Goal: Entertainment & Leisure: Browse casually

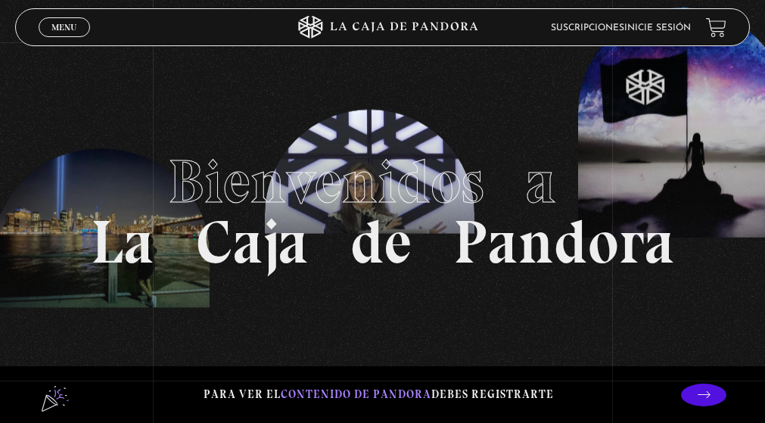
click at [669, 30] on link "Inicie sesión" at bounding box center [657, 27] width 67 height 9
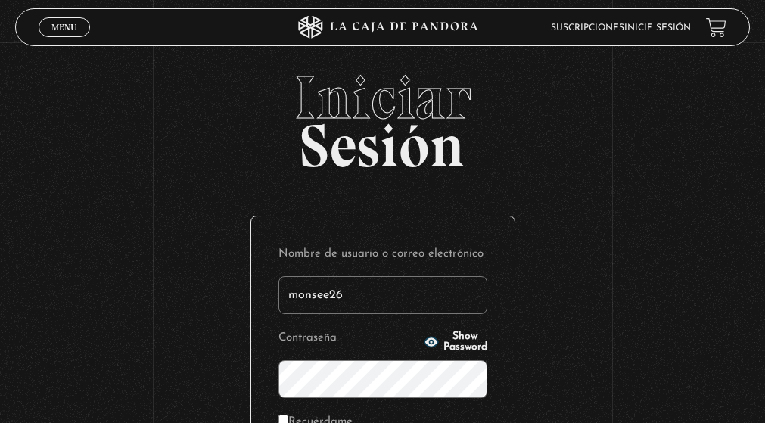
type input "monsee26"
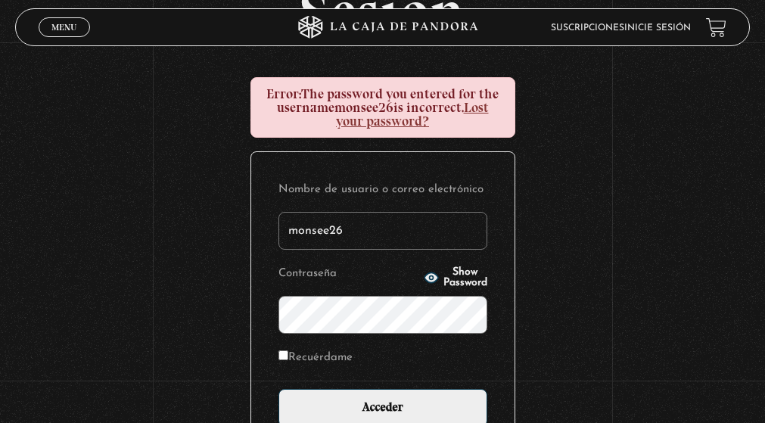
scroll to position [151, 0]
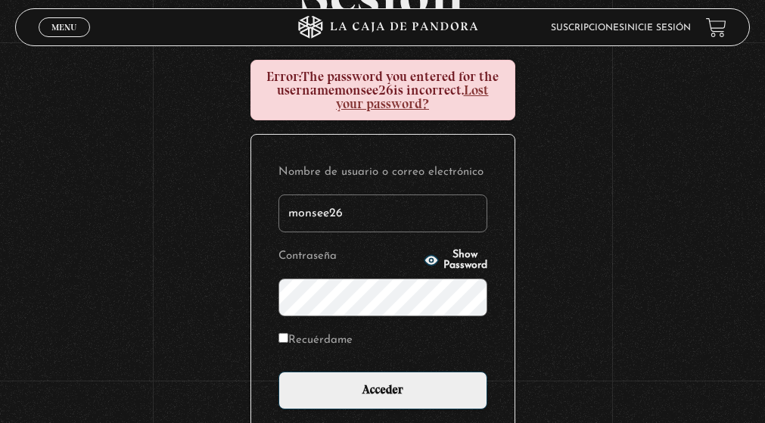
click at [279, 372] on input "Acceder" at bounding box center [383, 391] width 209 height 38
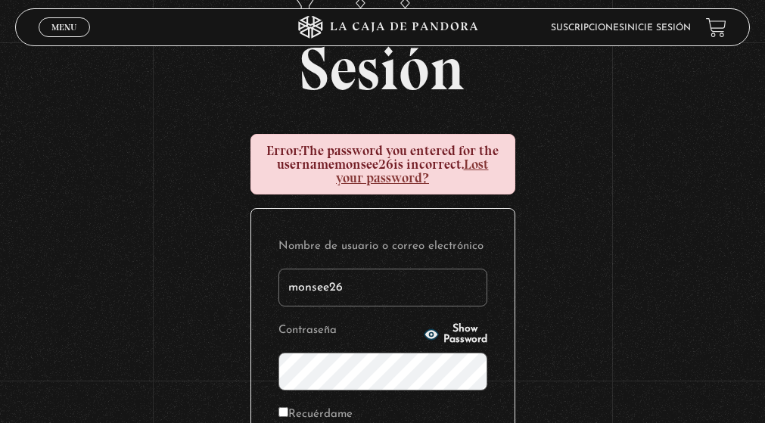
scroll to position [151, 0]
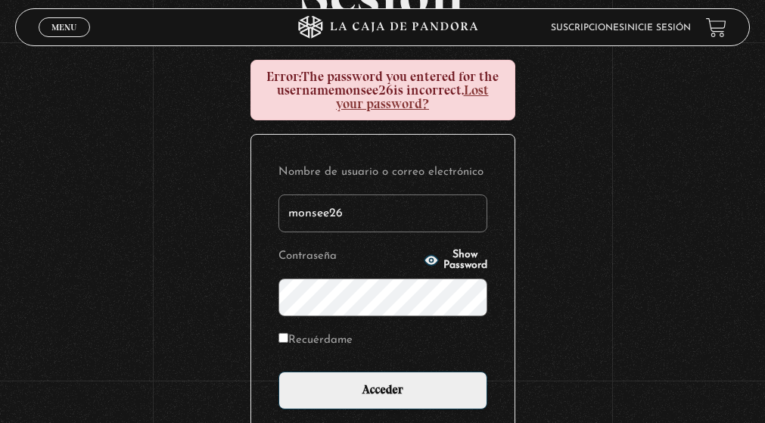
click at [279, 372] on input "Acceder" at bounding box center [383, 391] width 209 height 38
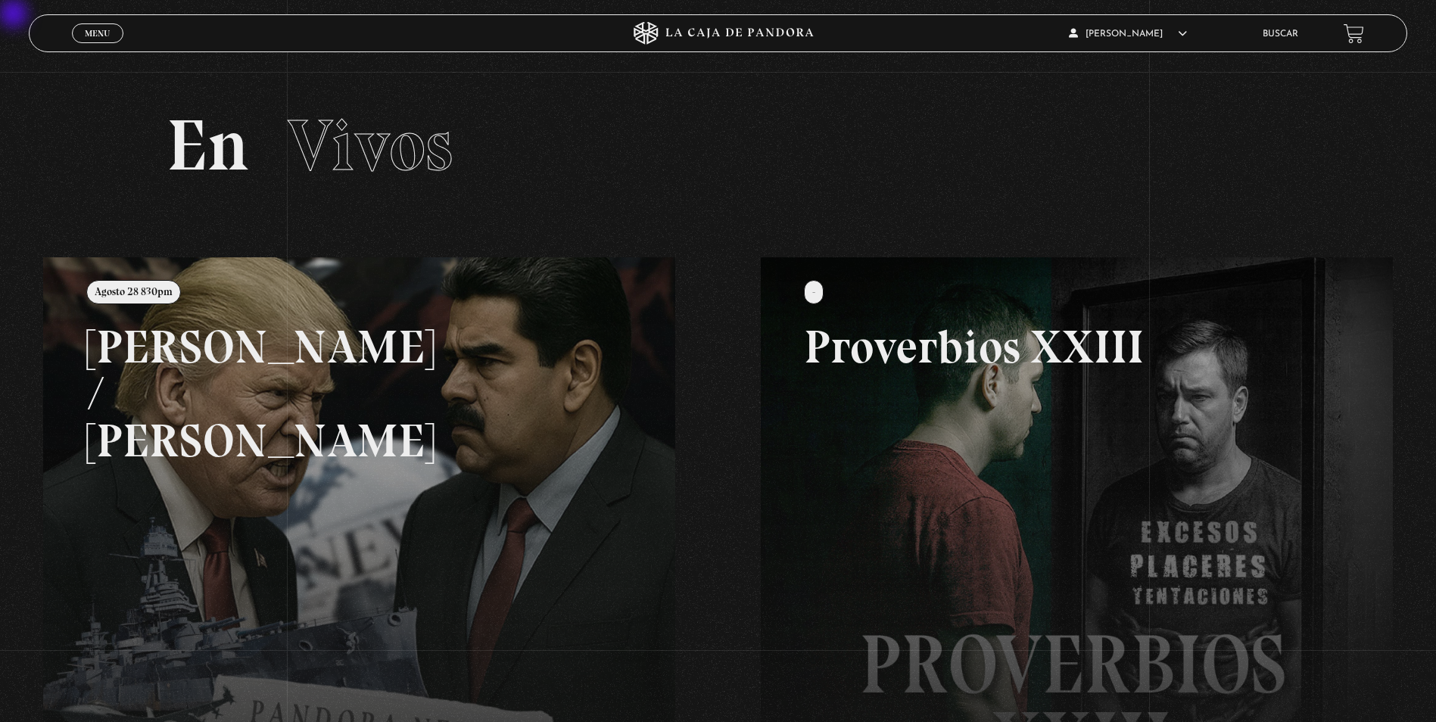
click at [81, 45] on div "Menu Cerrar" at bounding box center [287, 33] width 431 height 36
click at [89, 40] on link "Menu Cerrar" at bounding box center [97, 33] width 51 height 20
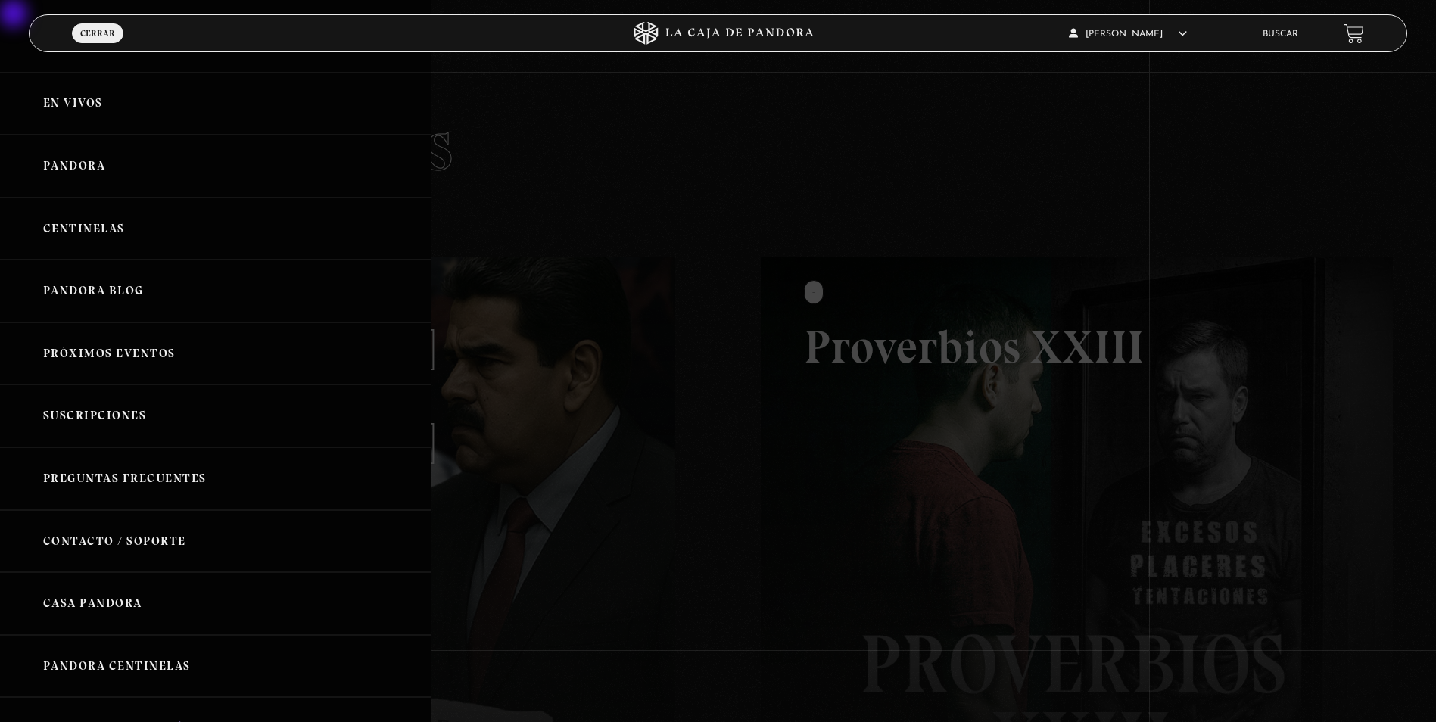
click at [95, 186] on link "Pandora" at bounding box center [215, 166] width 431 height 63
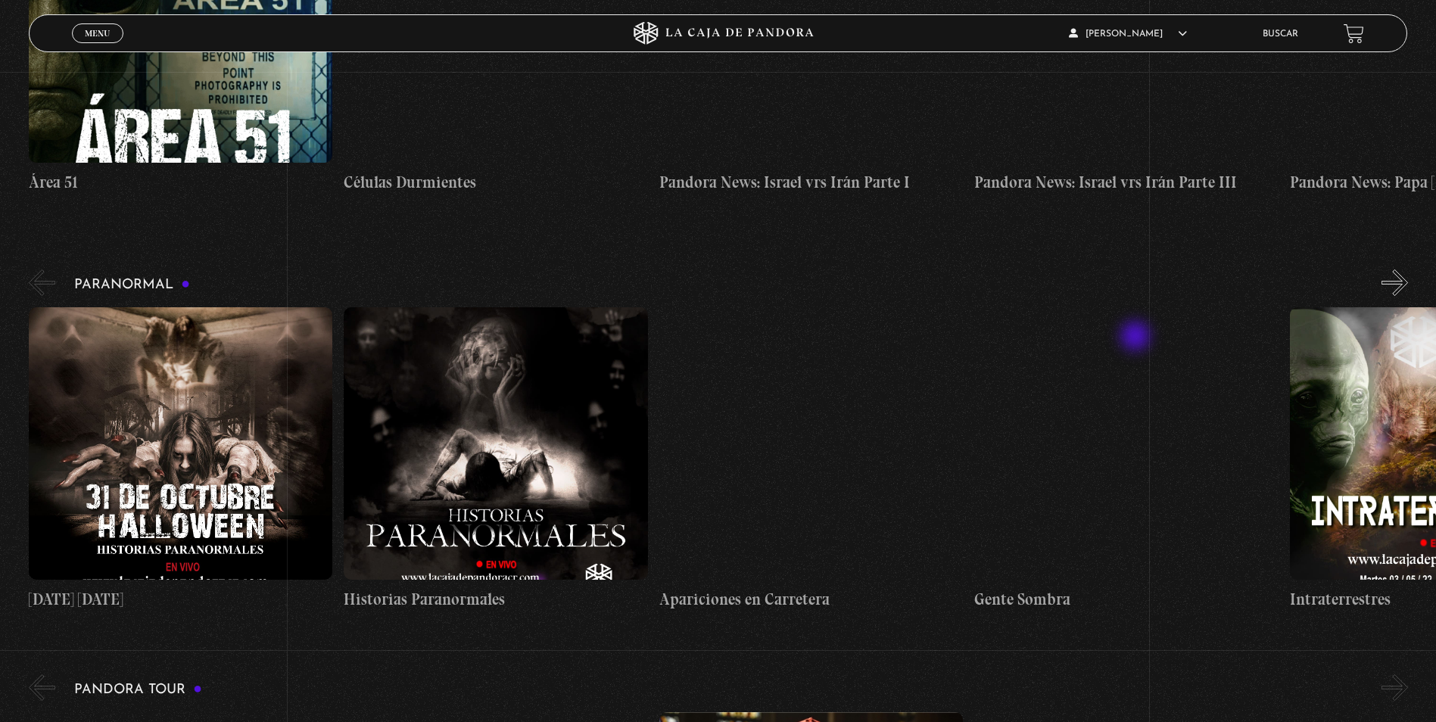
scroll to position [530, 0]
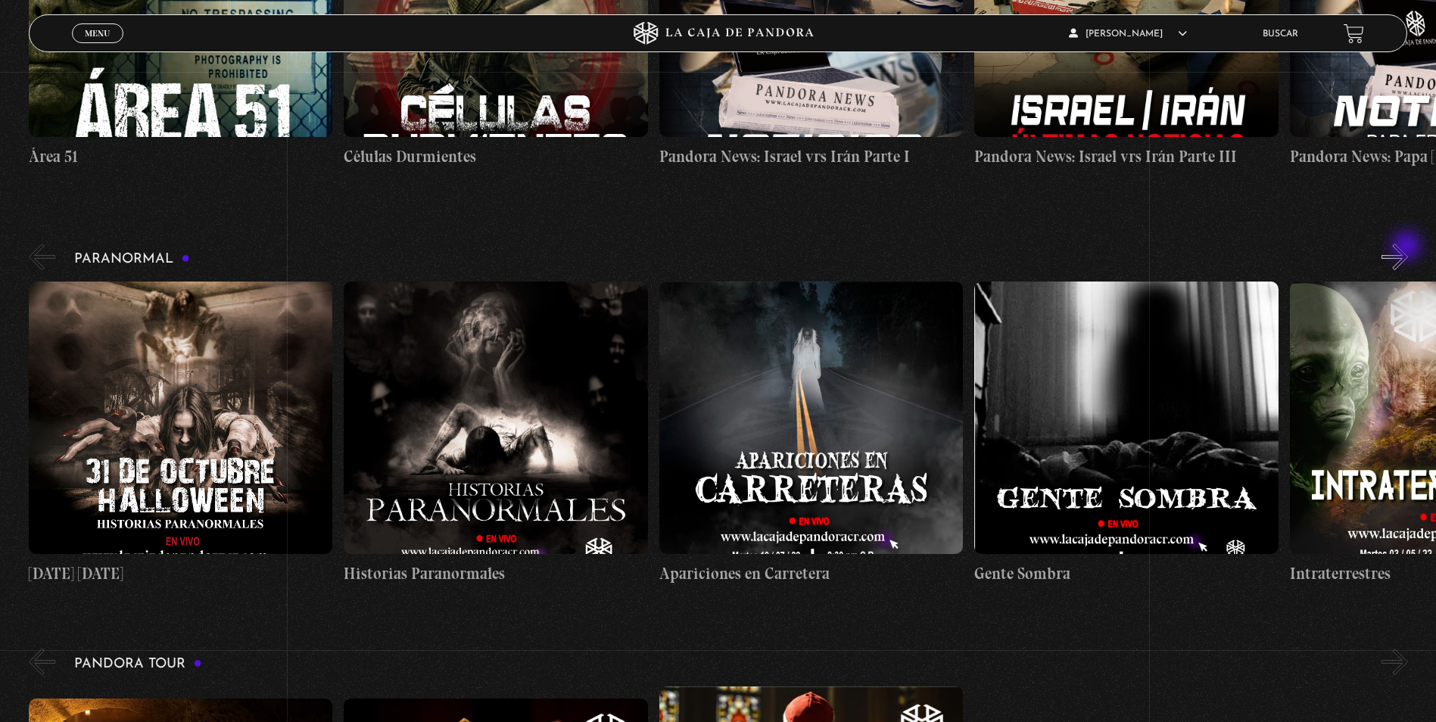
click at [1408, 248] on button "»" at bounding box center [1394, 257] width 26 height 26
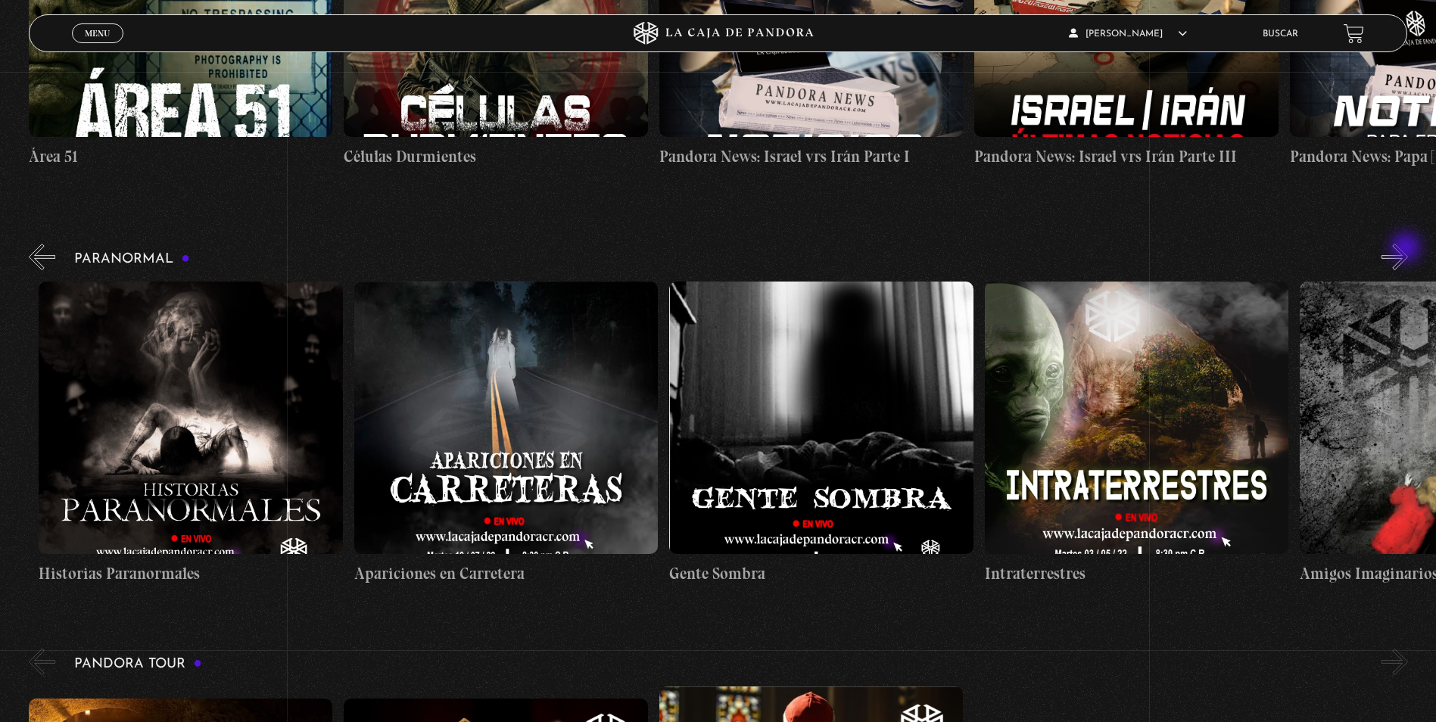
click at [1407, 249] on button "»" at bounding box center [1394, 257] width 26 height 26
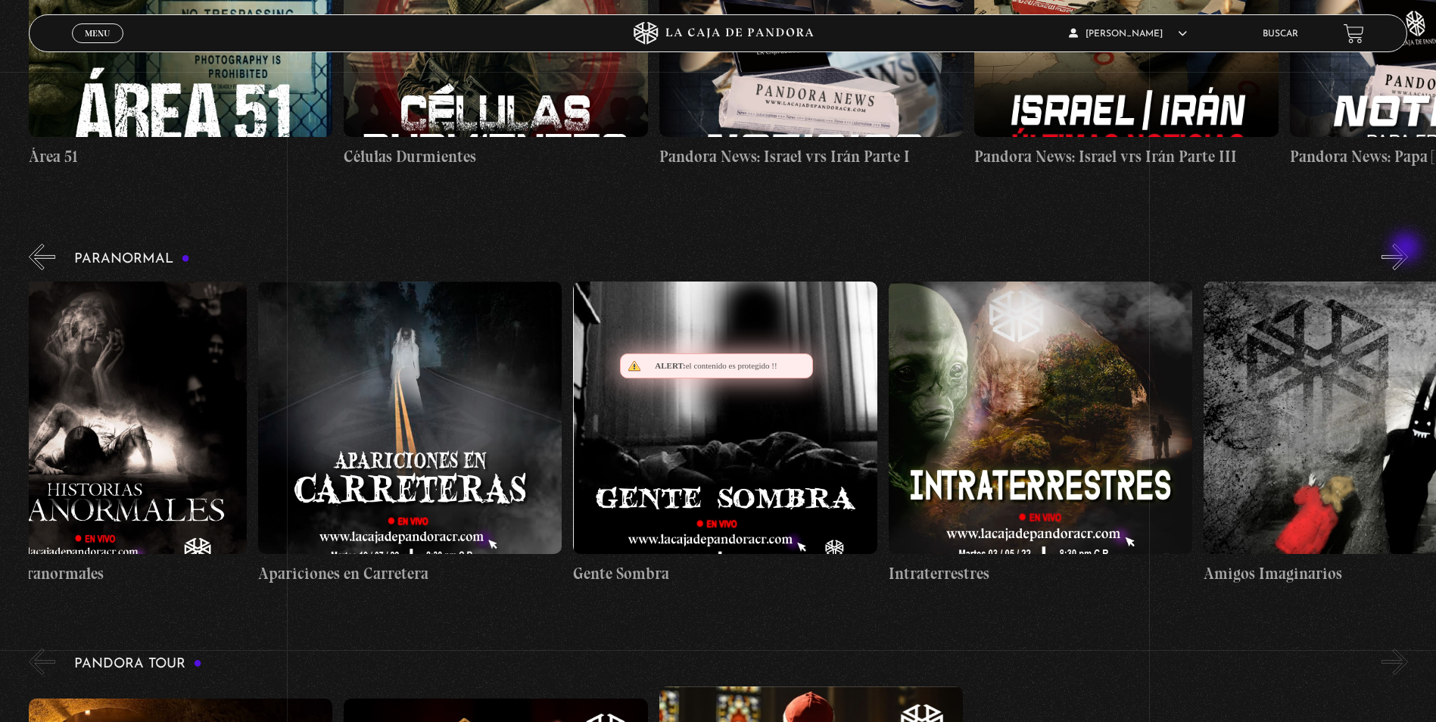
click at [1407, 249] on button "»" at bounding box center [1394, 257] width 26 height 26
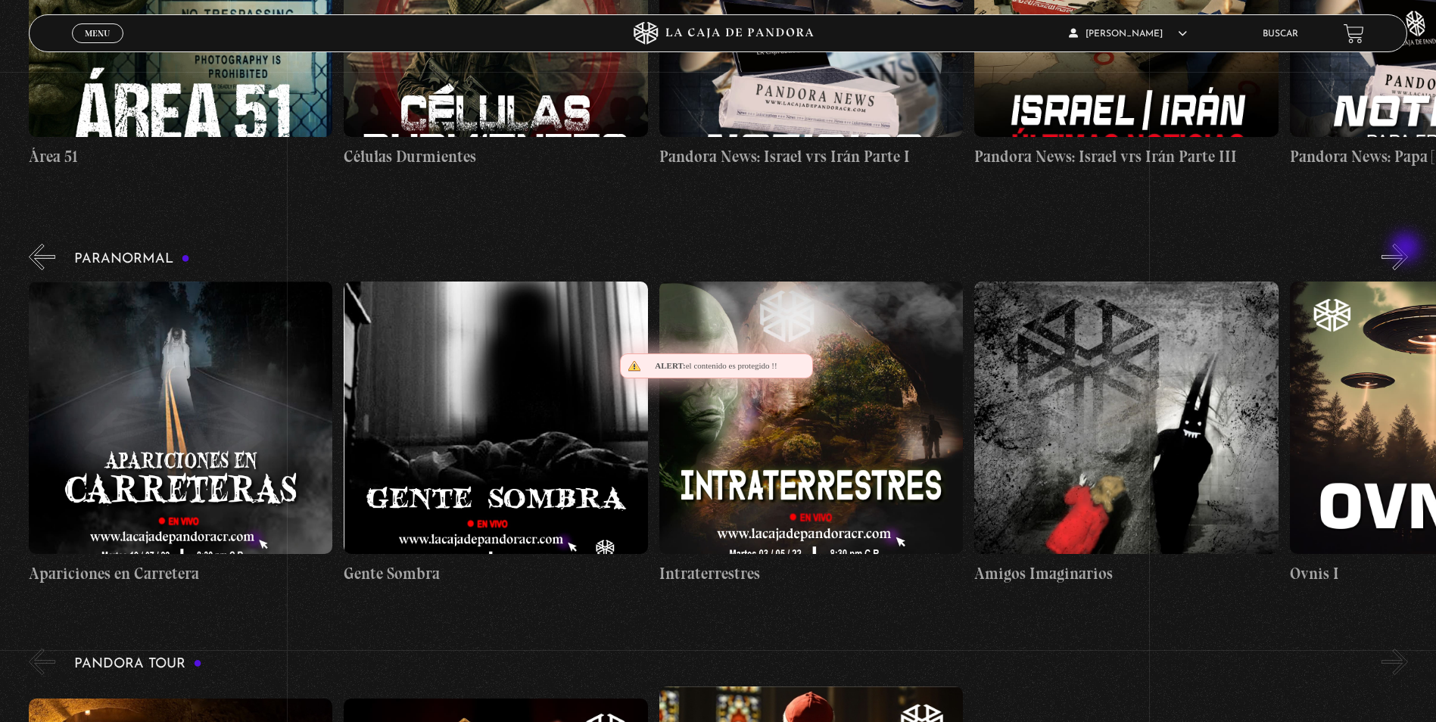
click at [1407, 249] on button "»" at bounding box center [1394, 257] width 26 height 26
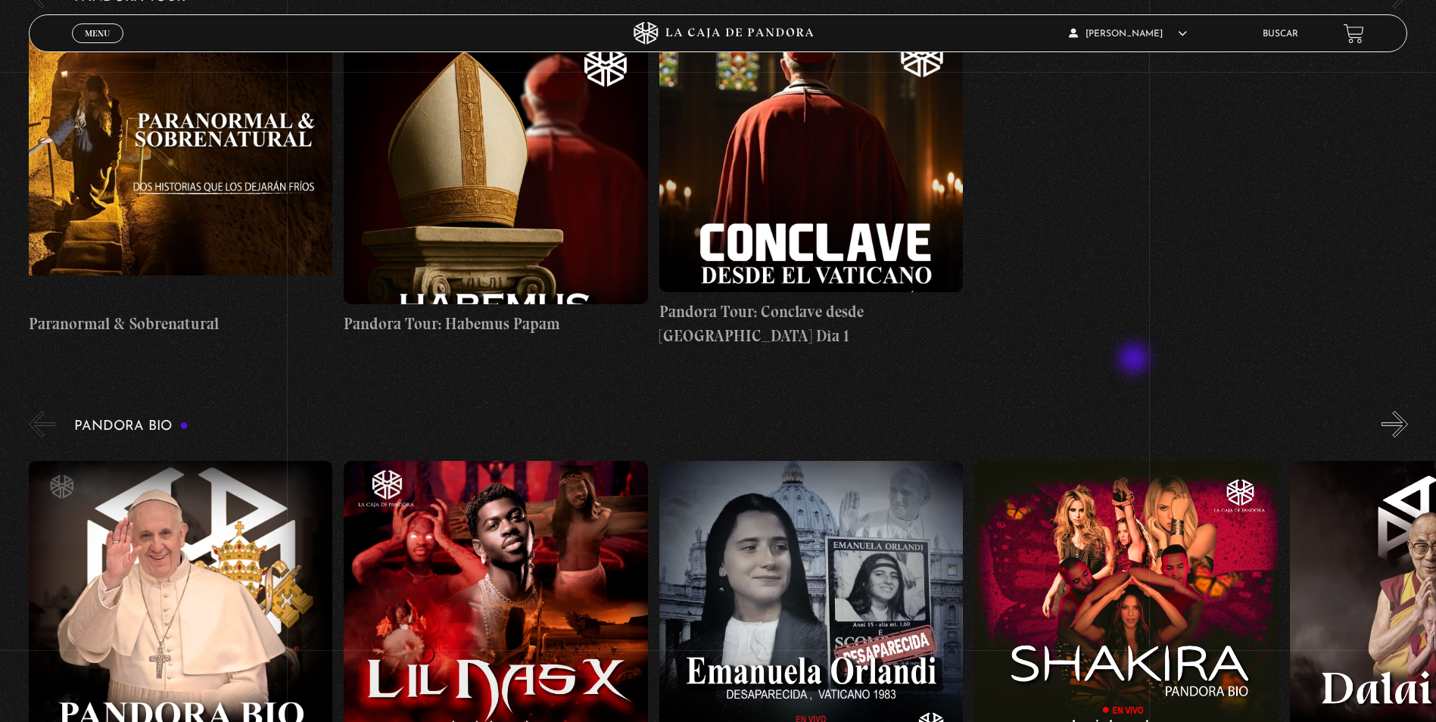
scroll to position [1362, 0]
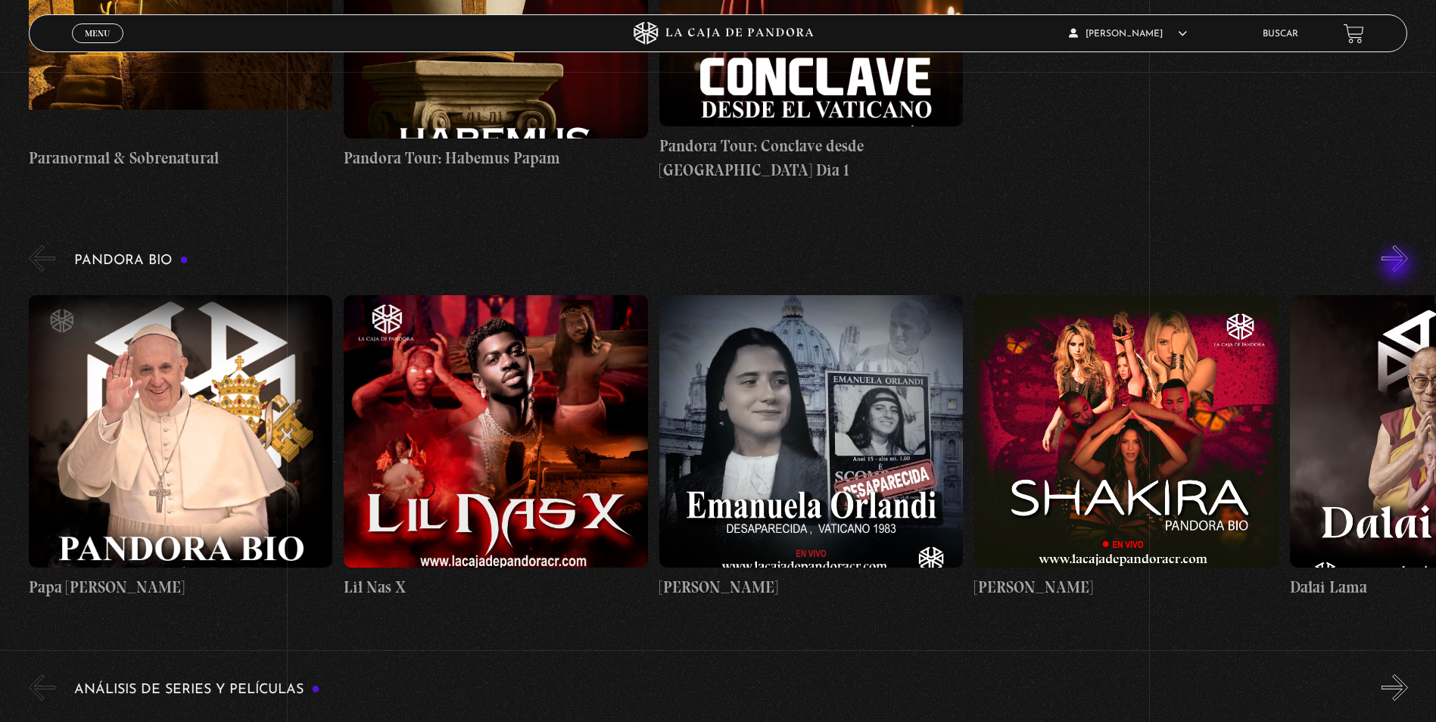
click at [1400, 266] on button "»" at bounding box center [1394, 258] width 26 height 26
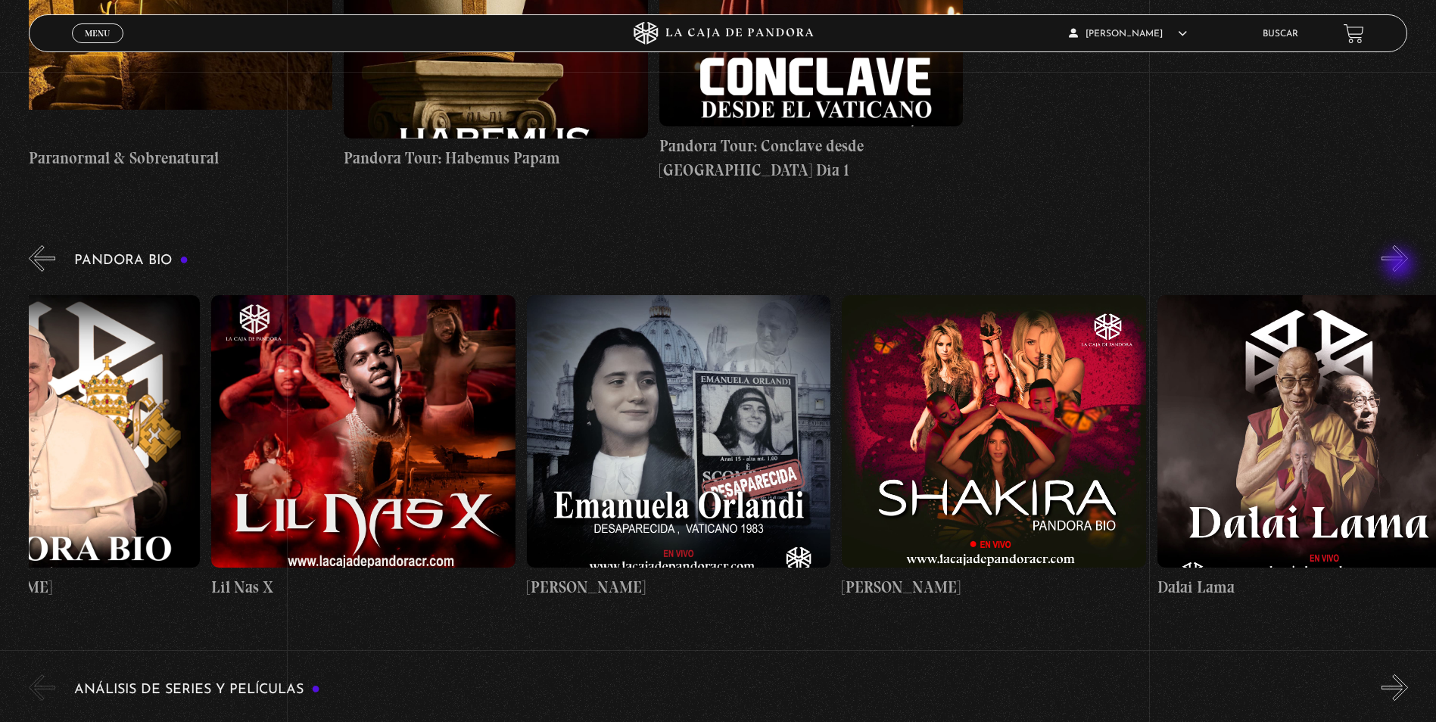
click at [1400, 266] on button "»" at bounding box center [1394, 258] width 26 height 26
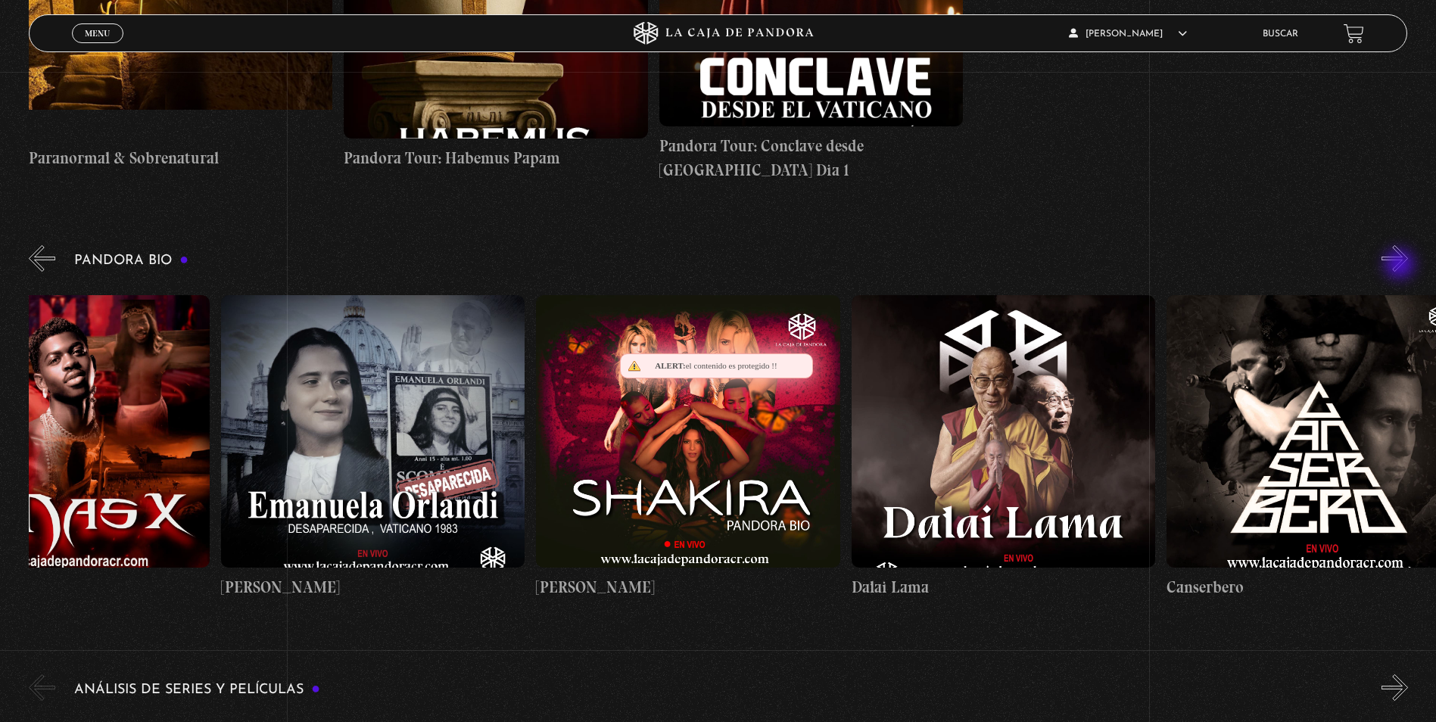
click at [1401, 266] on button "»" at bounding box center [1394, 258] width 26 height 26
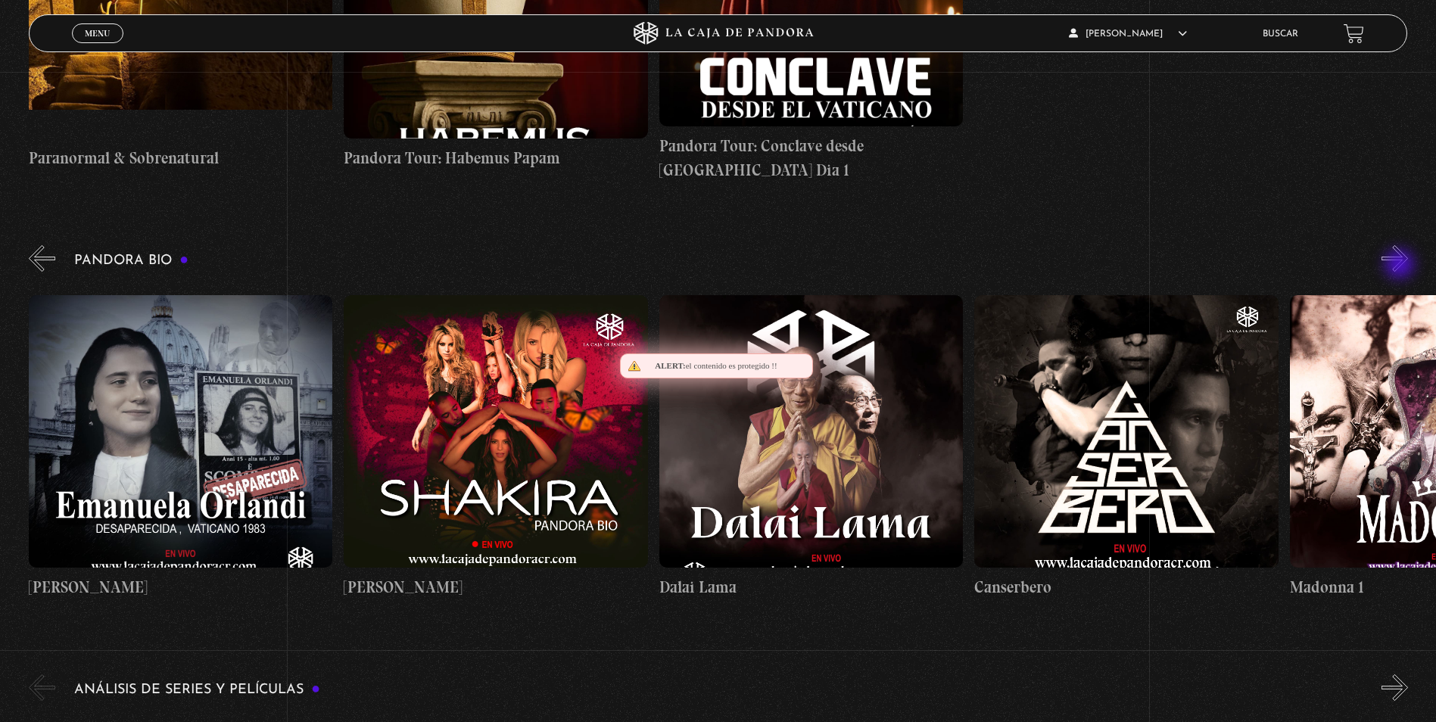
click at [1401, 266] on button "»" at bounding box center [1394, 258] width 26 height 26
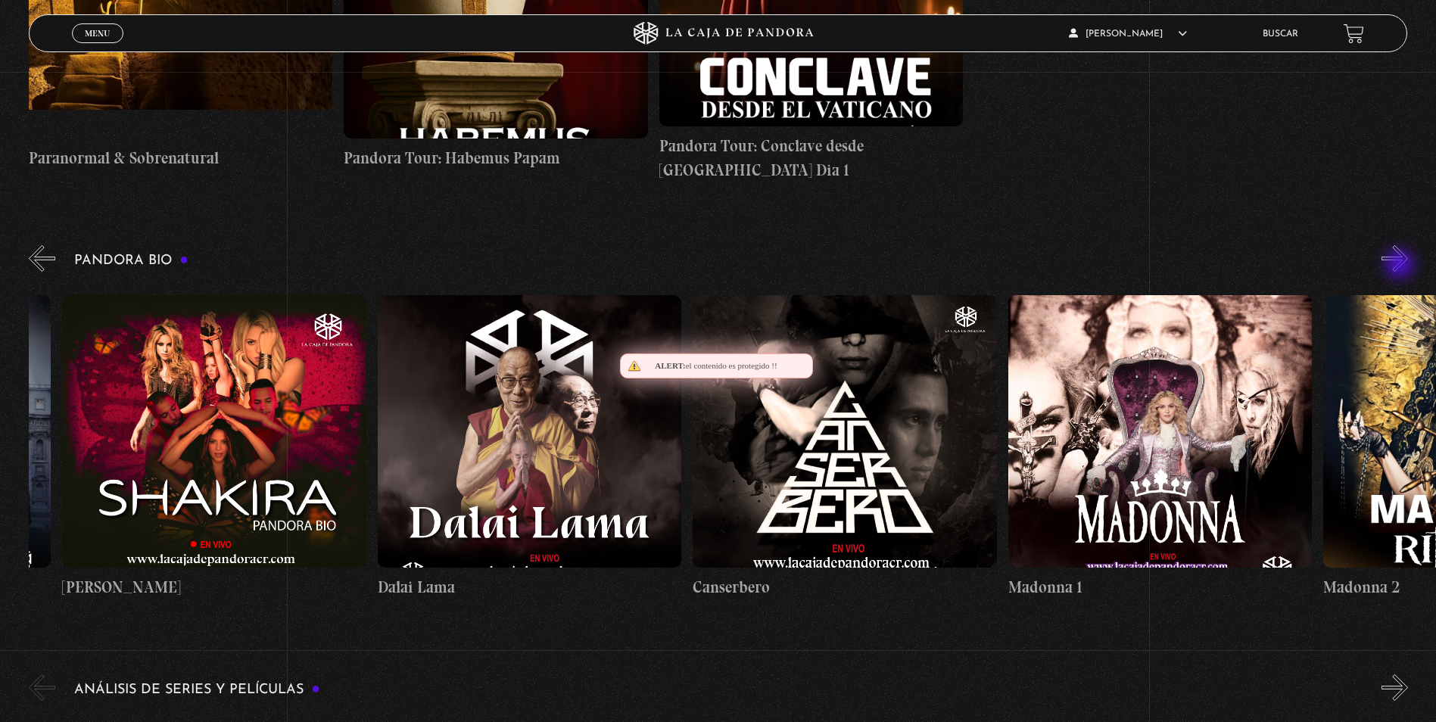
click at [1401, 266] on button "»" at bounding box center [1394, 258] width 26 height 26
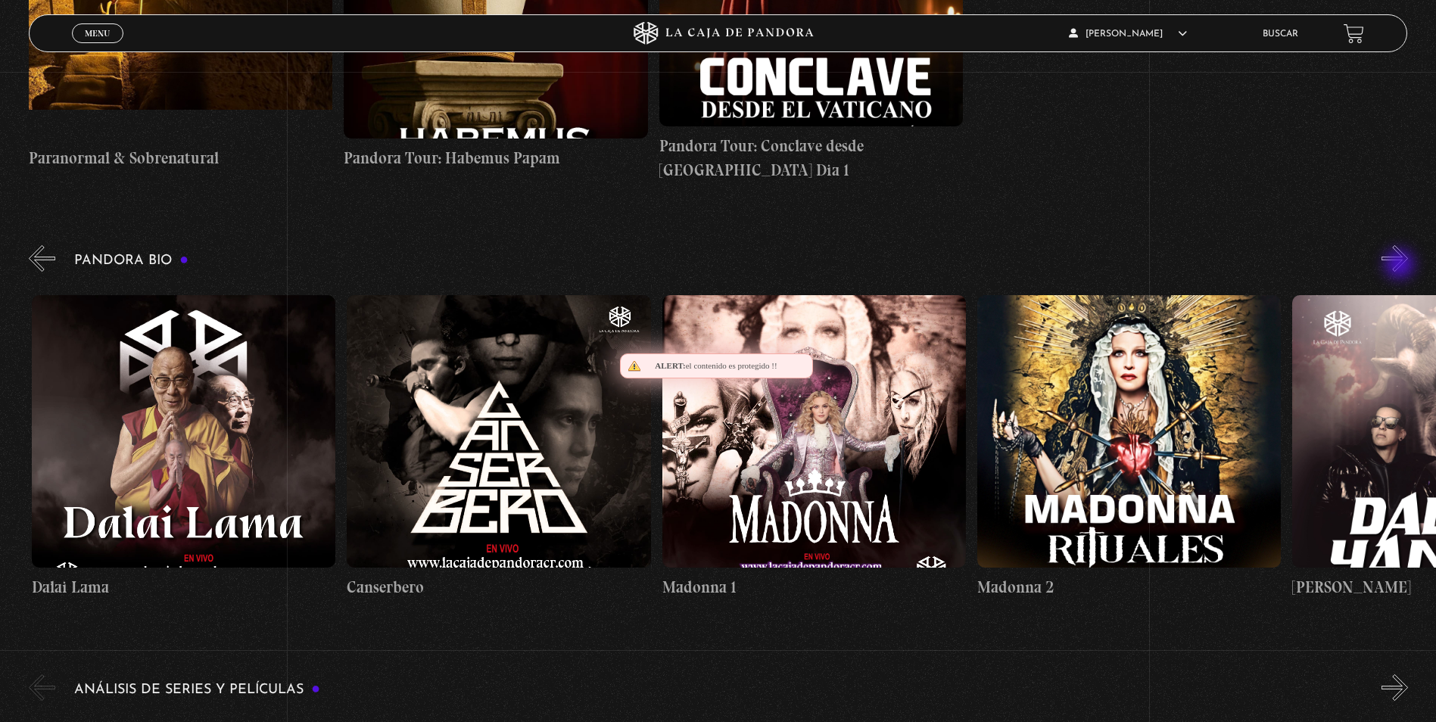
click at [1401, 266] on button "»" at bounding box center [1394, 258] width 26 height 26
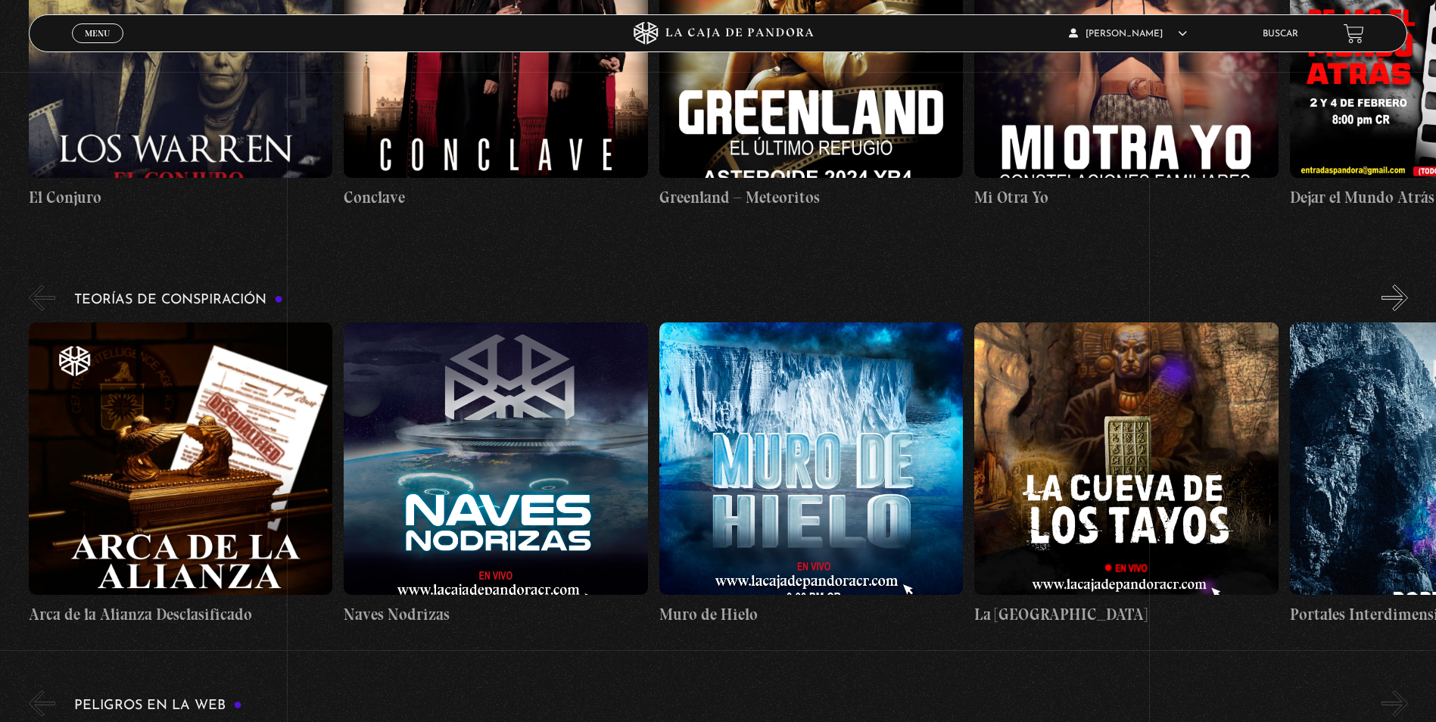
scroll to position [2195, 0]
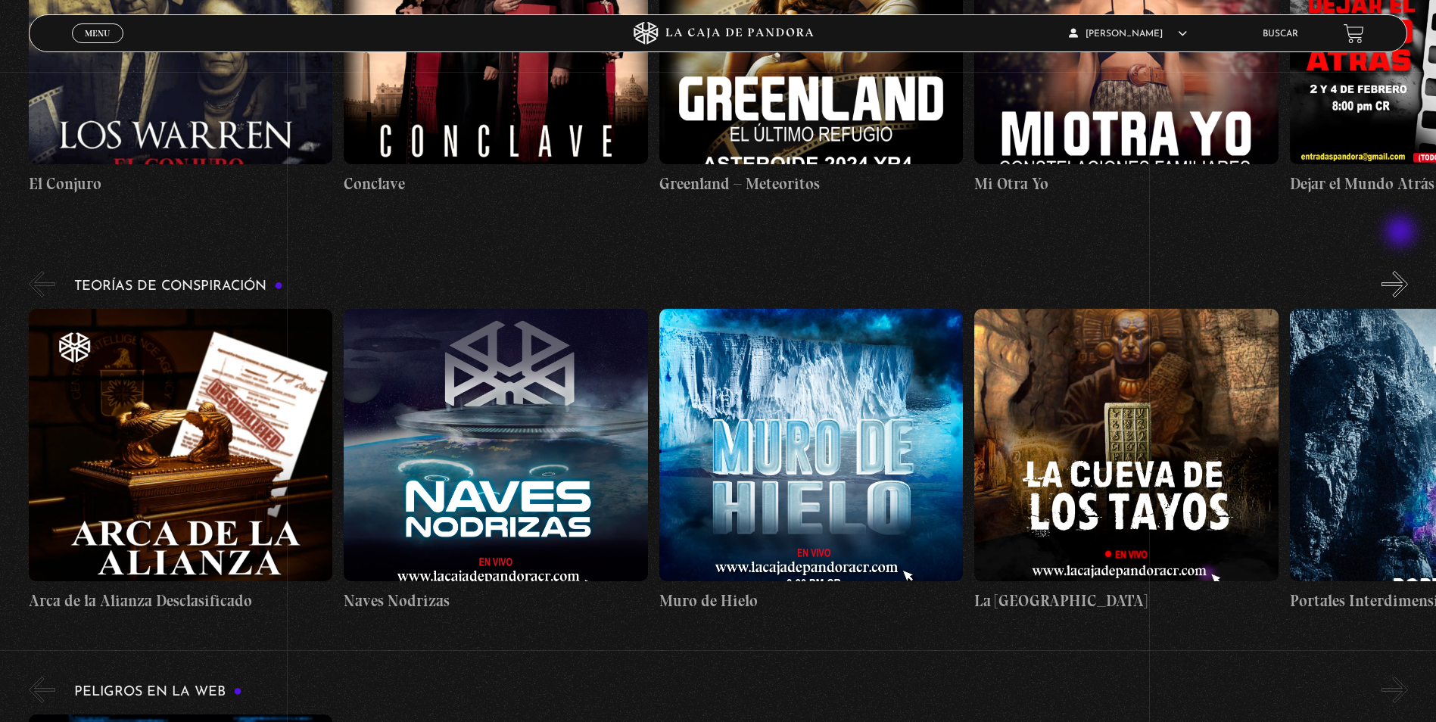
click at [1405, 271] on button "»" at bounding box center [1394, 284] width 26 height 26
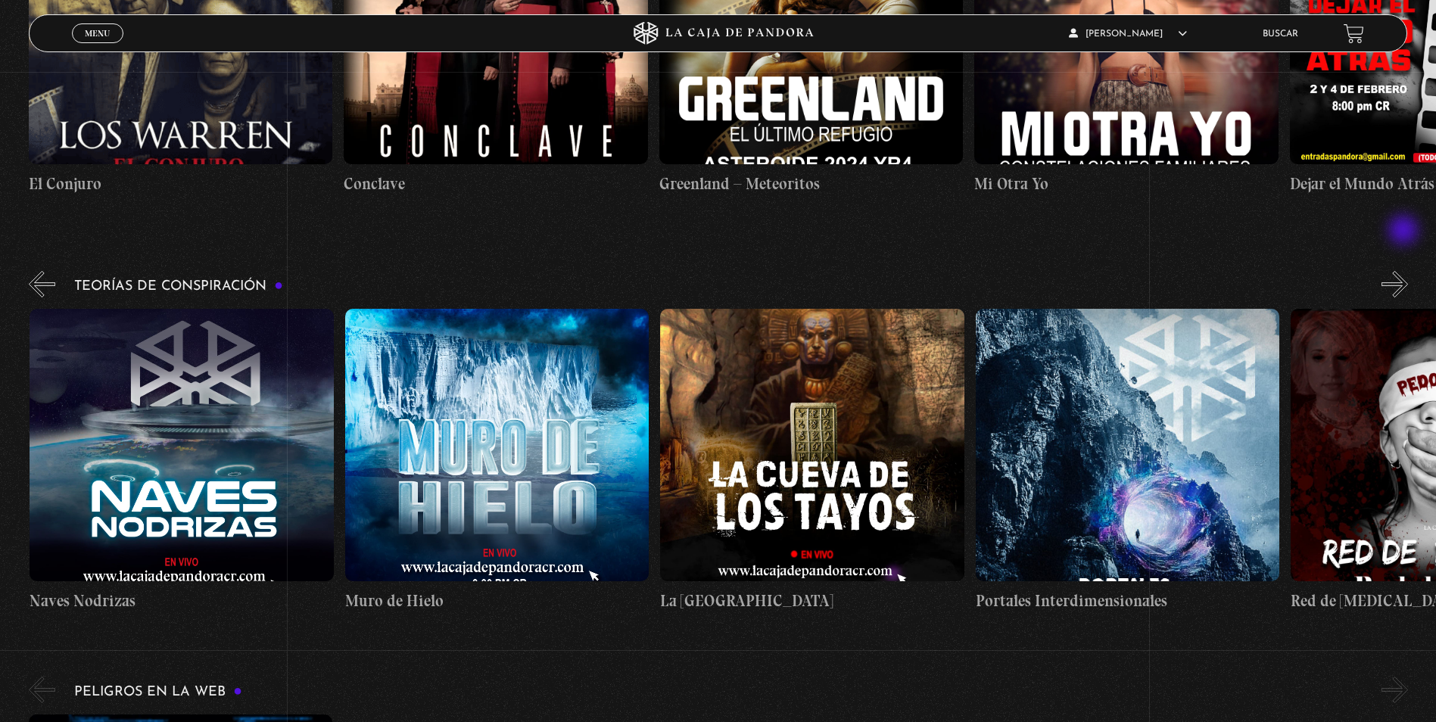
click at [1405, 271] on button "»" at bounding box center [1394, 284] width 26 height 26
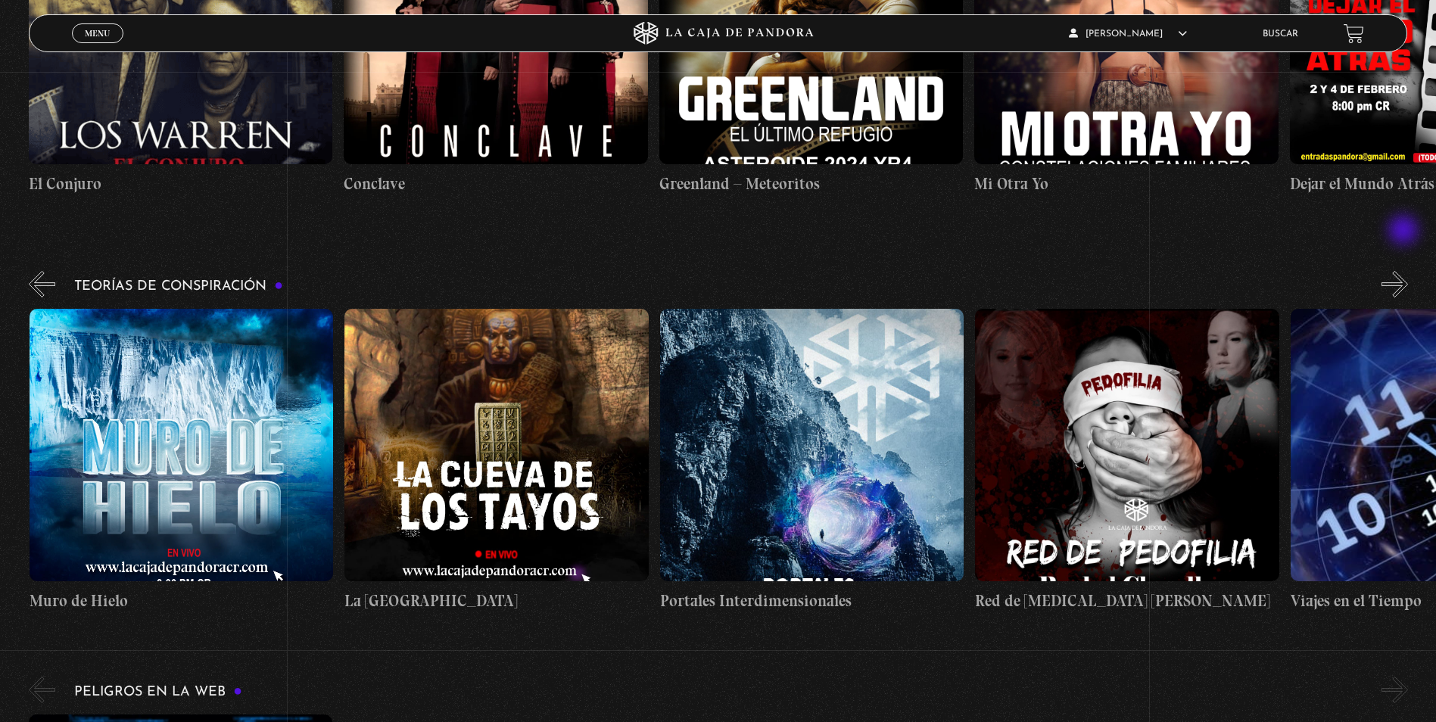
click at [1405, 271] on button "»" at bounding box center [1394, 284] width 26 height 26
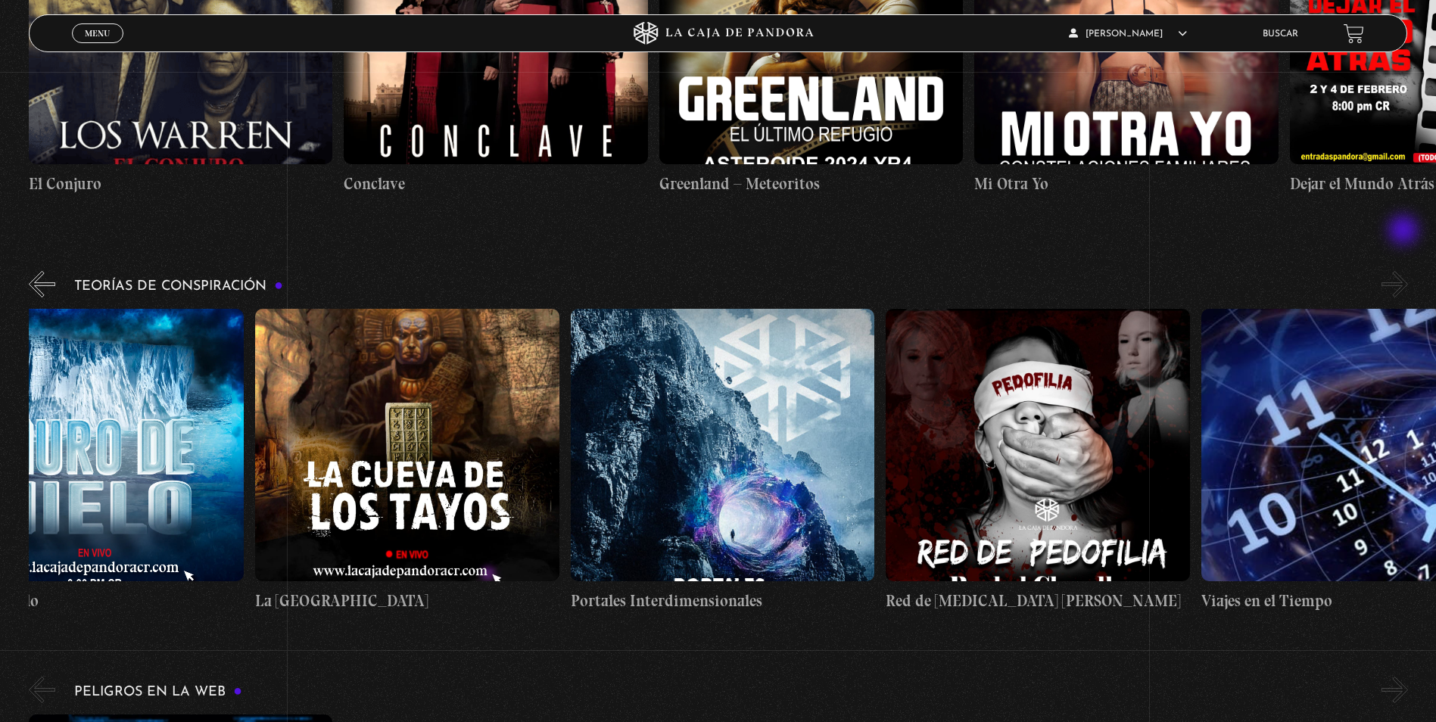
scroll to position [0, 788]
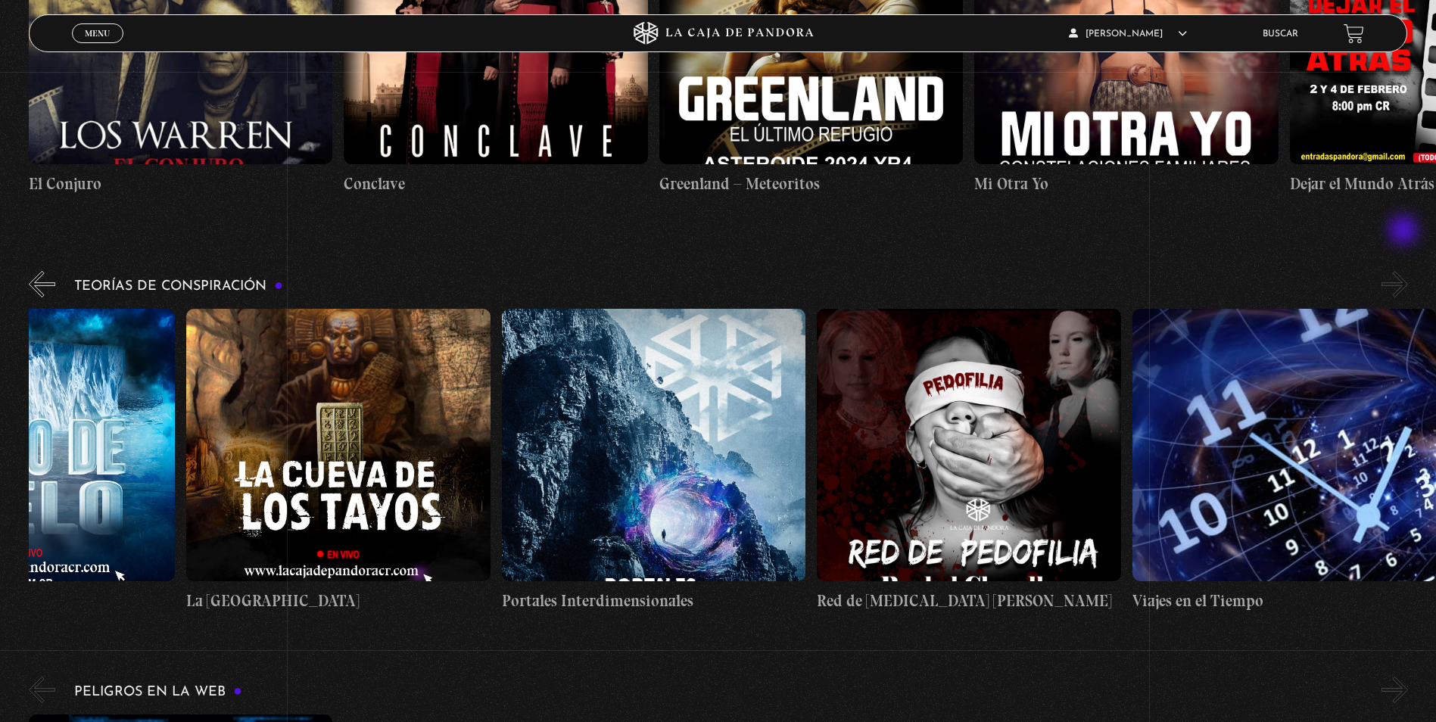
click at [1405, 271] on button "»" at bounding box center [1394, 284] width 26 height 26
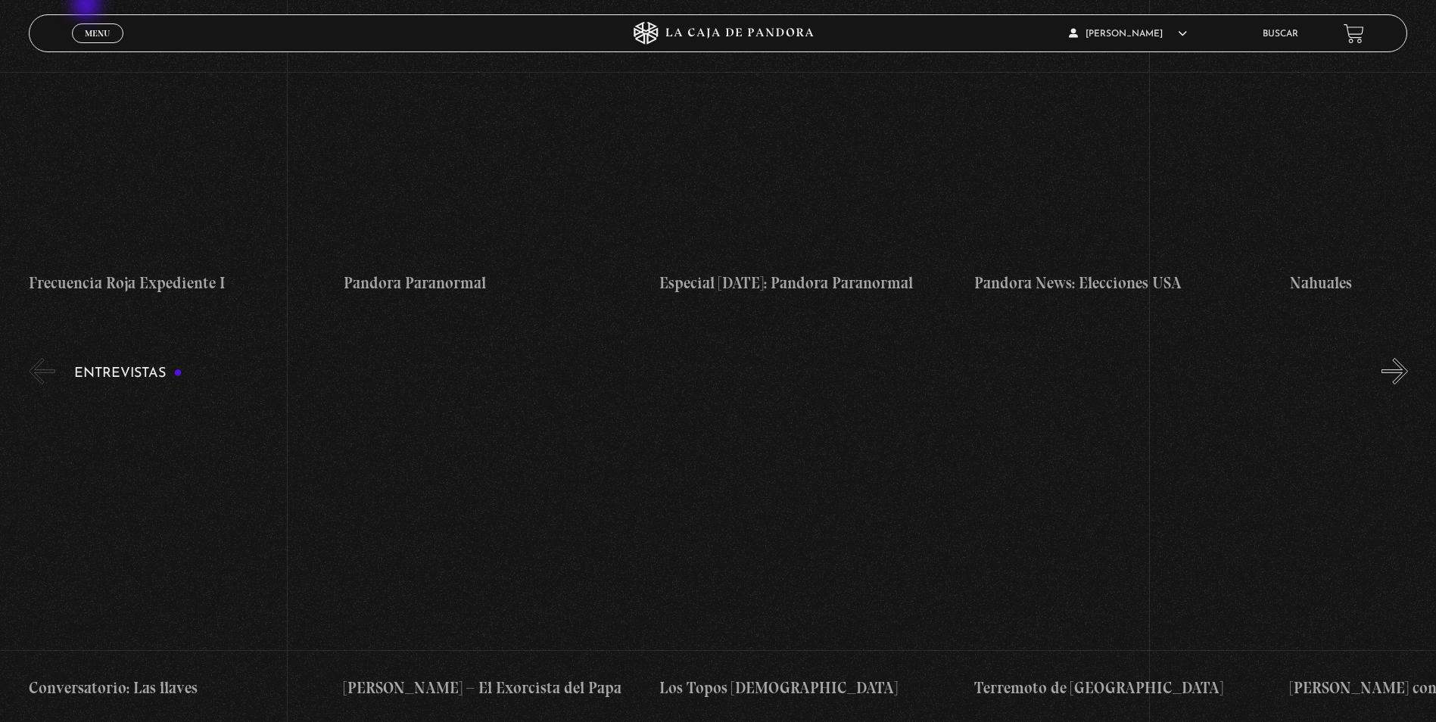
scroll to position [4541, 0]
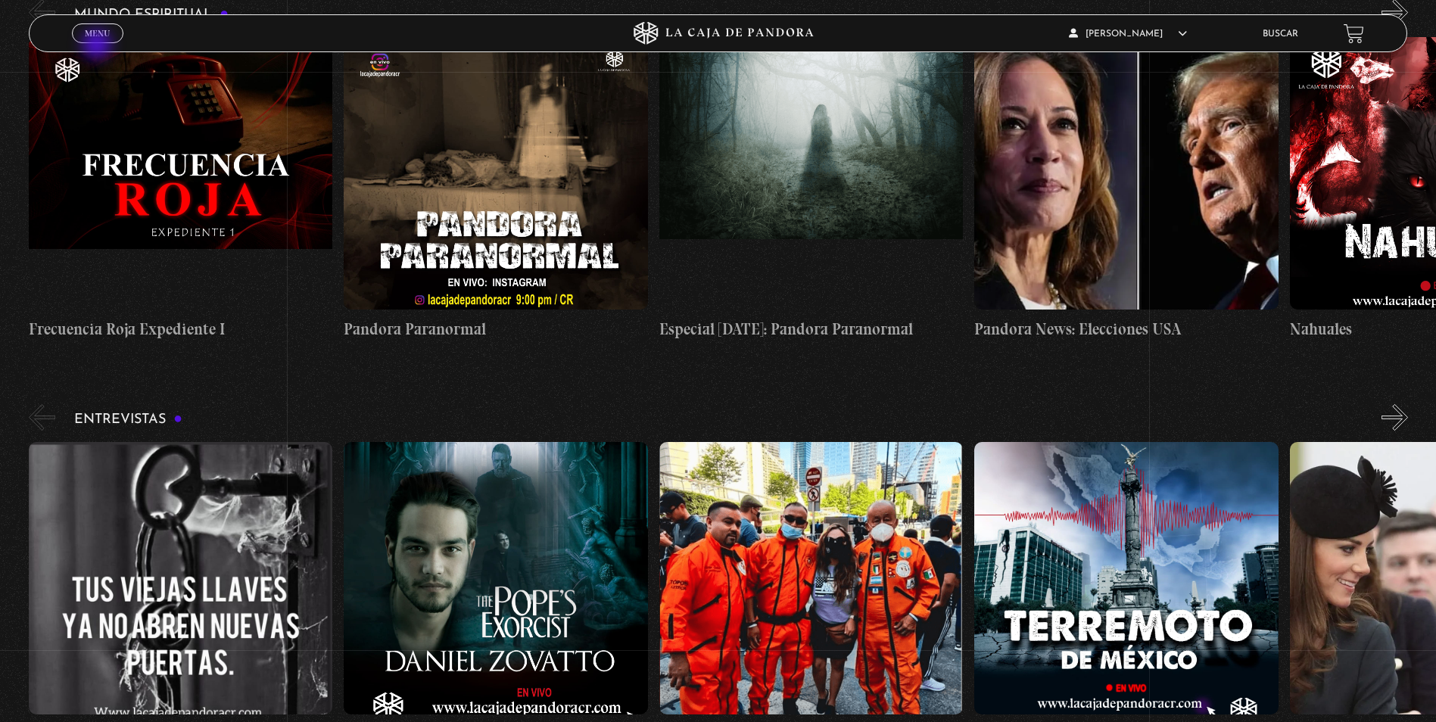
click at [98, 46] on div "Menu Cerrar" at bounding box center [287, 33] width 431 height 36
click at [101, 33] on span "Menu" at bounding box center [97, 33] width 25 height 9
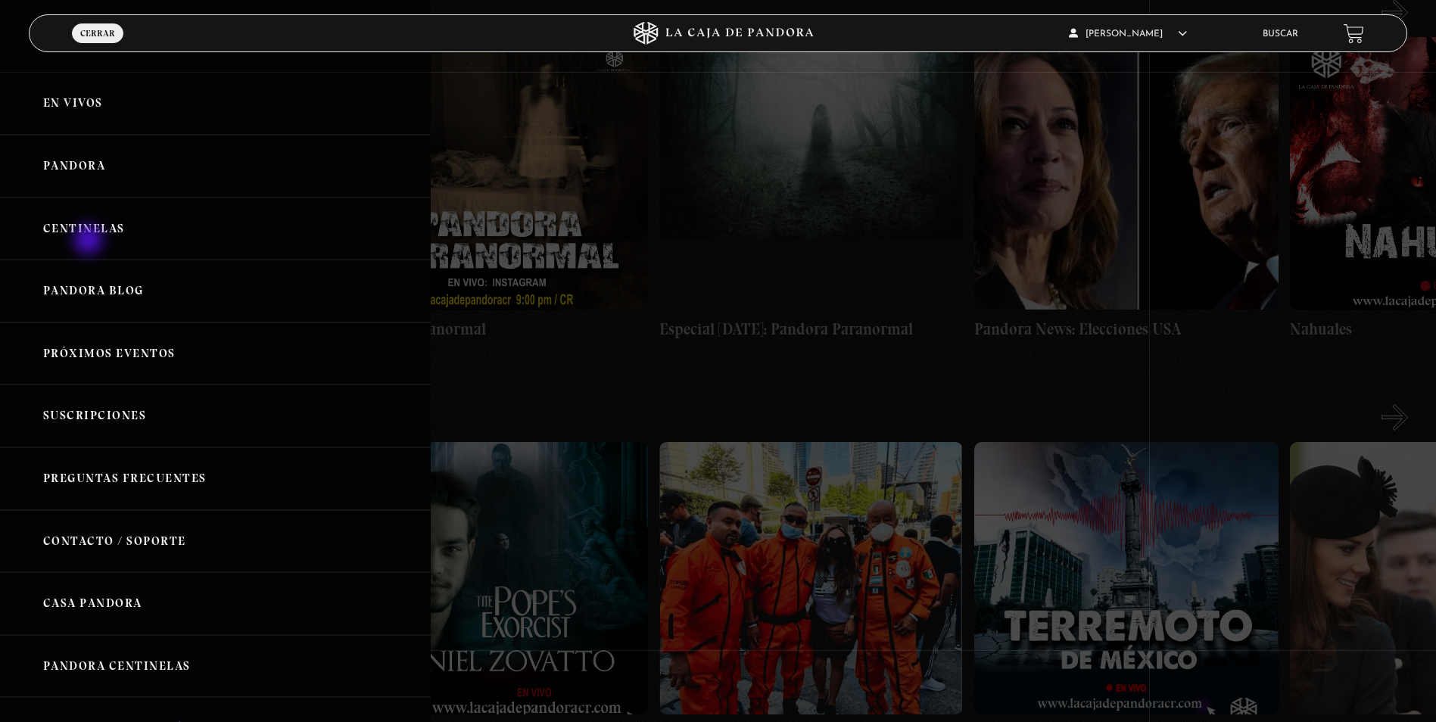
click at [90, 238] on link "Centinelas" at bounding box center [215, 229] width 431 height 63
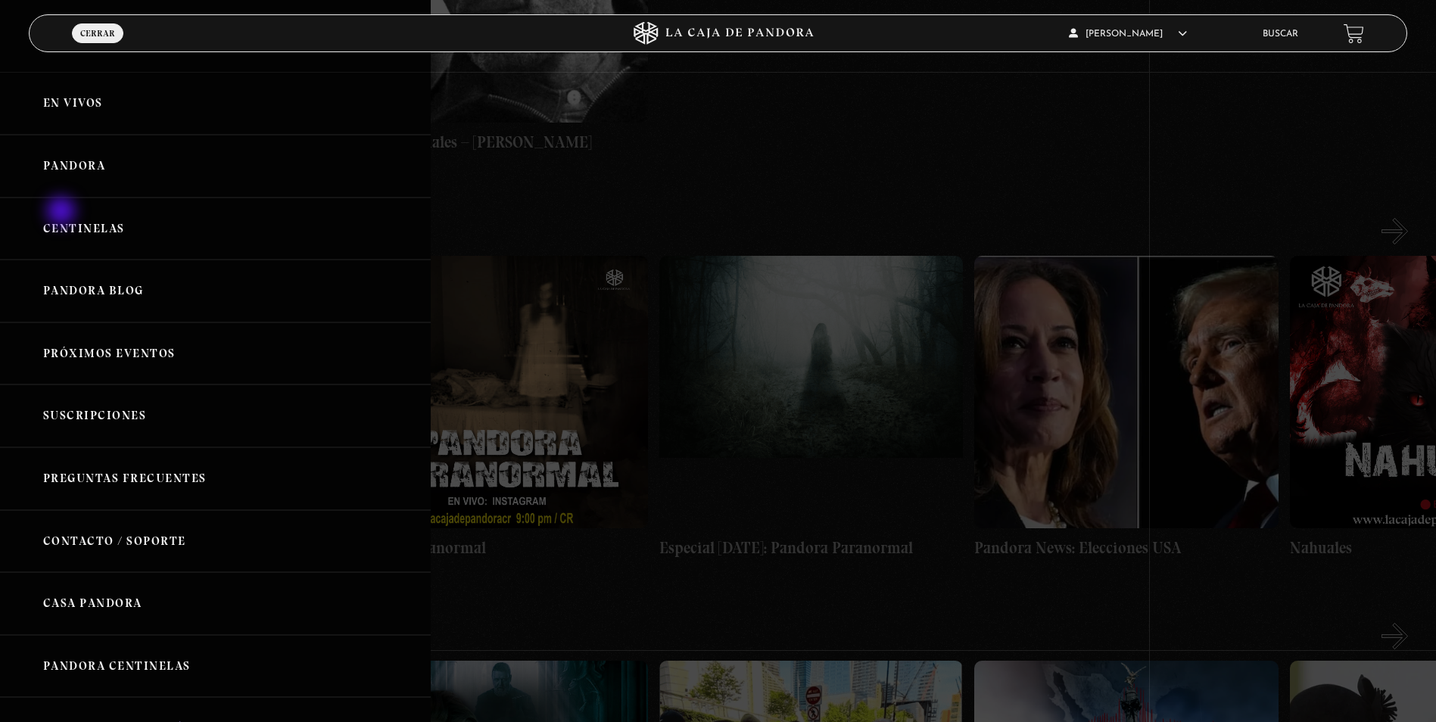
scroll to position [4314, 0]
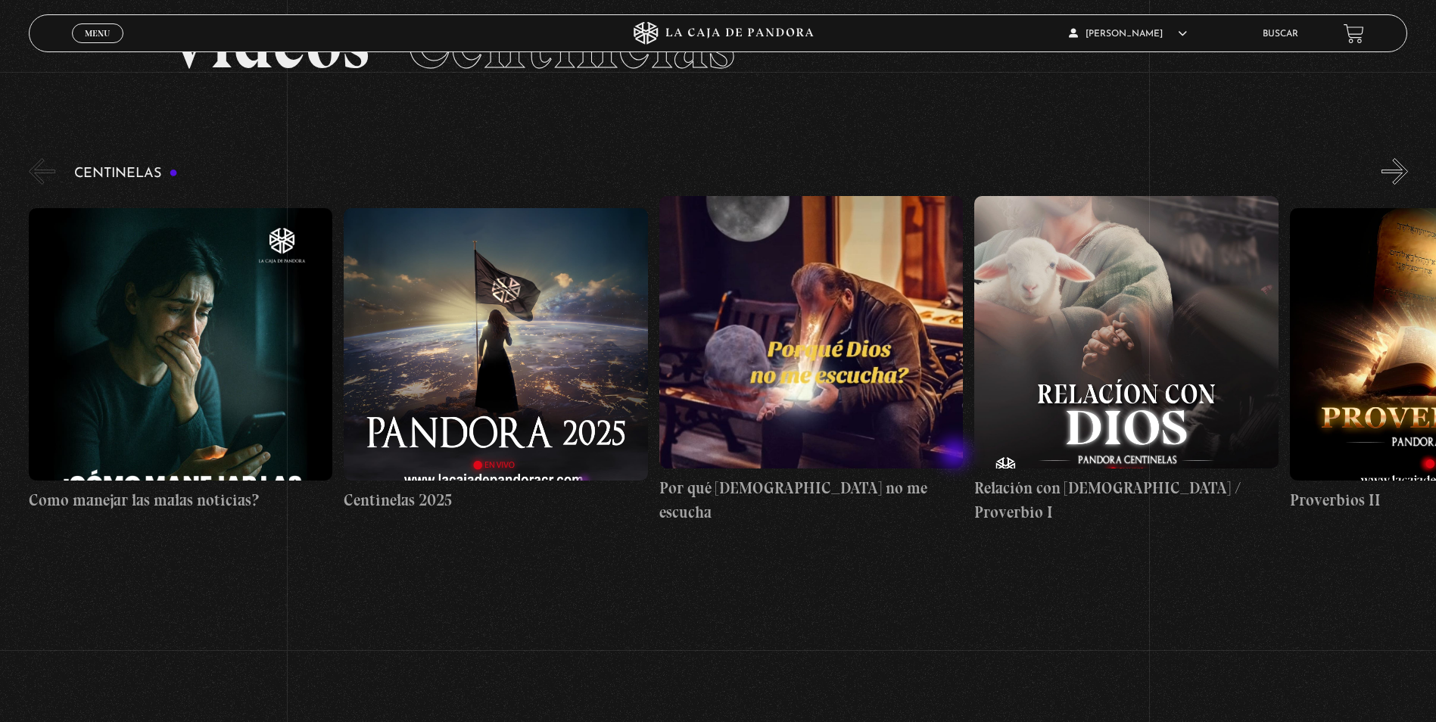
scroll to position [76, 0]
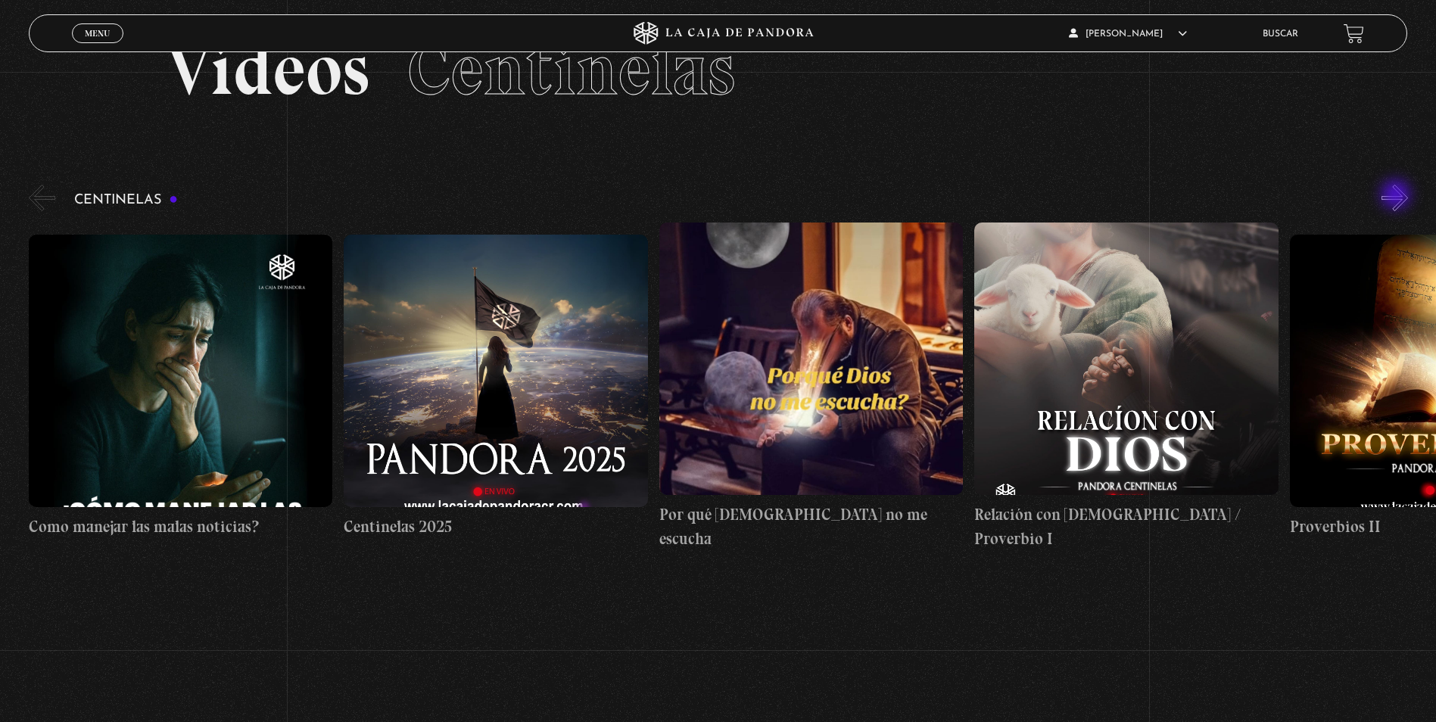
click at [1398, 196] on button "»" at bounding box center [1394, 198] width 26 height 26
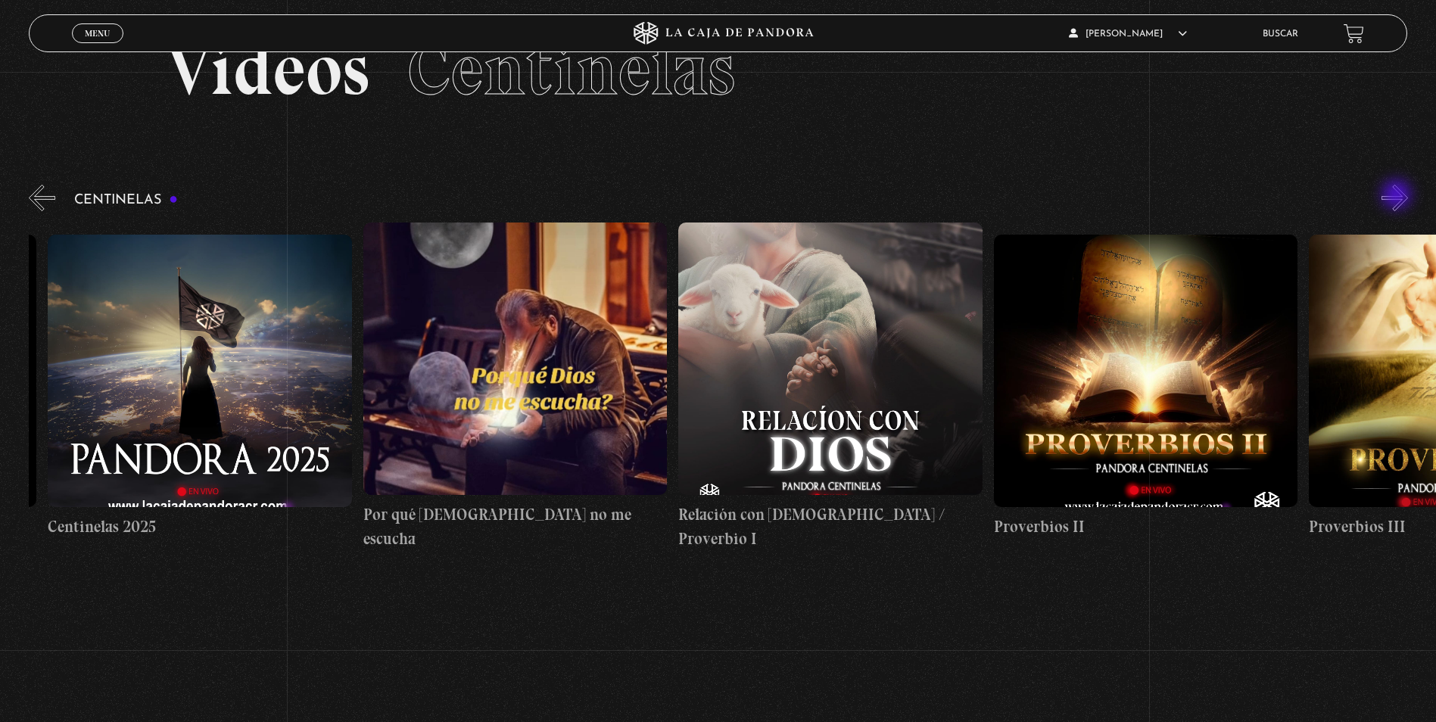
click at [1398, 196] on button "»" at bounding box center [1394, 198] width 26 height 26
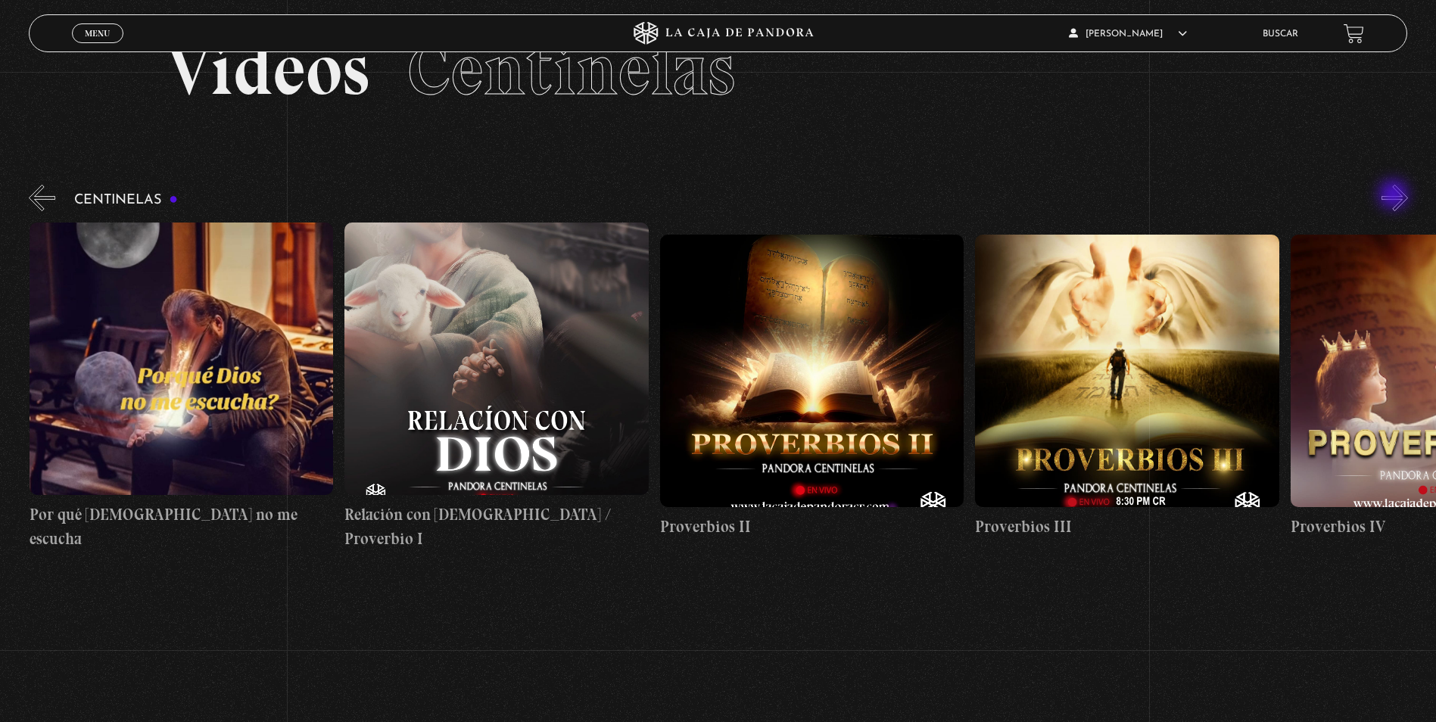
scroll to position [0, 631]
click at [1395, 196] on button "»" at bounding box center [1394, 198] width 26 height 26
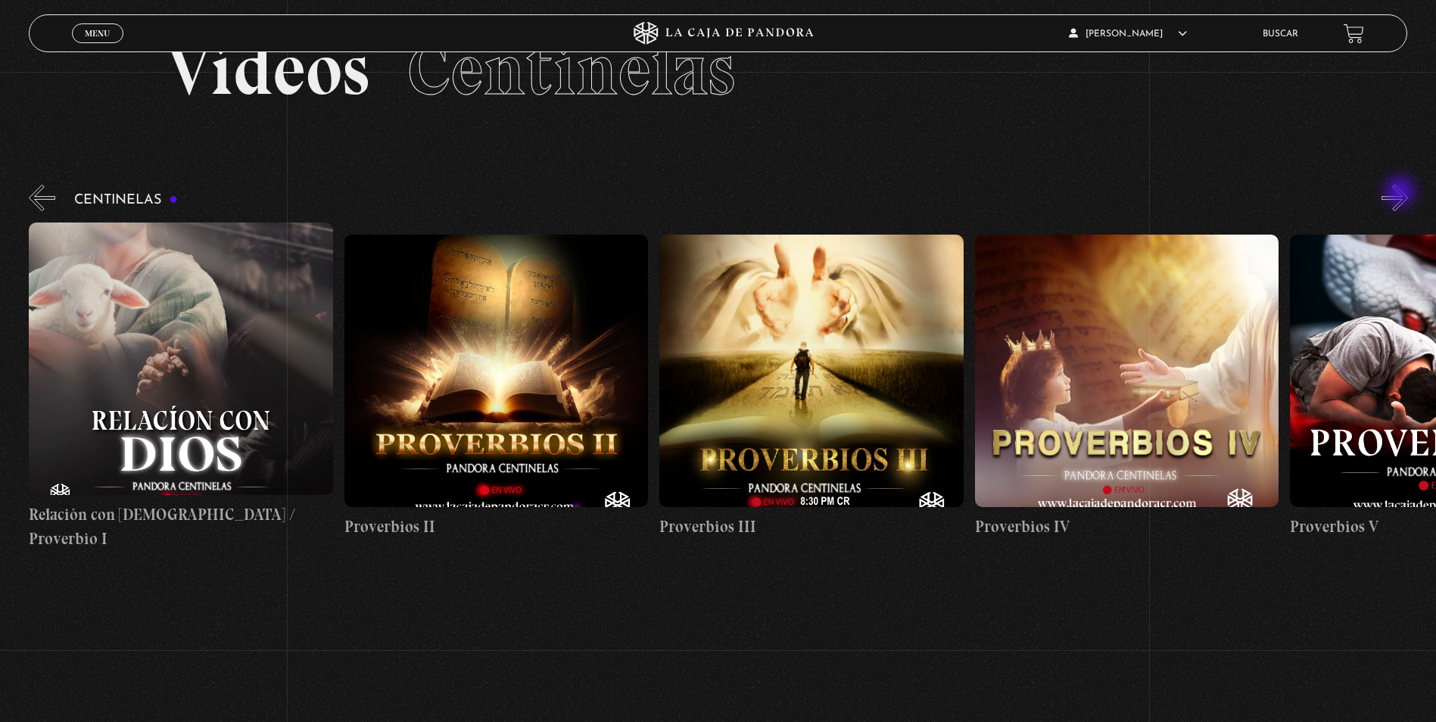
click at [1403, 195] on button "»" at bounding box center [1394, 198] width 26 height 26
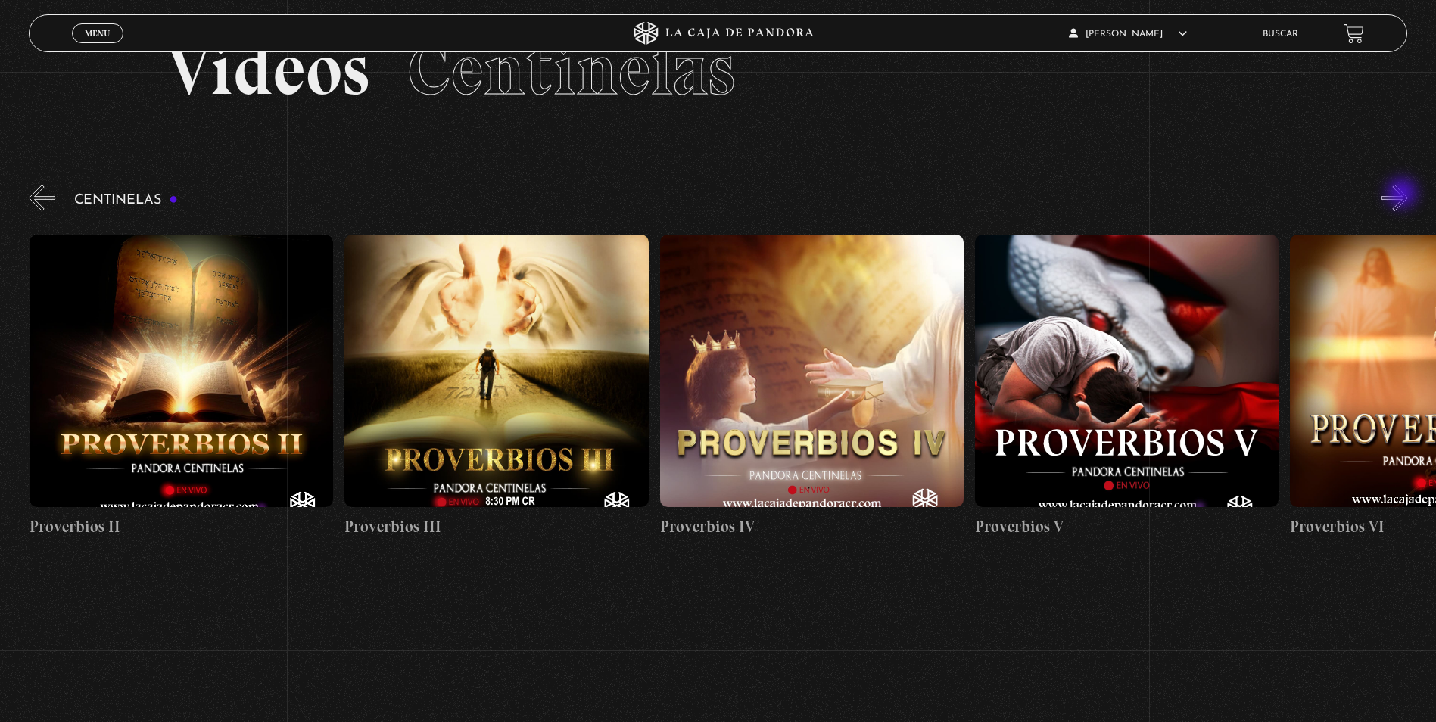
click at [1403, 195] on button "»" at bounding box center [1394, 198] width 26 height 26
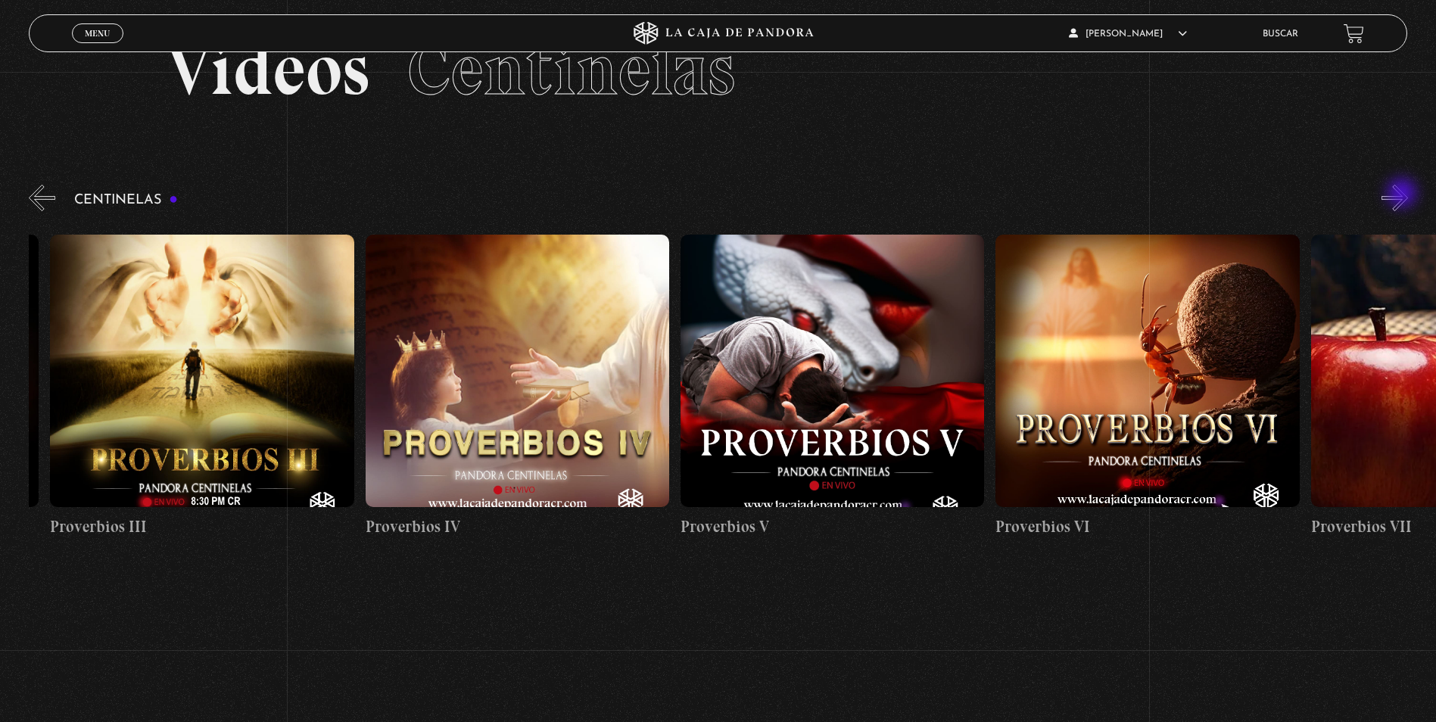
click at [1403, 193] on button "»" at bounding box center [1394, 198] width 26 height 26
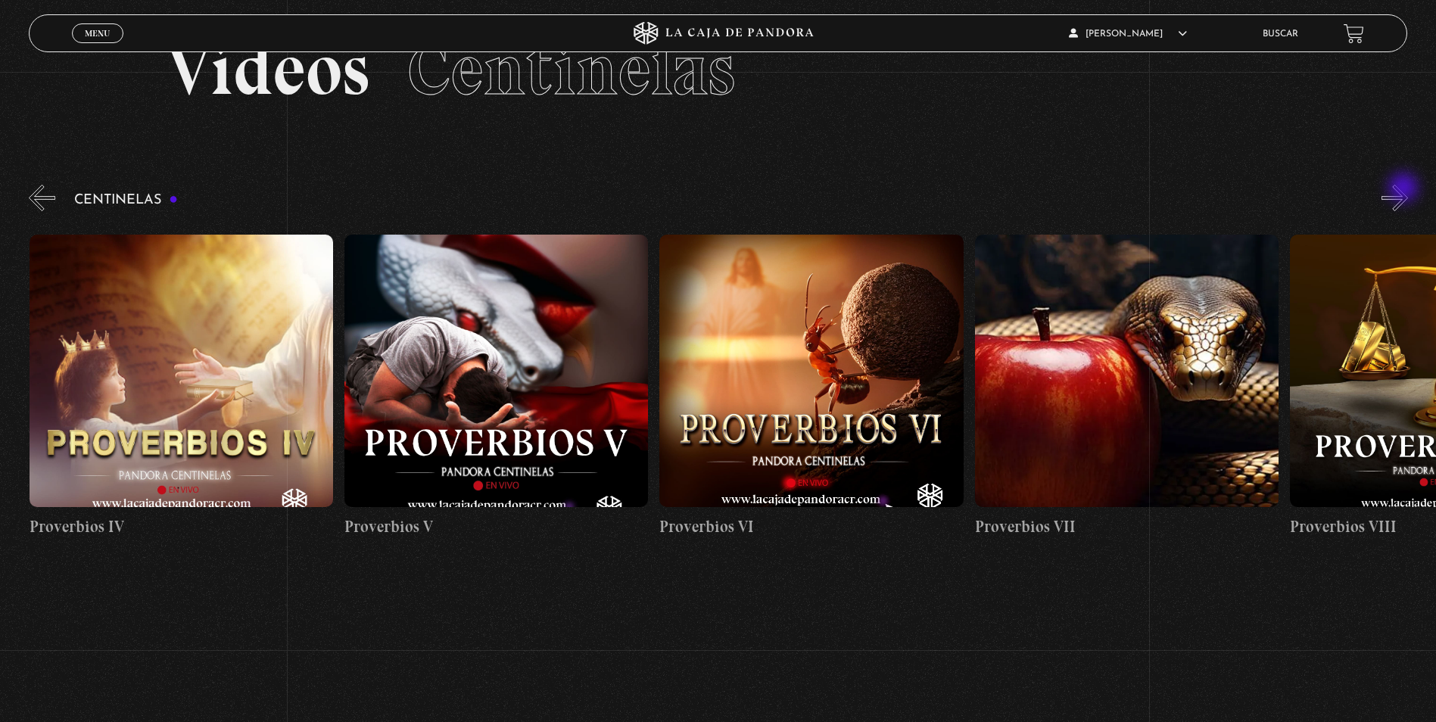
scroll to position [0, 1892]
click at [1405, 189] on button "»" at bounding box center [1394, 198] width 26 height 26
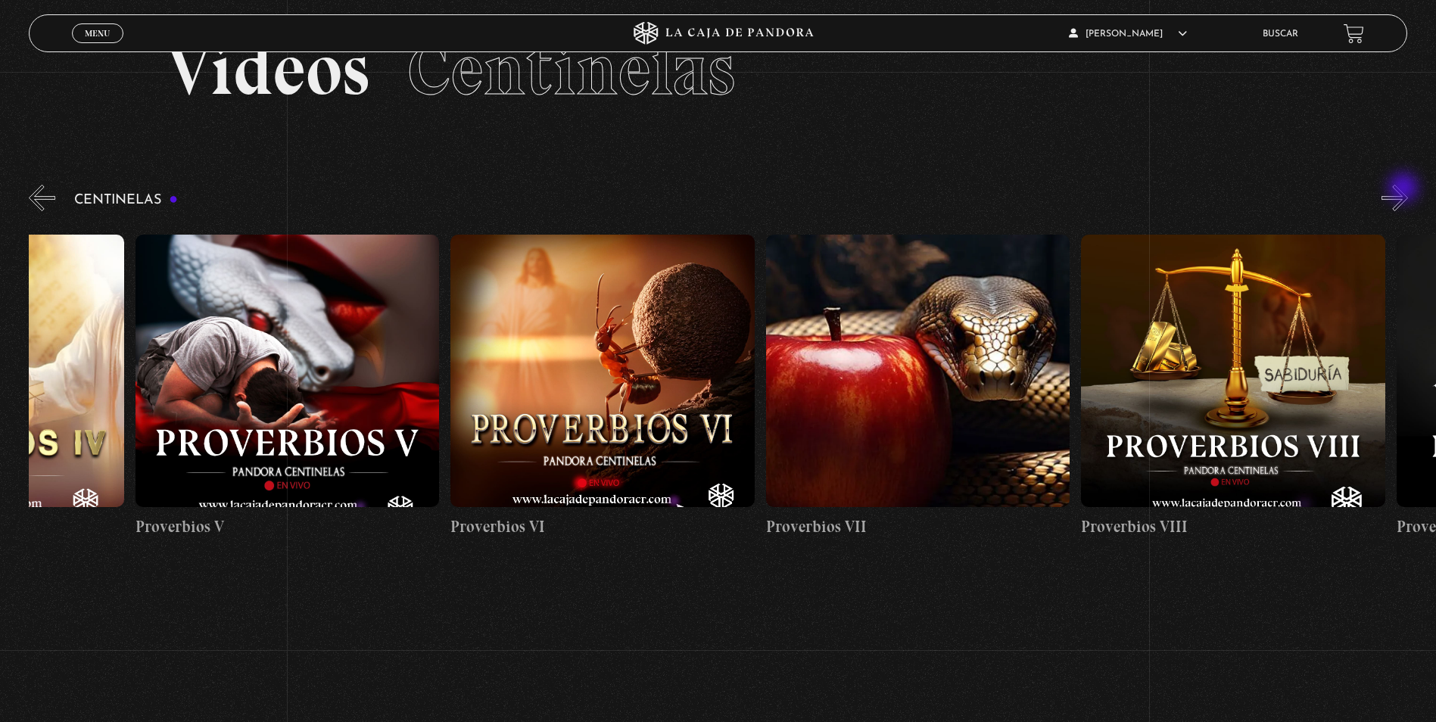
click at [1405, 189] on button "»" at bounding box center [1394, 198] width 26 height 26
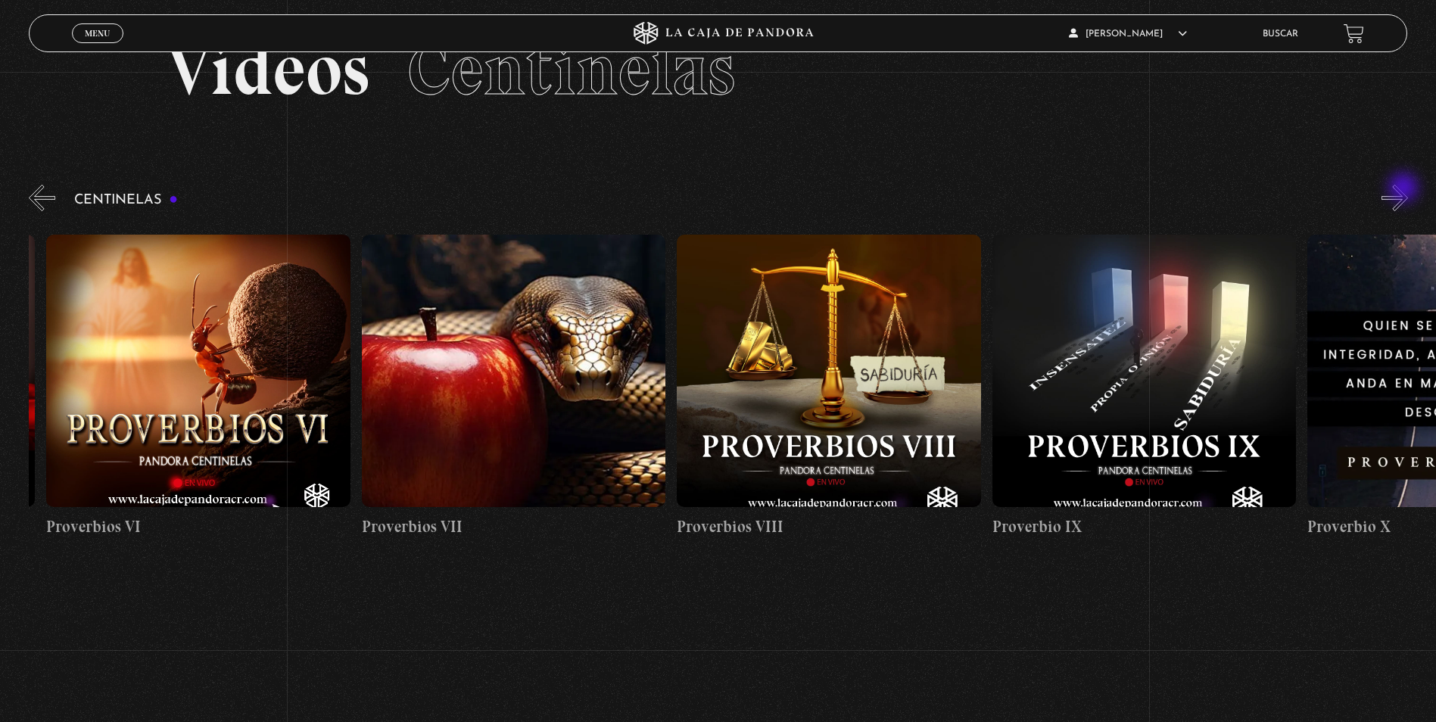
click at [1405, 189] on button "»" at bounding box center [1394, 198] width 26 height 26
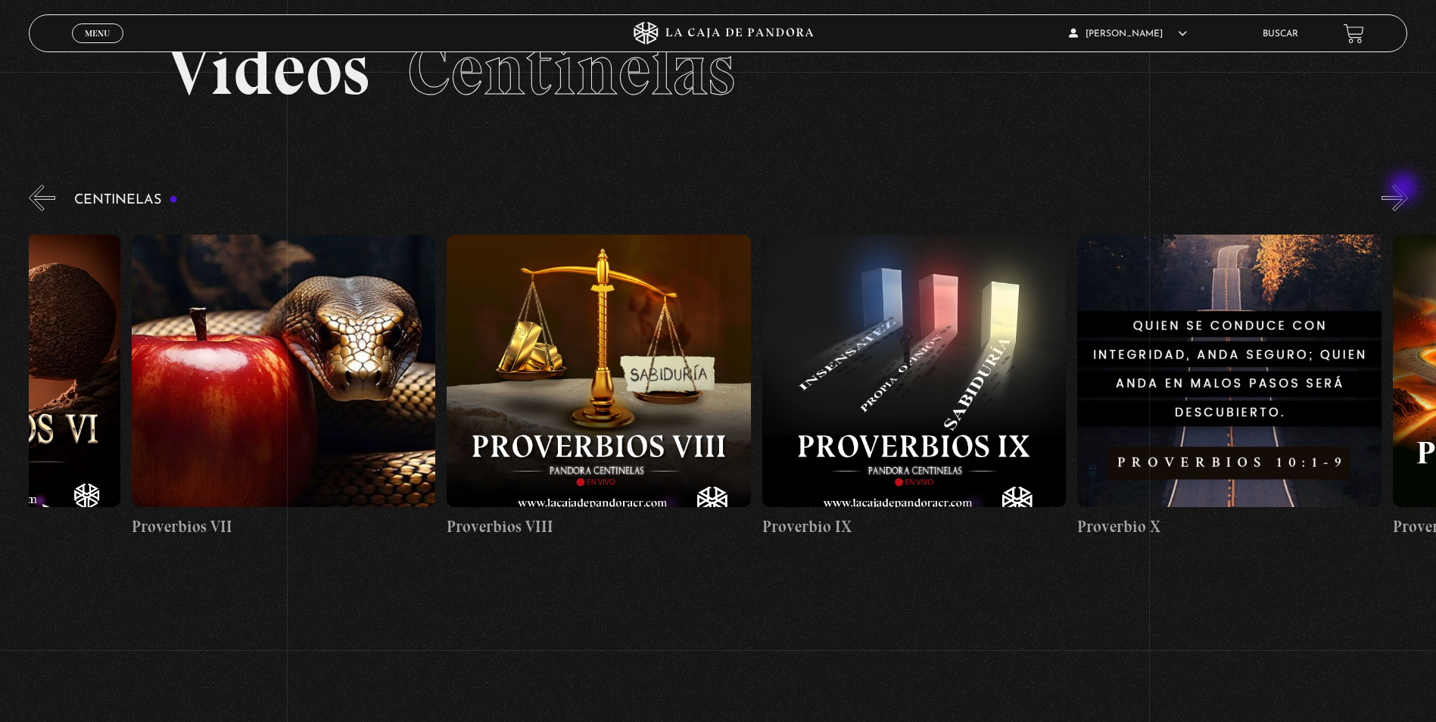
click at [1405, 189] on button "»" at bounding box center [1394, 198] width 26 height 26
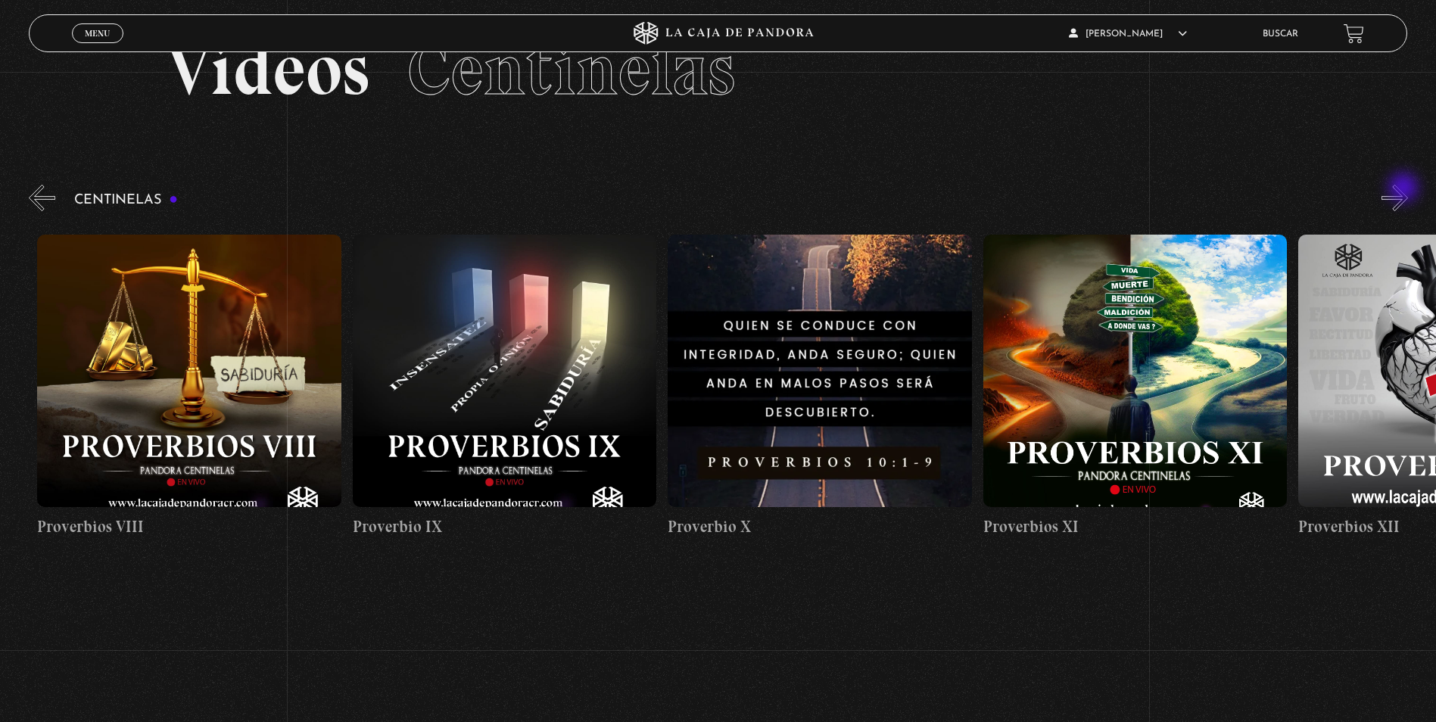
click at [1405, 189] on button "»" at bounding box center [1394, 198] width 26 height 26
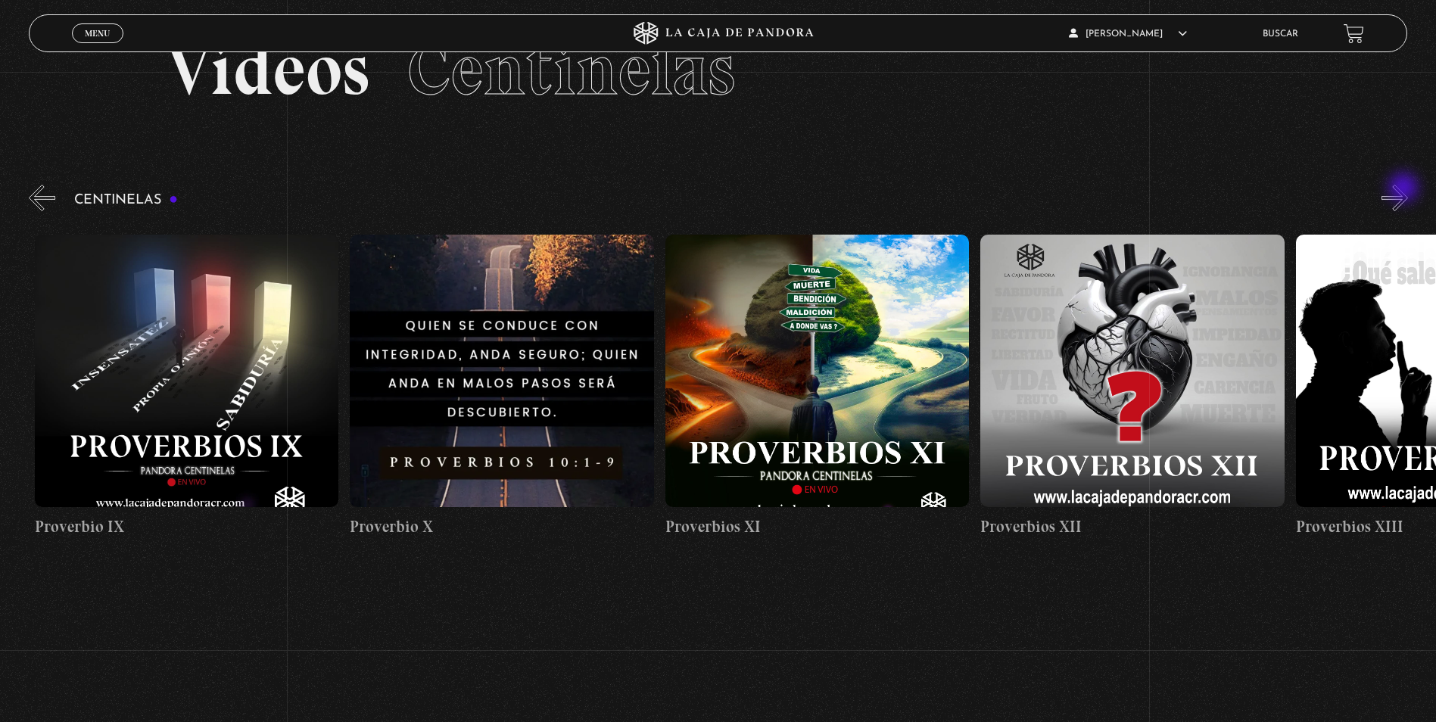
click at [1405, 189] on button "»" at bounding box center [1394, 198] width 26 height 26
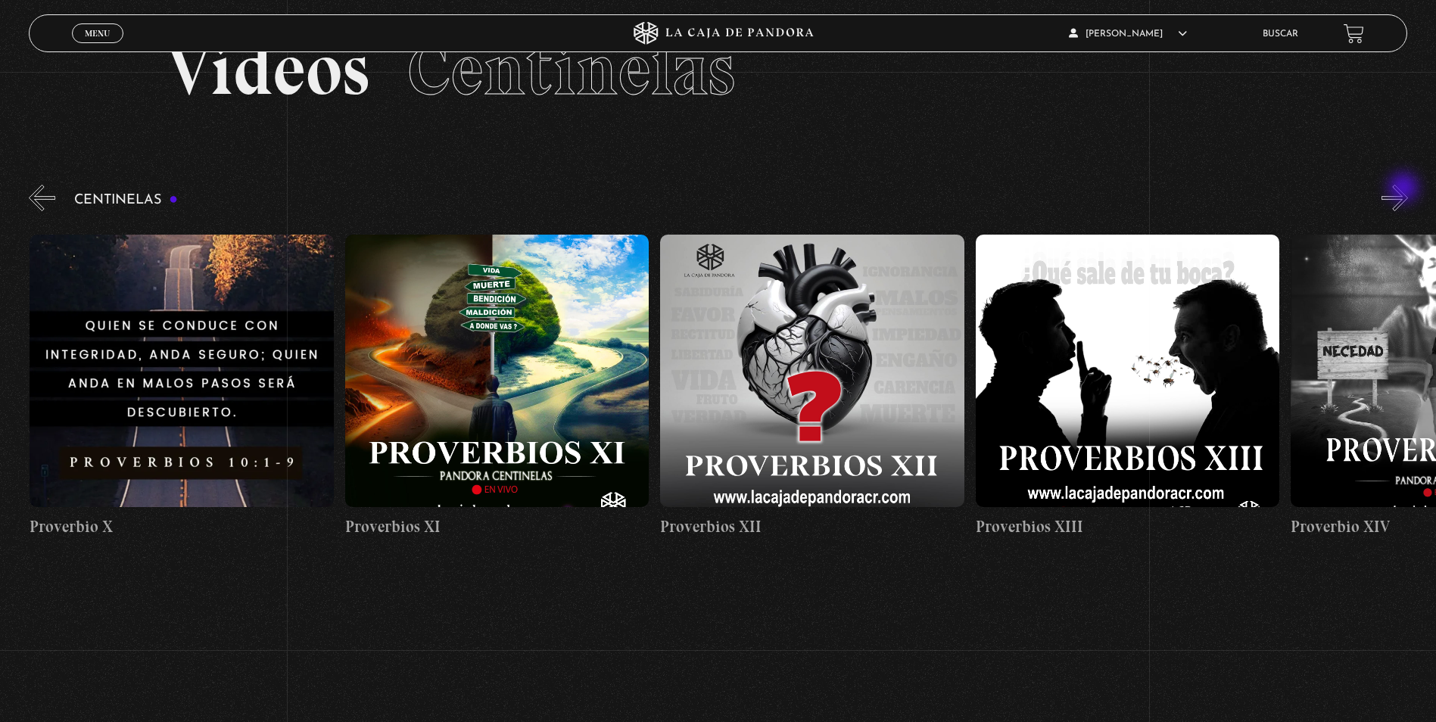
scroll to position [0, 3782]
click at [1401, 187] on button "»" at bounding box center [1394, 198] width 26 height 26
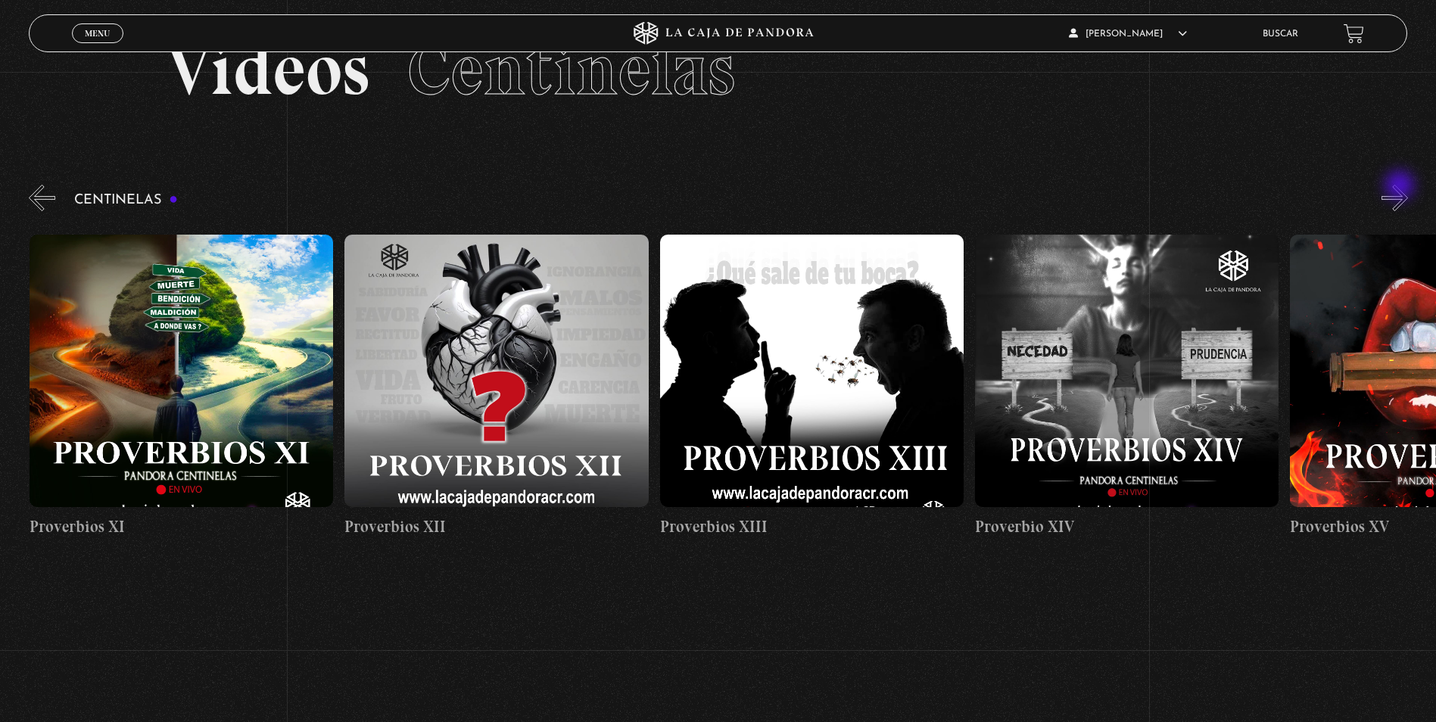
click at [1401, 187] on button "»" at bounding box center [1394, 198] width 26 height 26
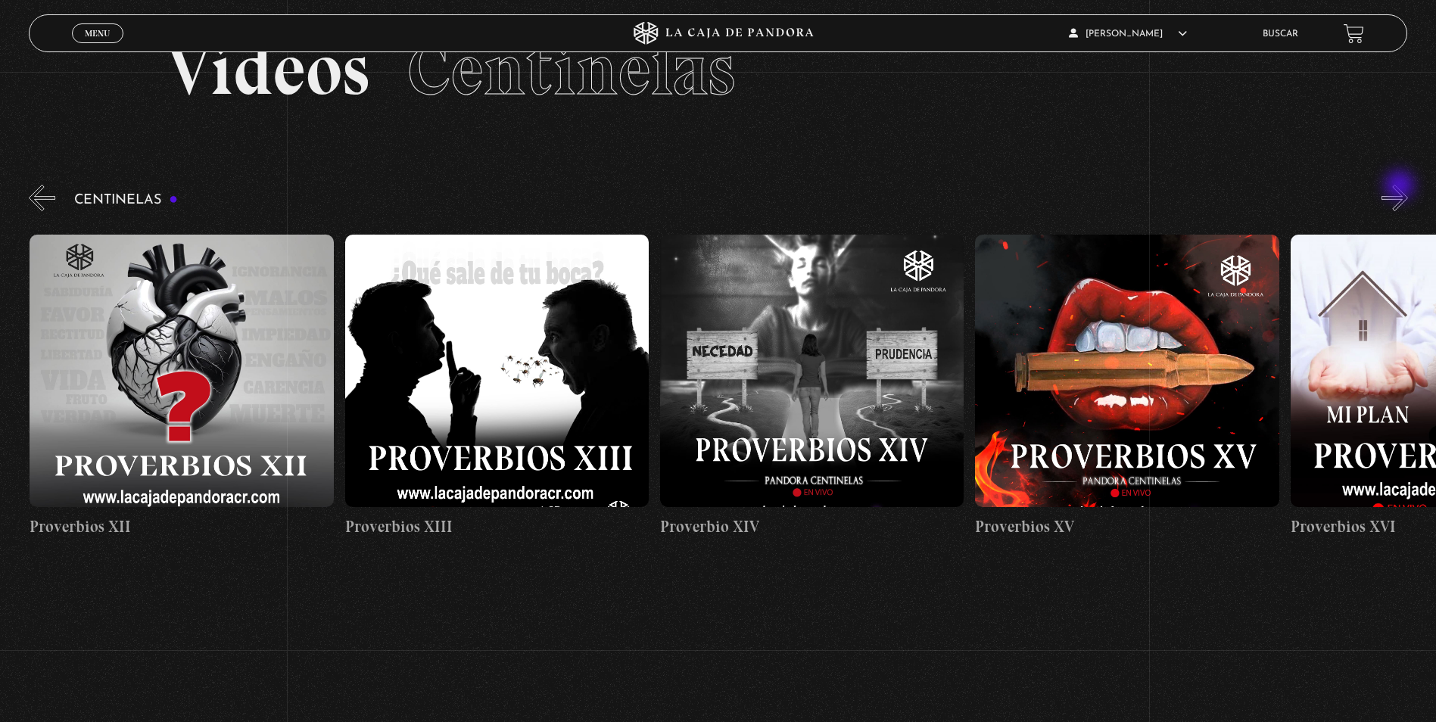
click at [1401, 187] on button "»" at bounding box center [1394, 198] width 26 height 26
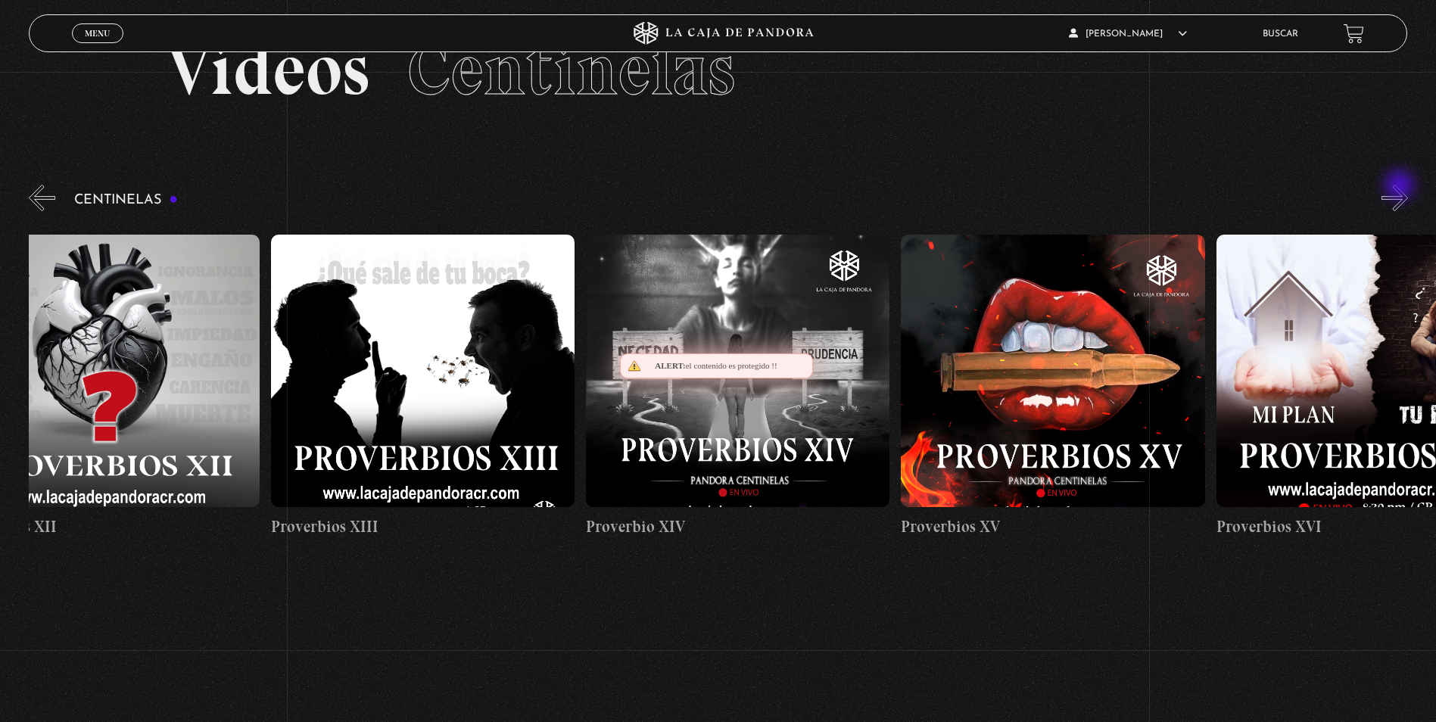
click at [1401, 187] on button "»" at bounding box center [1394, 198] width 26 height 26
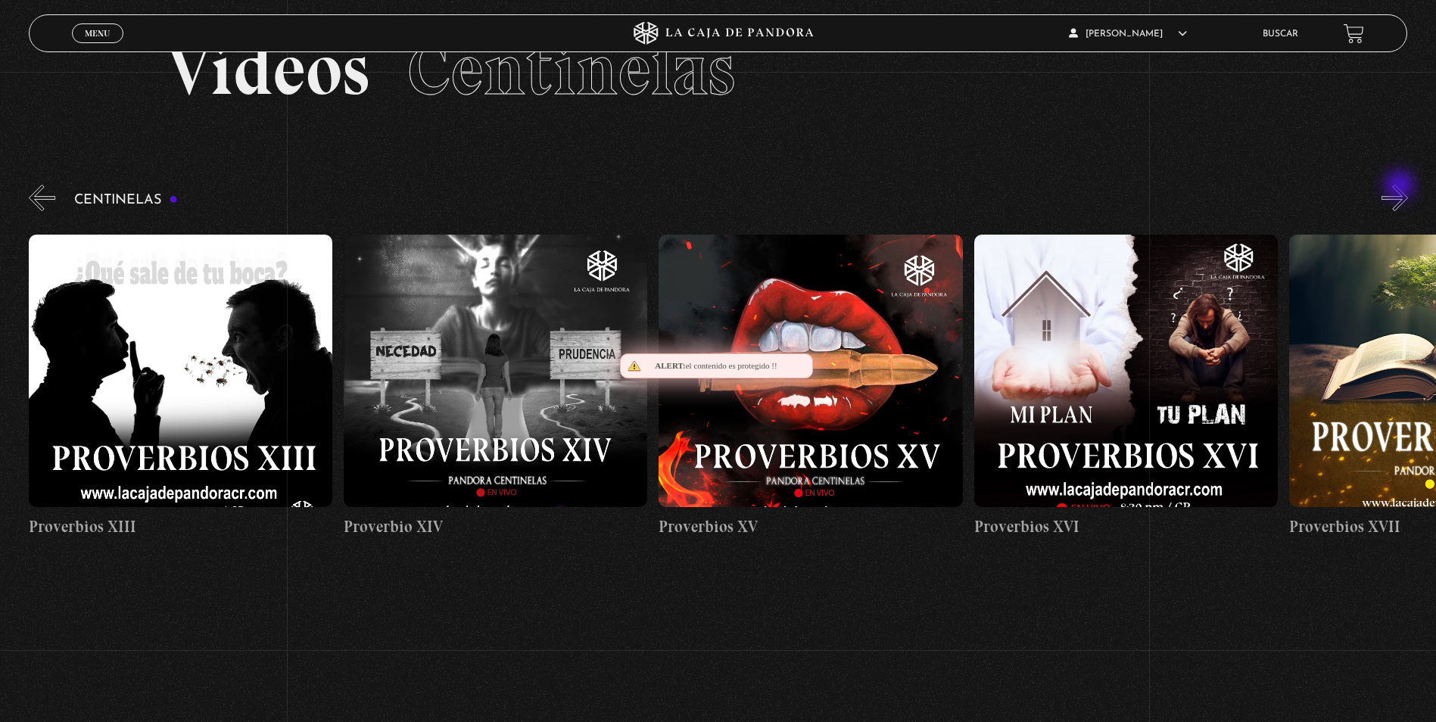
click at [1401, 187] on button "»" at bounding box center [1394, 198] width 26 height 26
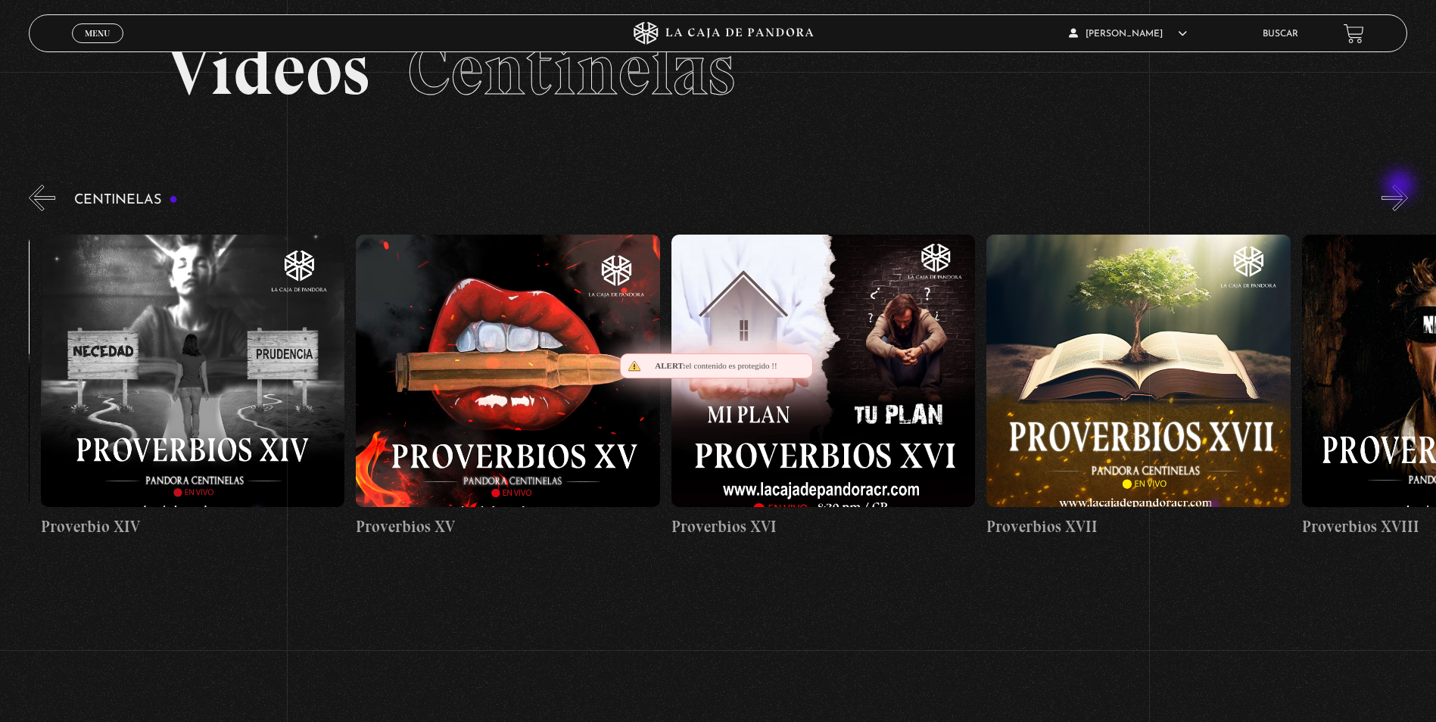
click at [1401, 187] on button "»" at bounding box center [1394, 198] width 26 height 26
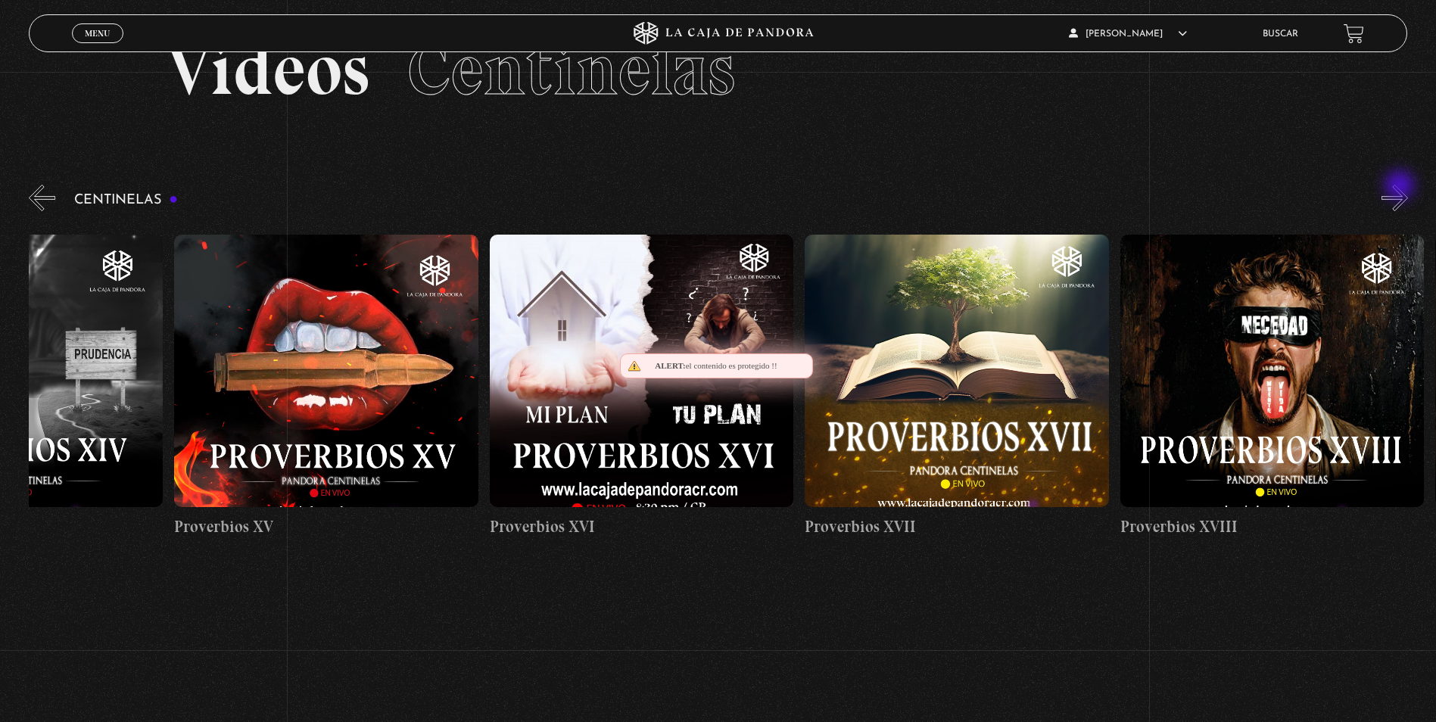
click at [1401, 187] on button "»" at bounding box center [1394, 198] width 26 height 26
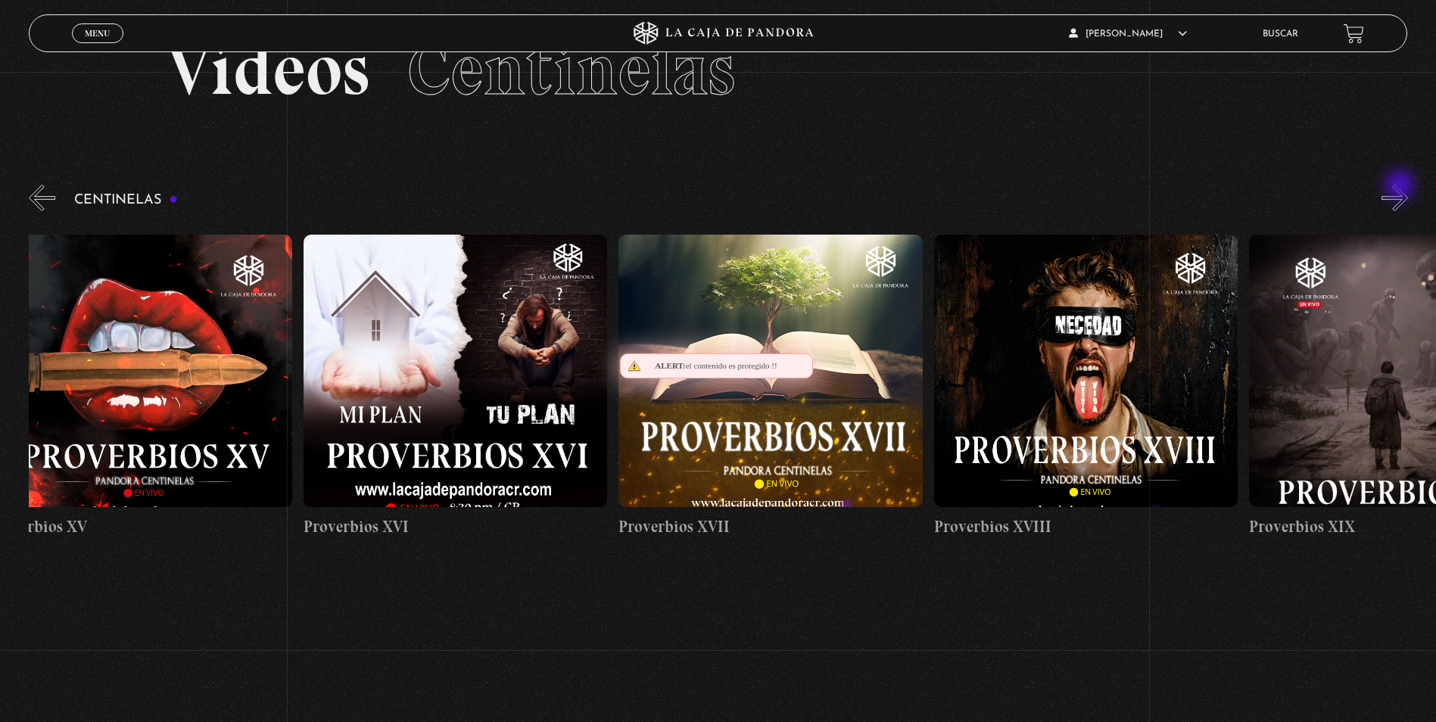
scroll to position [0, 5674]
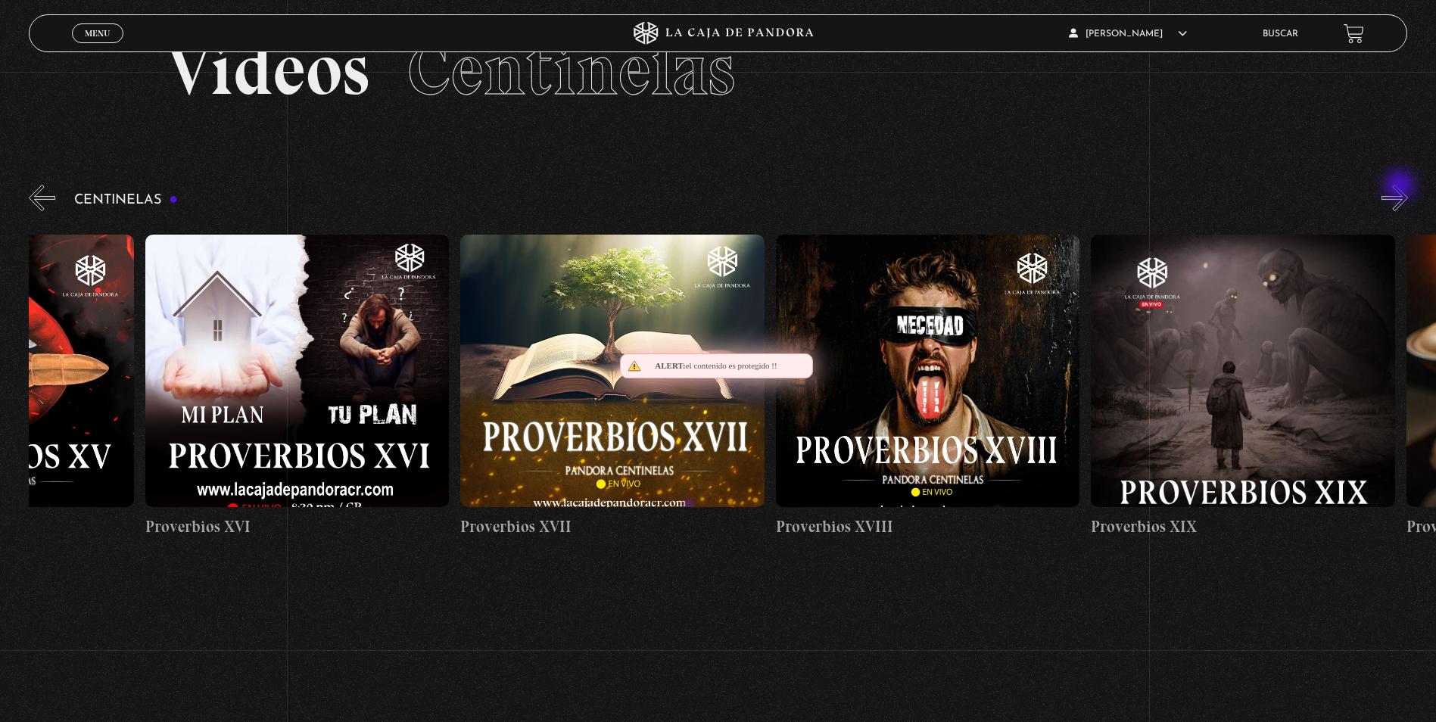
click at [1401, 187] on button "»" at bounding box center [1394, 198] width 26 height 26
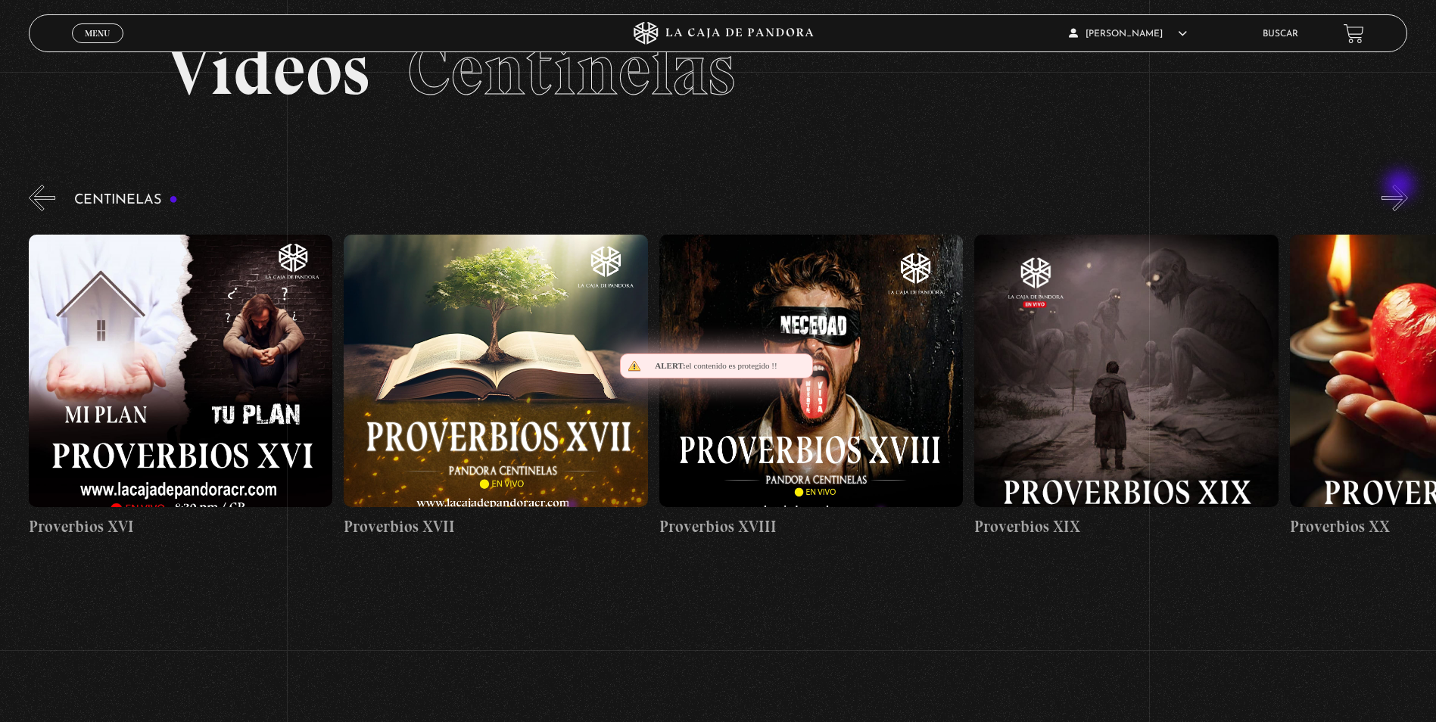
click at [1401, 187] on button "»" at bounding box center [1394, 198] width 26 height 26
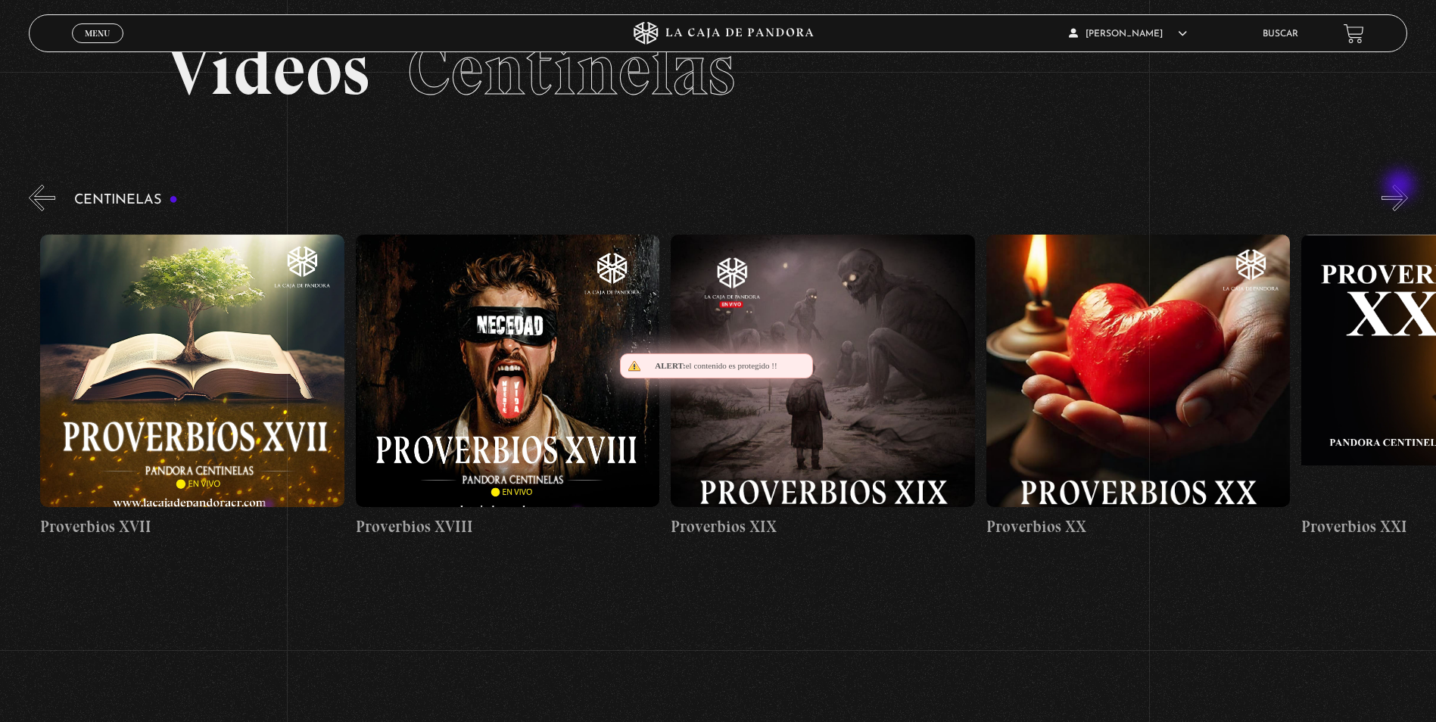
click at [1401, 187] on button "»" at bounding box center [1394, 198] width 26 height 26
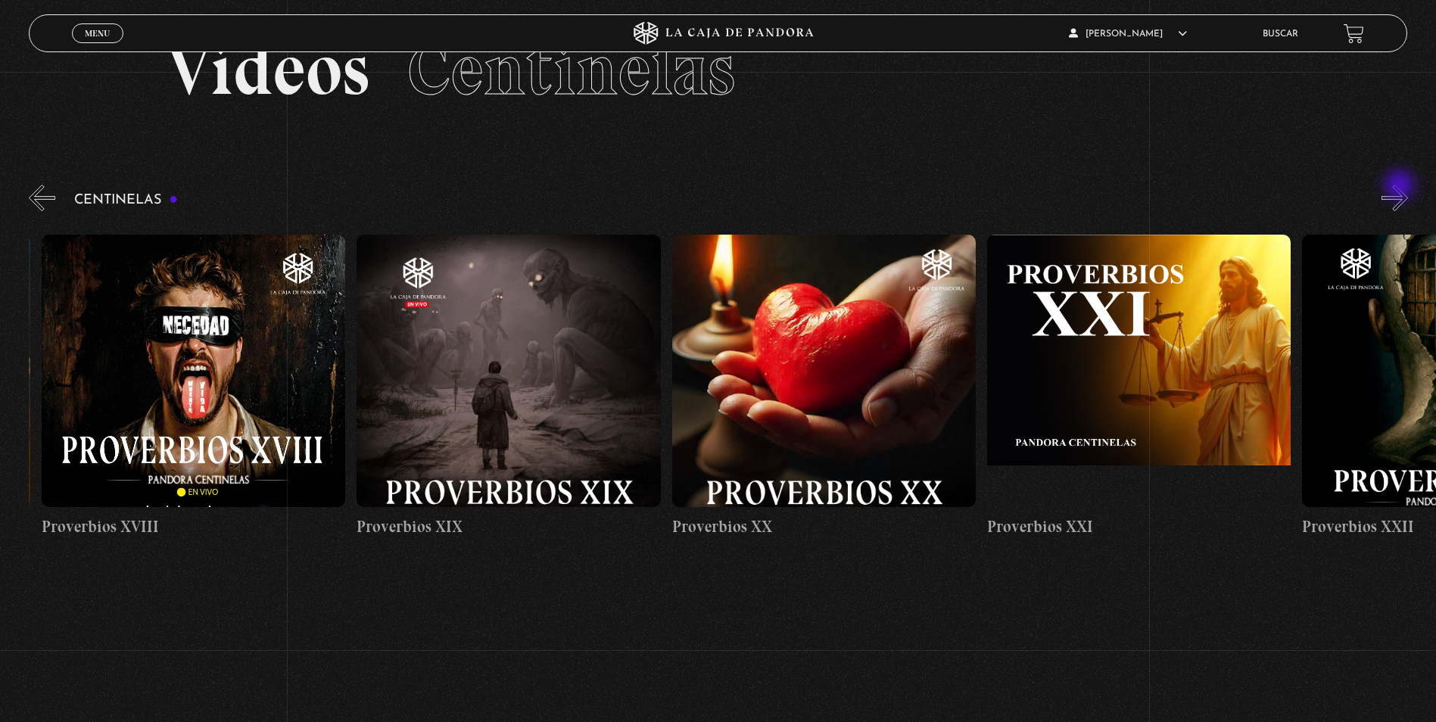
click at [1401, 187] on button "»" at bounding box center [1394, 198] width 26 height 26
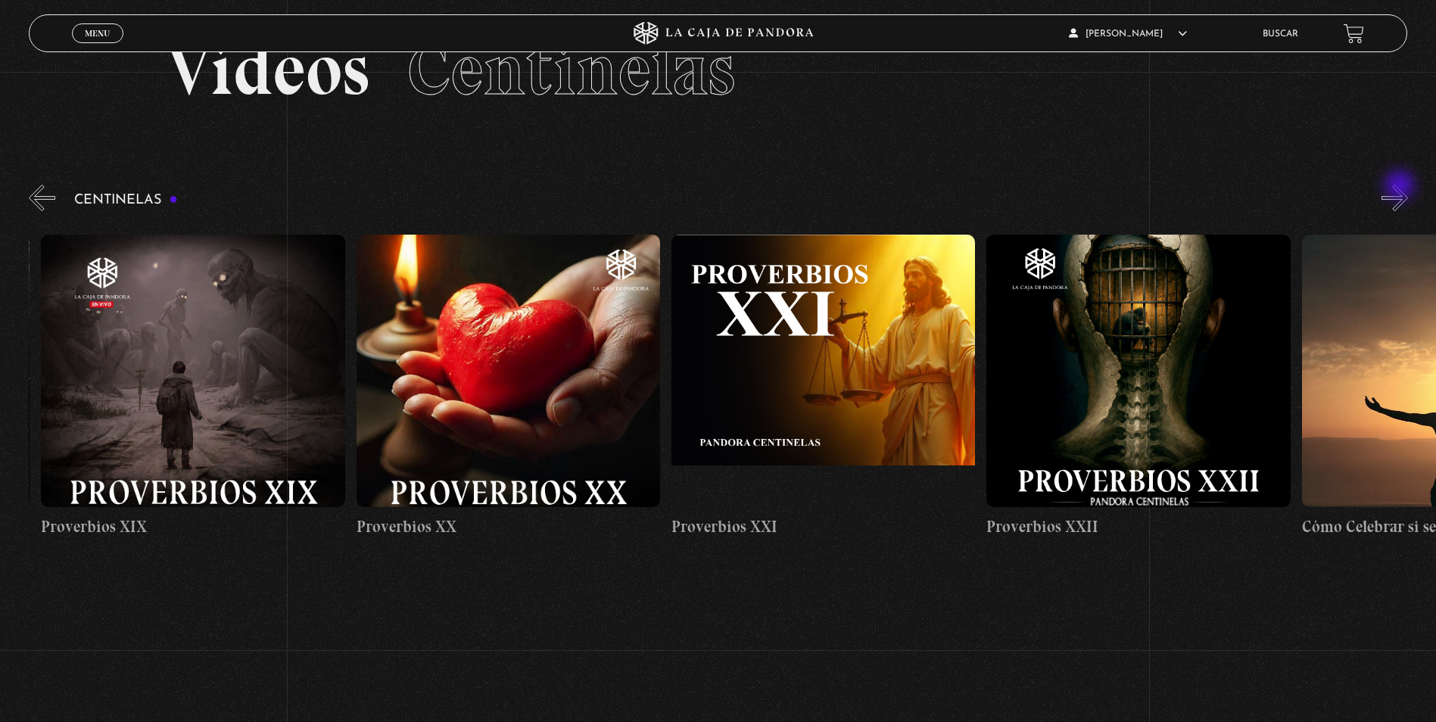
click at [1401, 187] on button "»" at bounding box center [1394, 198] width 26 height 26
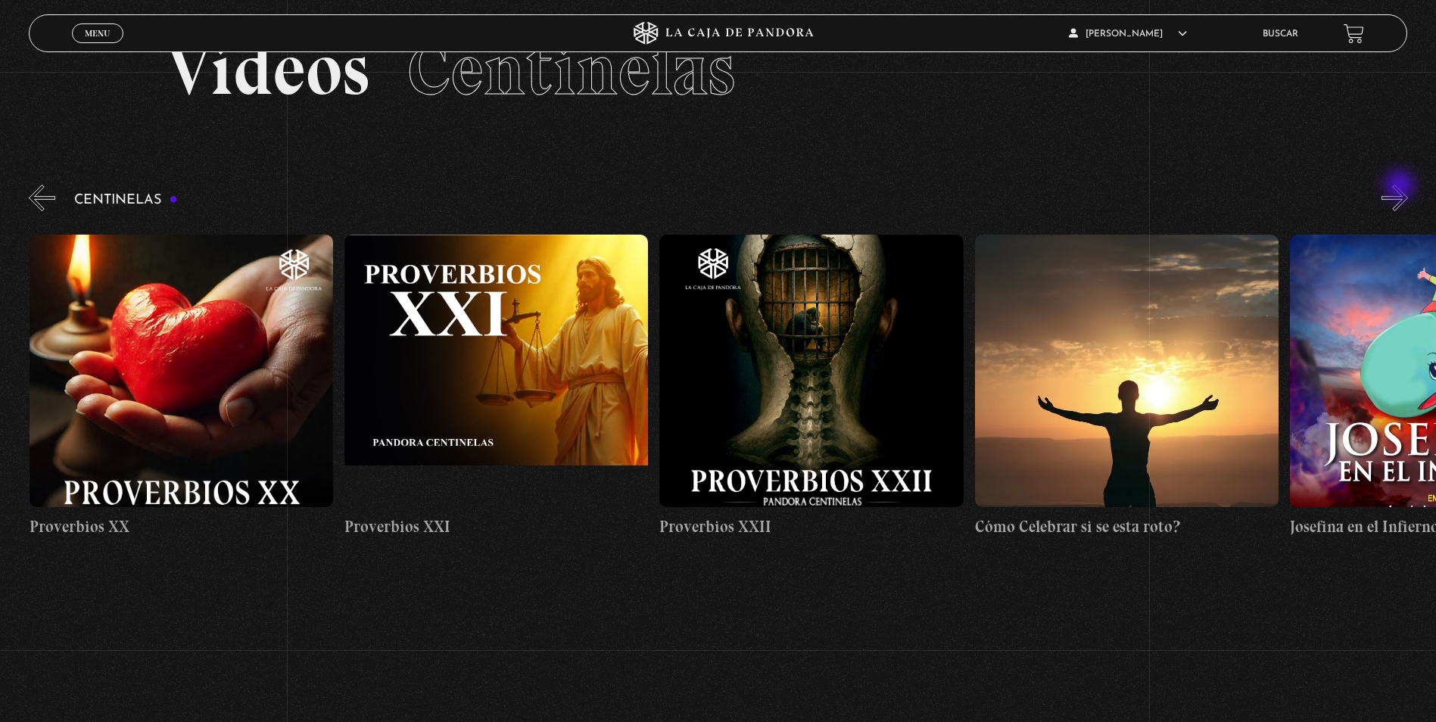
click at [1401, 187] on button "»" at bounding box center [1394, 198] width 26 height 26
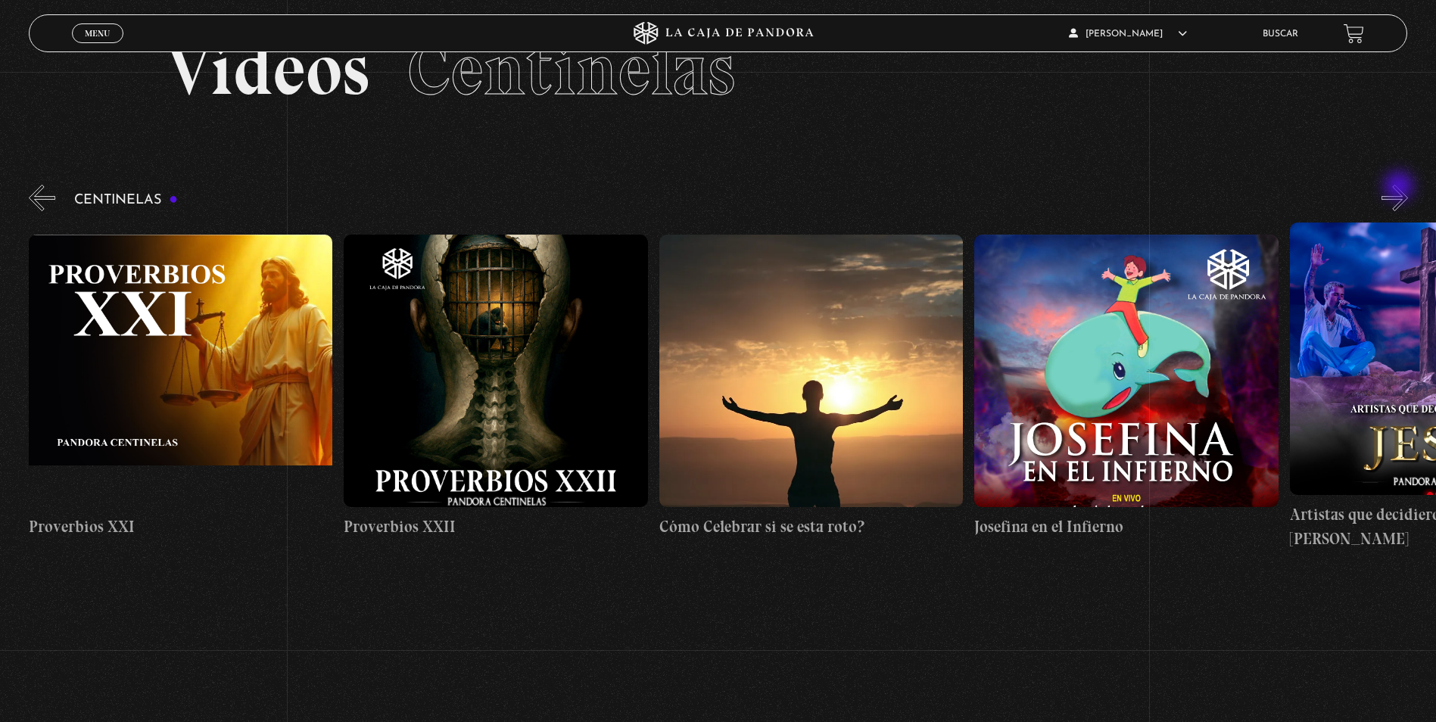
click at [1400, 188] on button "»" at bounding box center [1394, 198] width 26 height 26
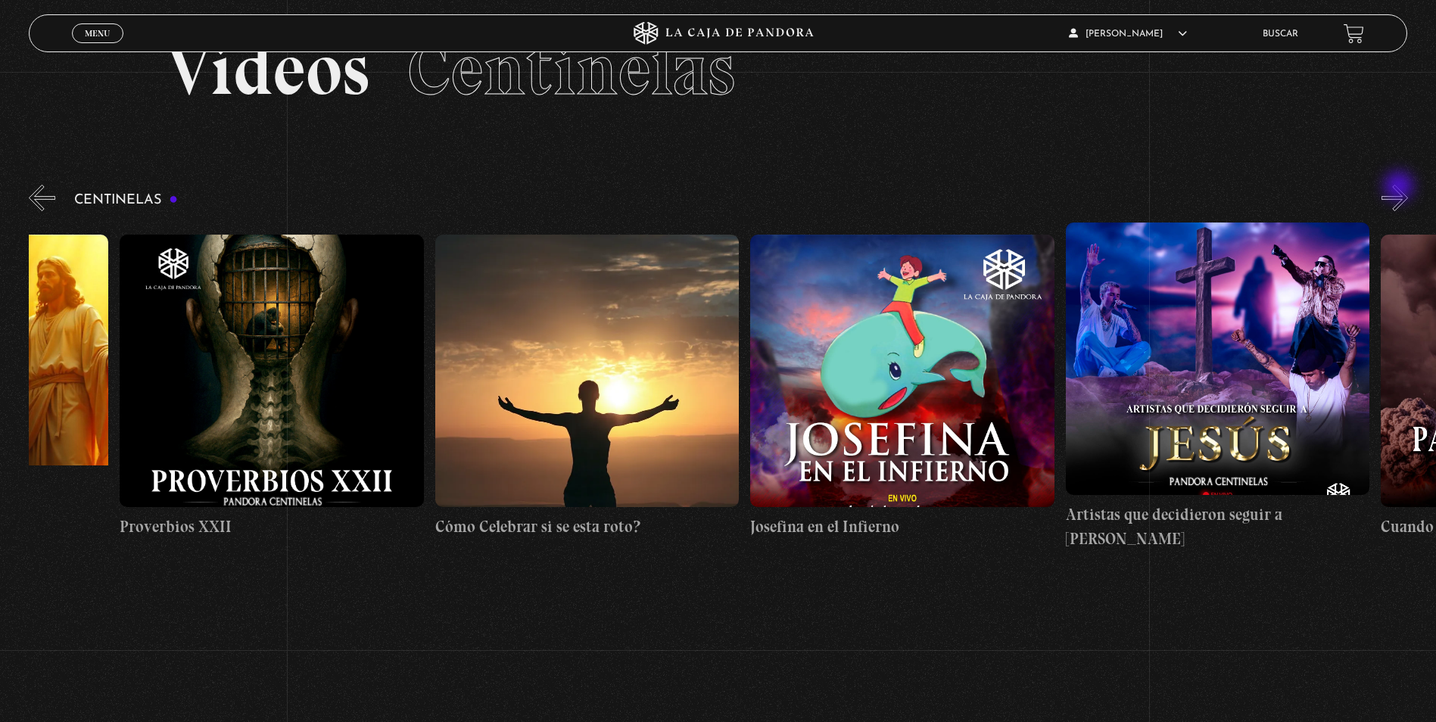
click at [1400, 188] on button "»" at bounding box center [1394, 198] width 26 height 26
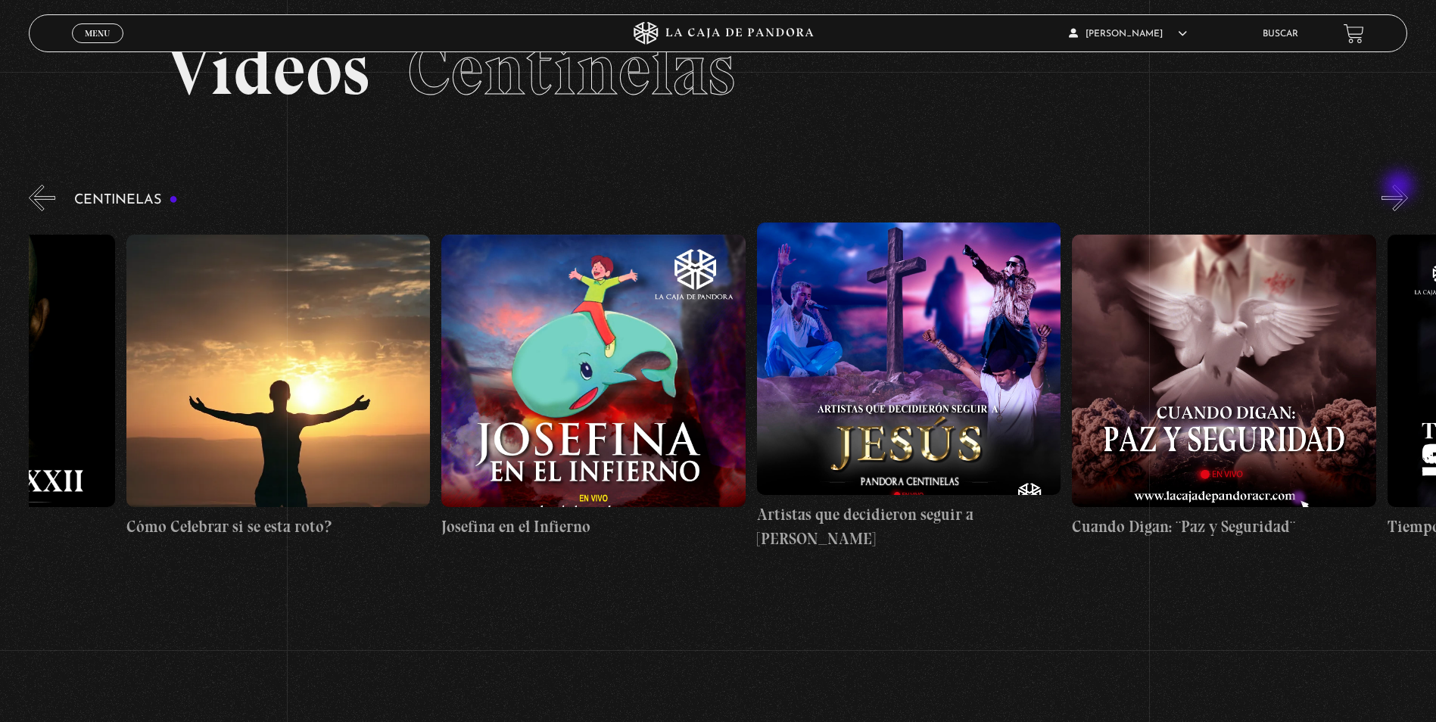
click at [1400, 188] on button "»" at bounding box center [1394, 198] width 26 height 26
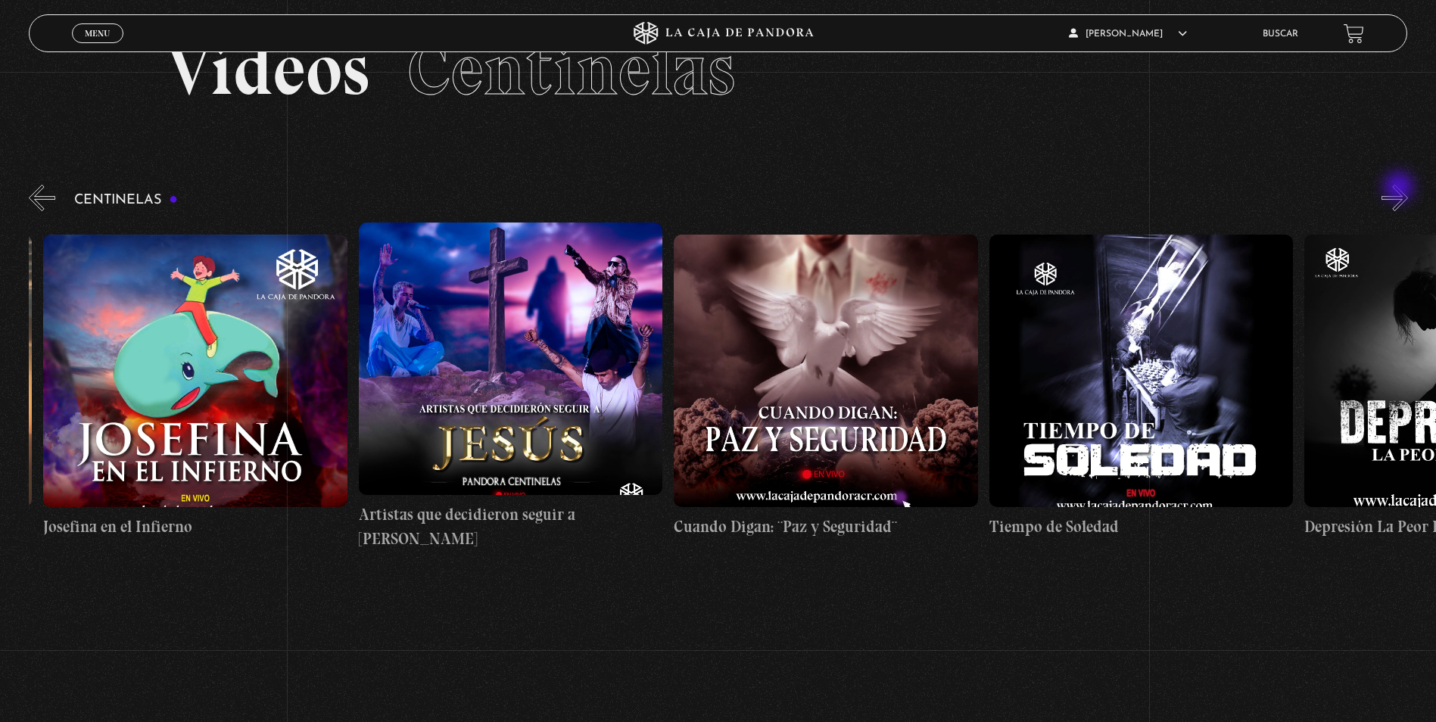
click at [1400, 188] on button "»" at bounding box center [1394, 198] width 26 height 26
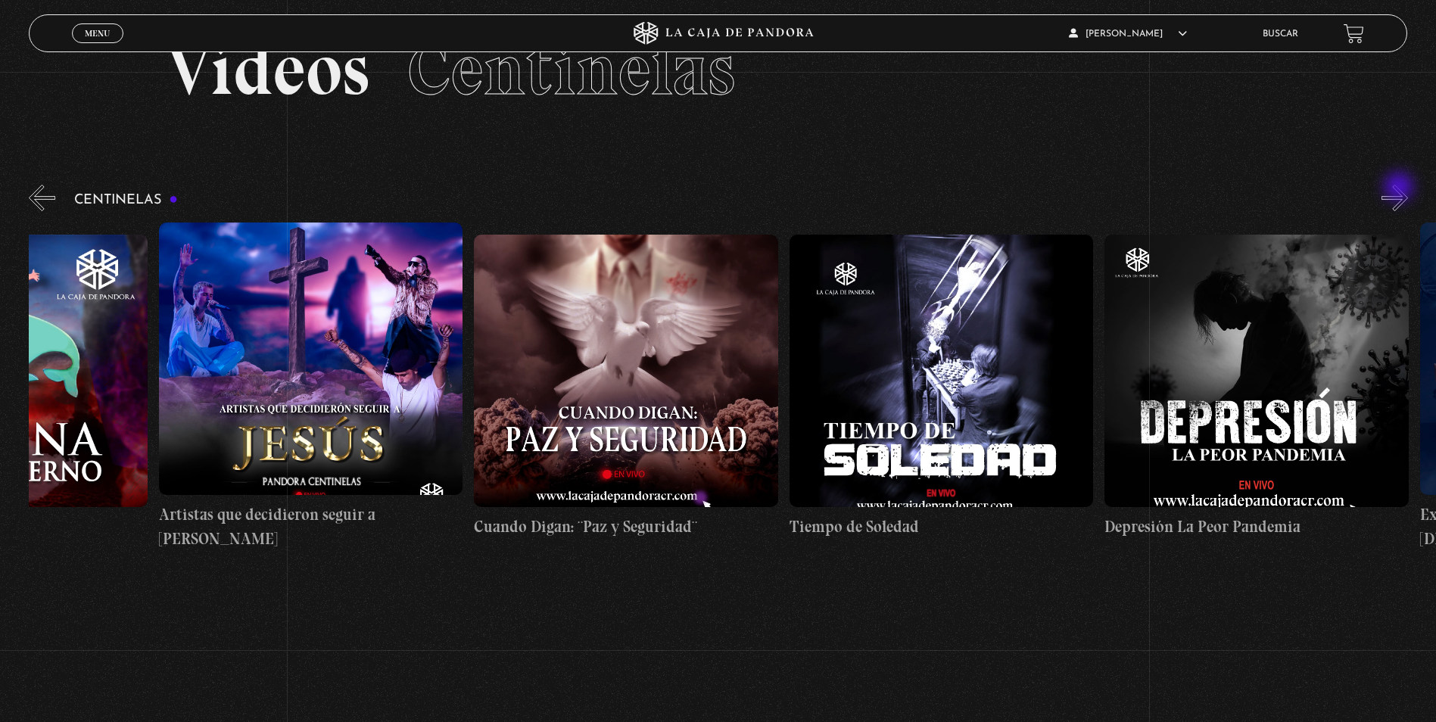
click at [1400, 188] on button "»" at bounding box center [1394, 198] width 26 height 26
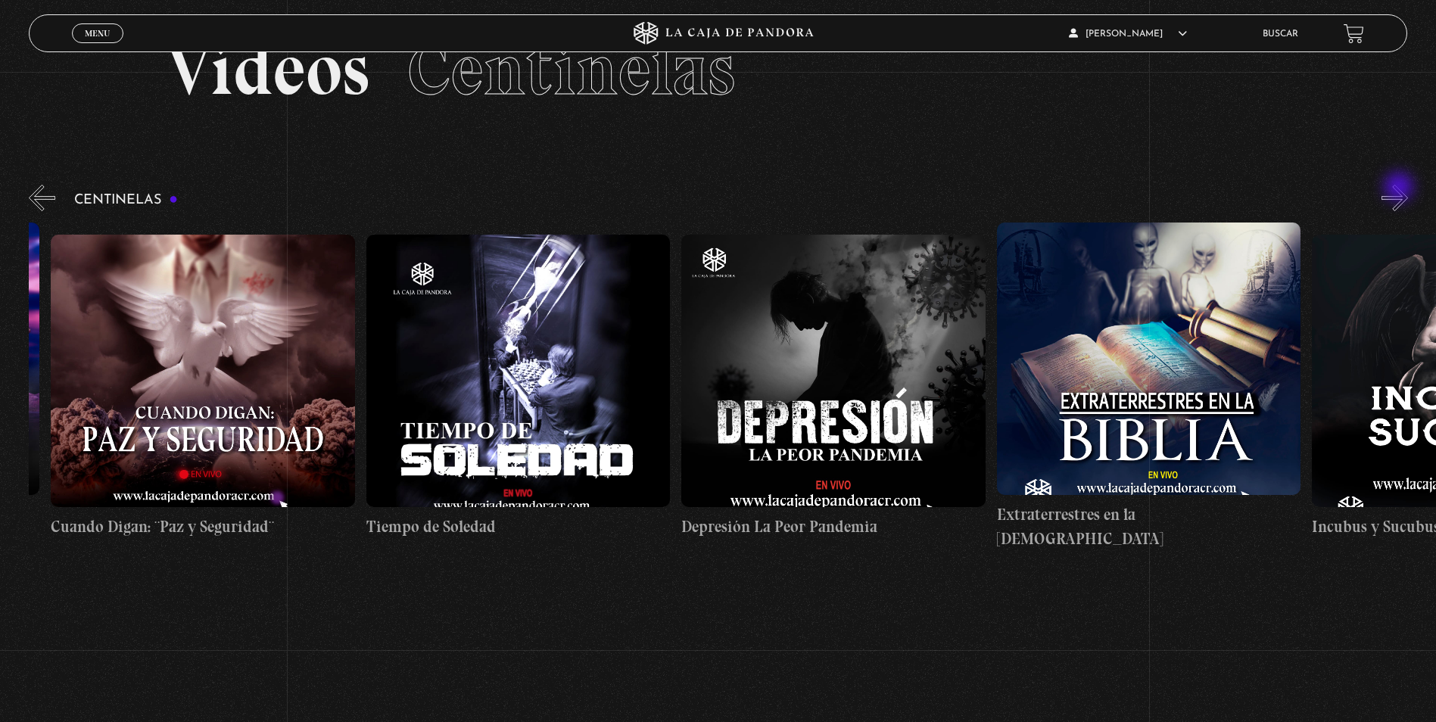
click at [1400, 188] on button "»" at bounding box center [1394, 198] width 26 height 26
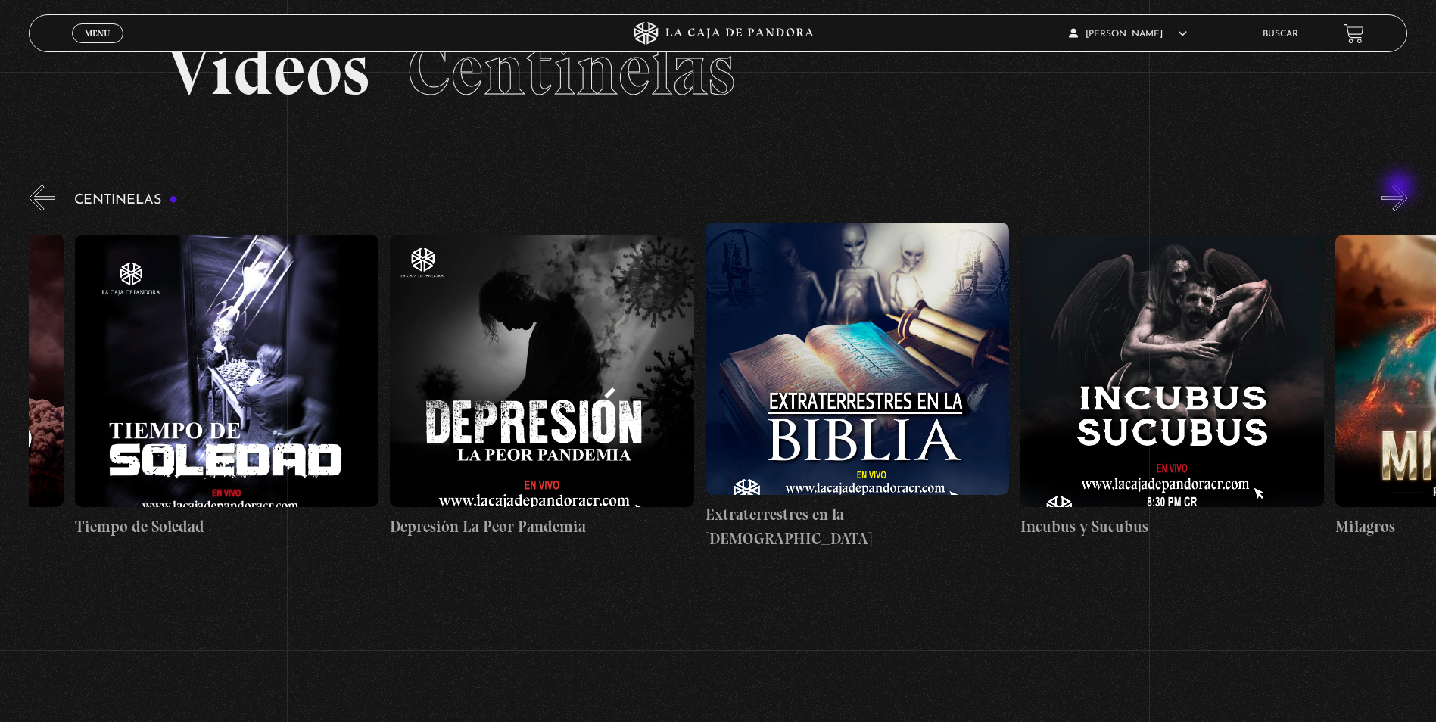
click at [1400, 188] on button "»" at bounding box center [1394, 198] width 26 height 26
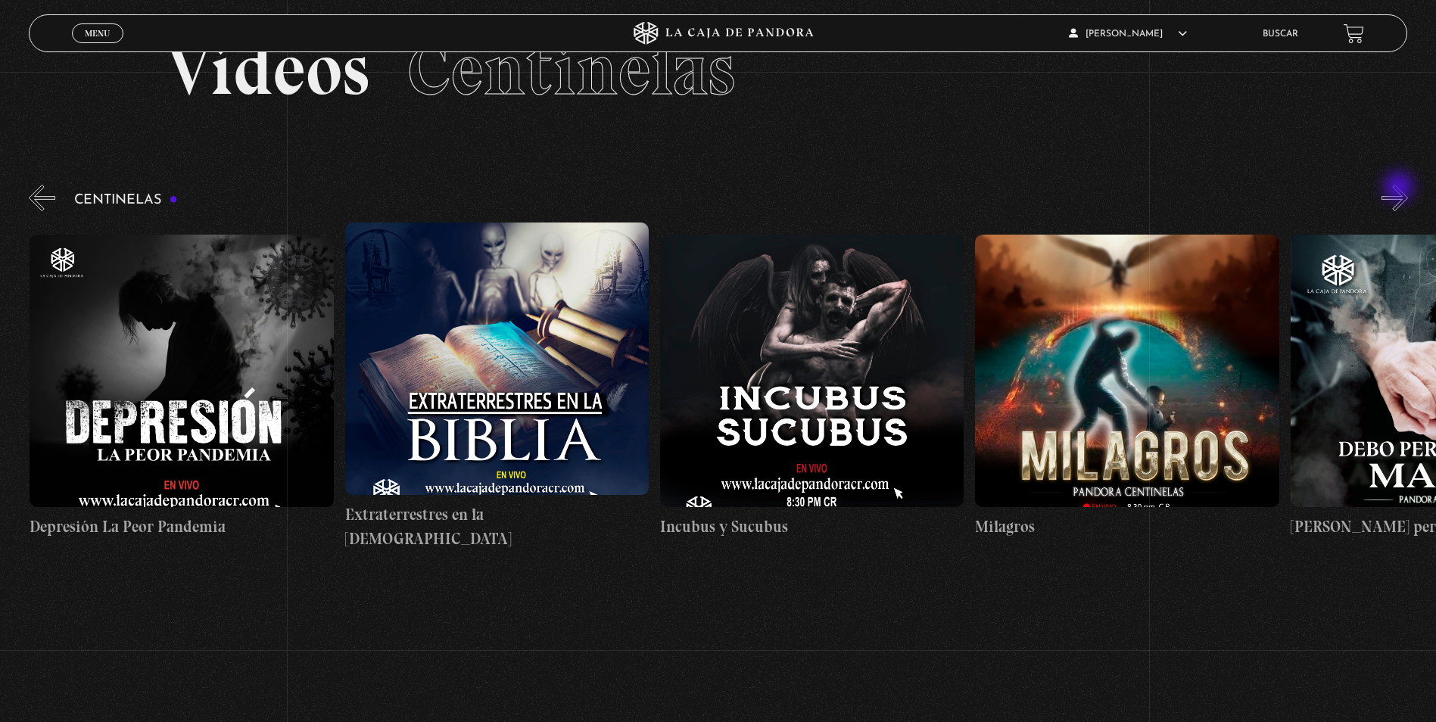
scroll to position [0, 9456]
click at [1400, 188] on button "»" at bounding box center [1394, 198] width 26 height 26
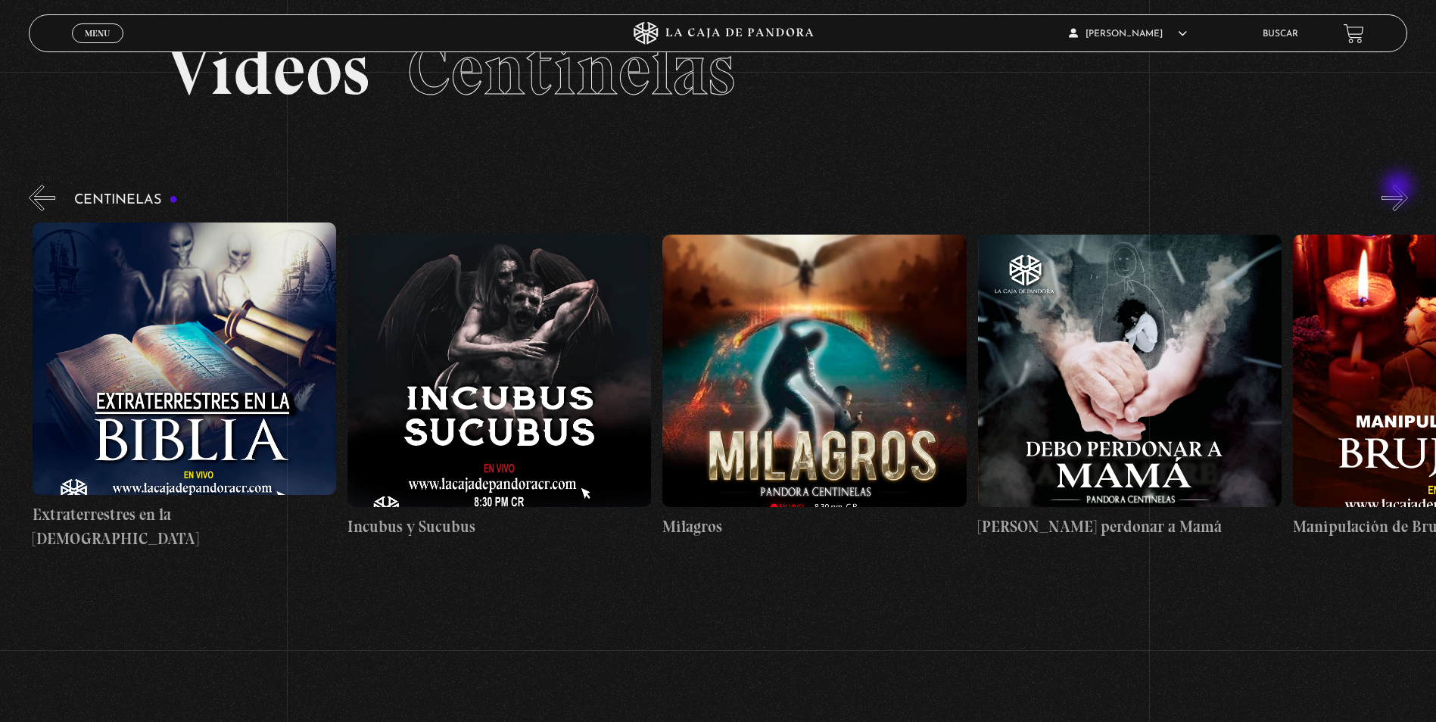
click at [1400, 188] on button "»" at bounding box center [1394, 198] width 26 height 26
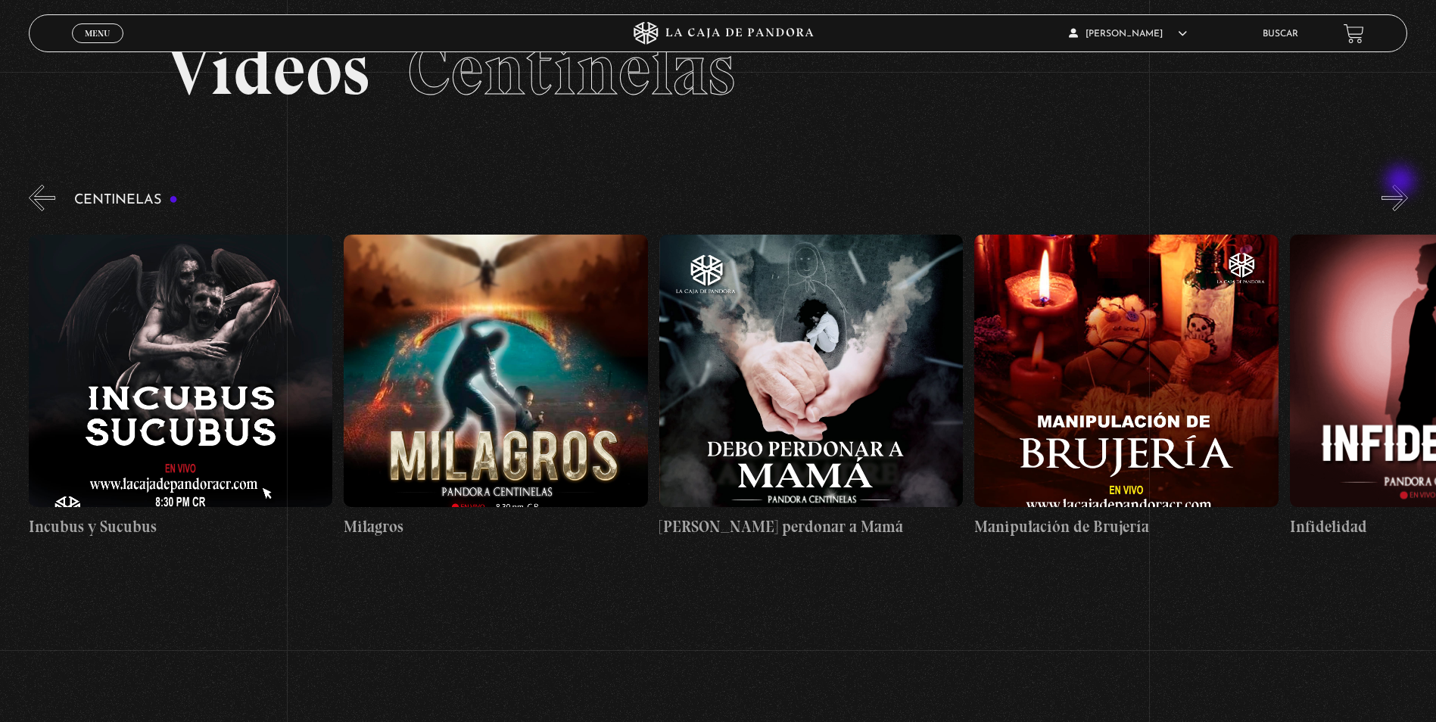
click at [1402, 185] on button "»" at bounding box center [1394, 198] width 26 height 26
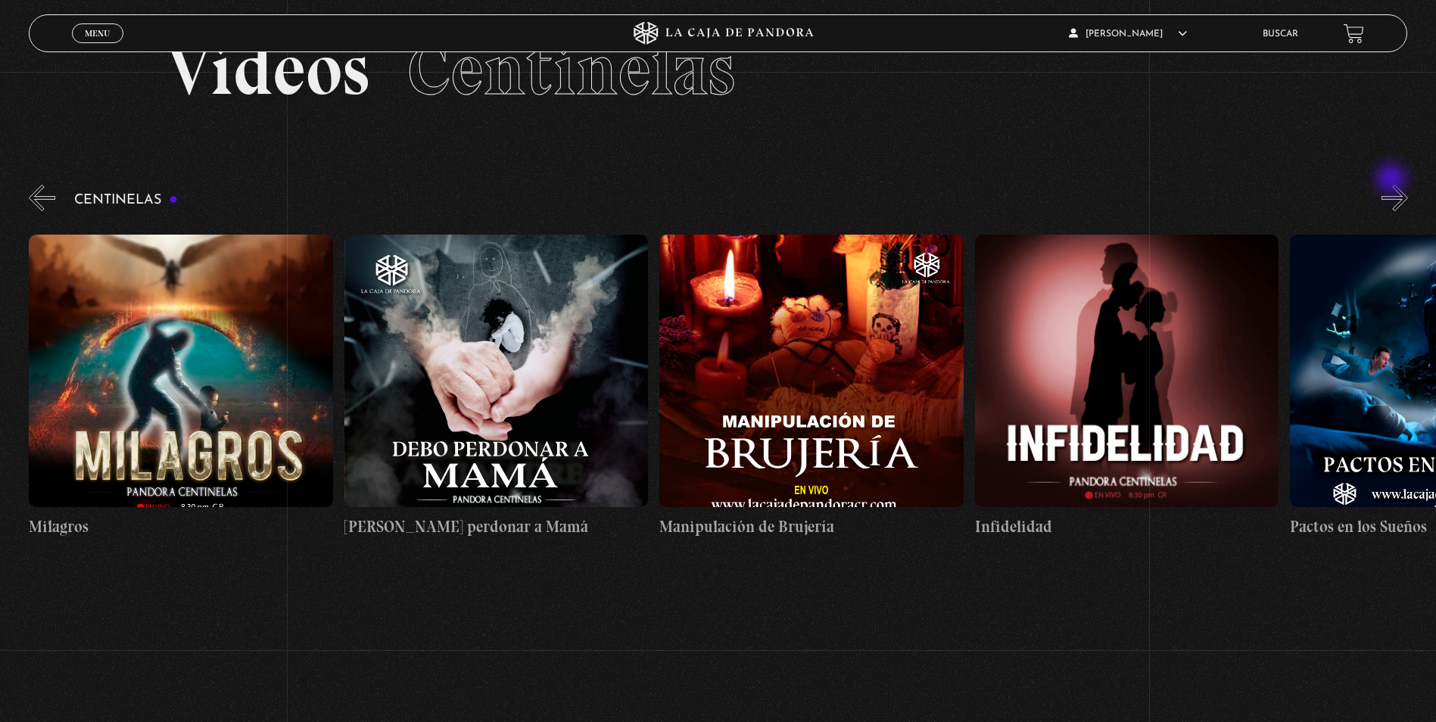
scroll to position [0, 10402]
click at [1393, 179] on section "Videos Centinelas" at bounding box center [718, 88] width 1436 height 185
click at [1395, 188] on button "»" at bounding box center [1394, 198] width 26 height 26
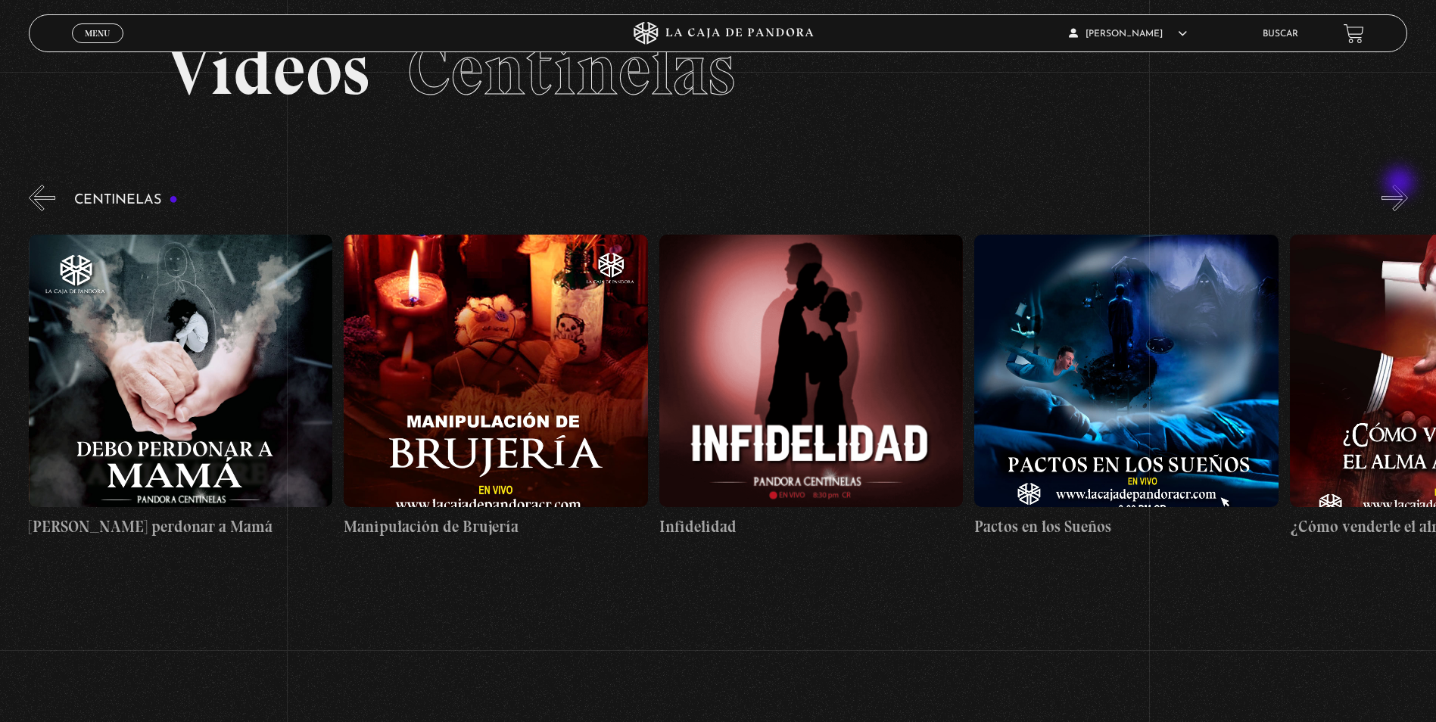
click at [1401, 185] on button "»" at bounding box center [1394, 198] width 26 height 26
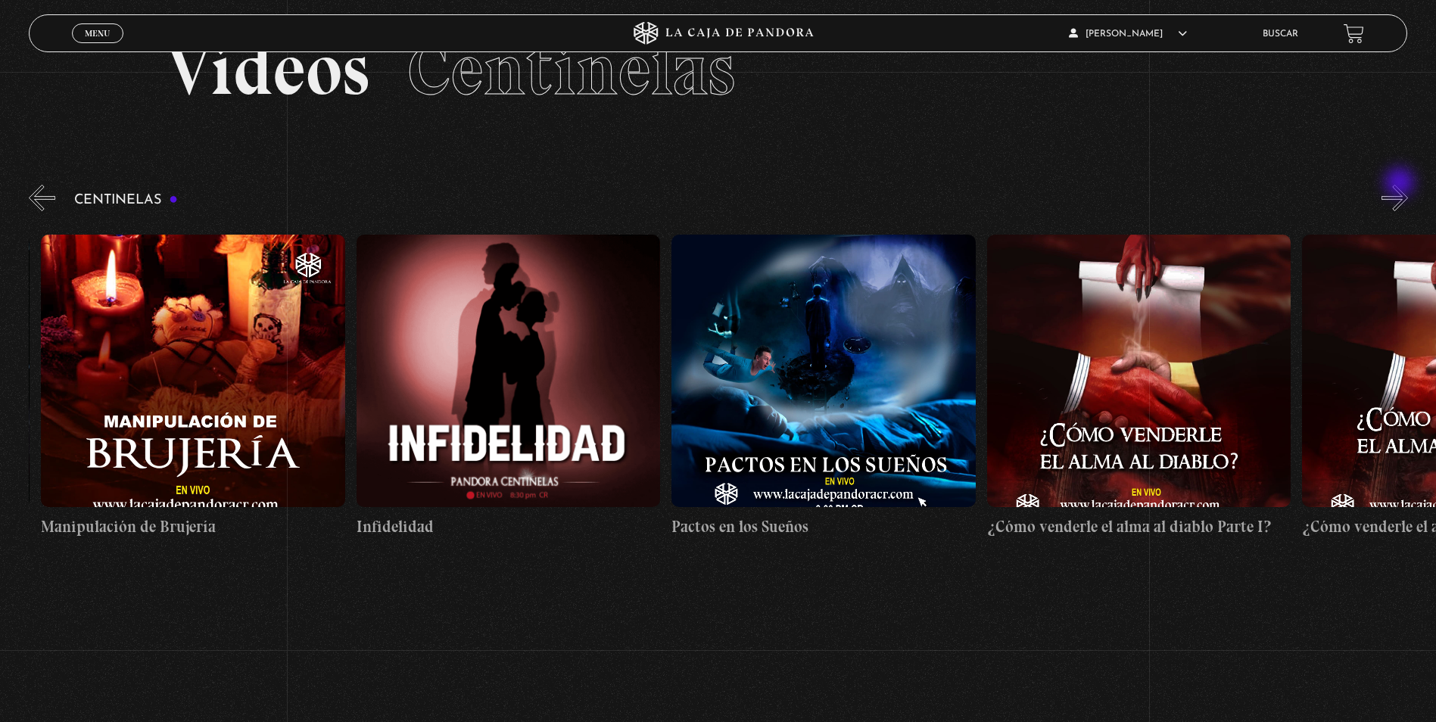
click at [1401, 185] on button "»" at bounding box center [1394, 198] width 26 height 26
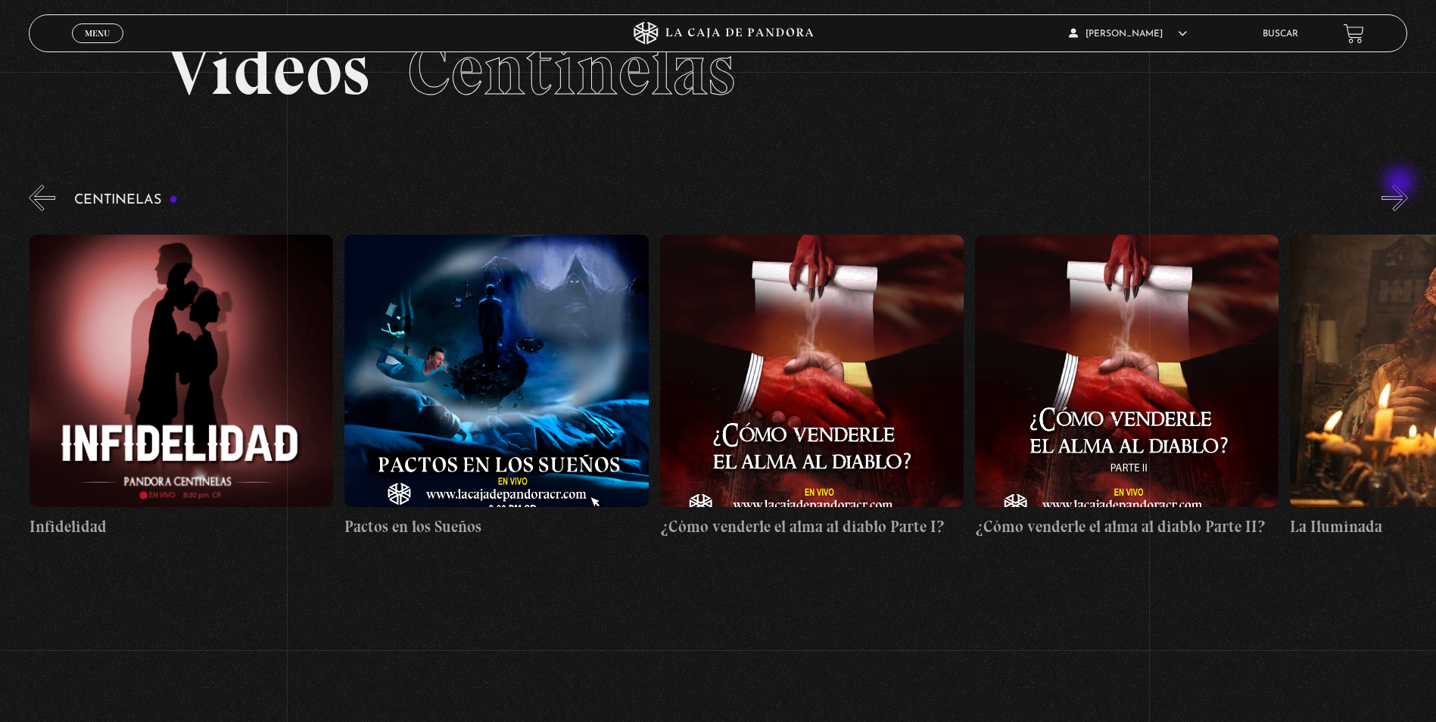
click at [1401, 185] on button "»" at bounding box center [1394, 198] width 26 height 26
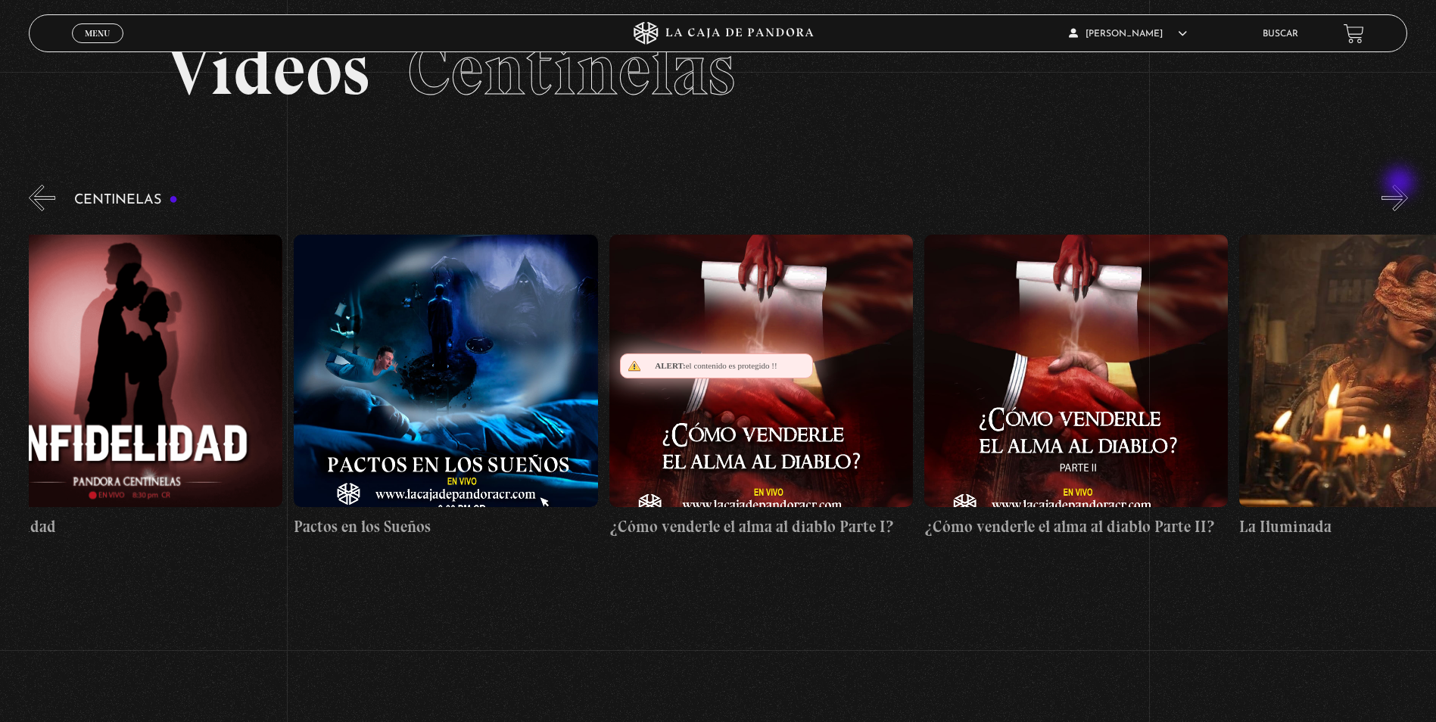
click at [1401, 185] on button "»" at bounding box center [1394, 198] width 26 height 26
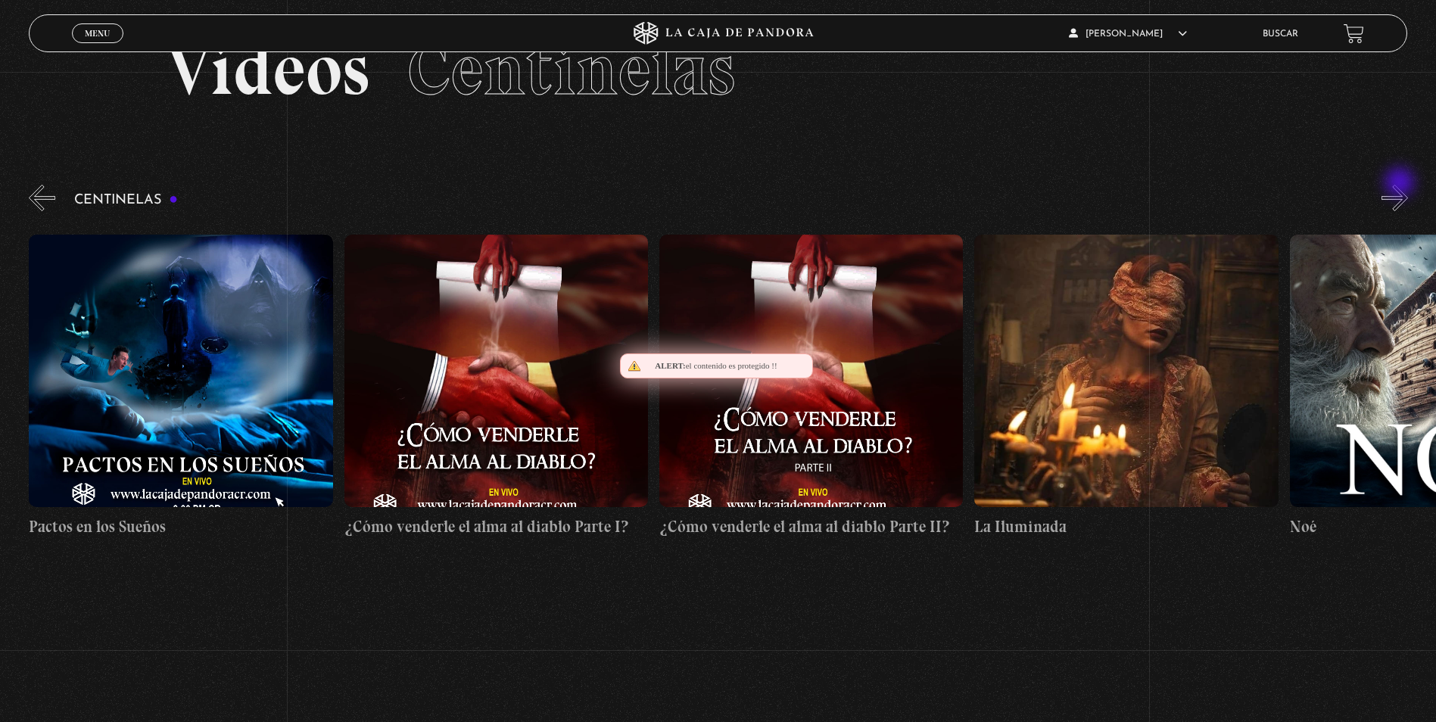
click at [1401, 185] on button "»" at bounding box center [1394, 198] width 26 height 26
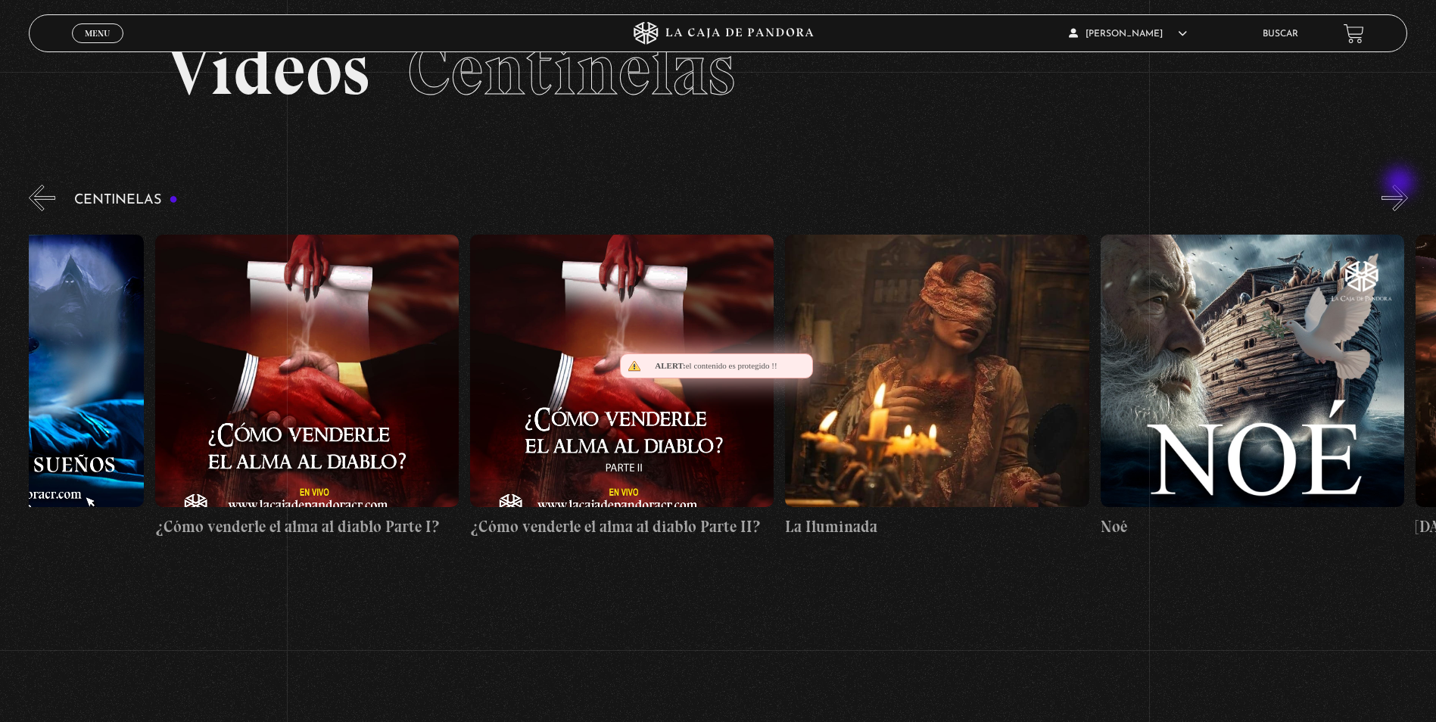
click at [1401, 185] on button "»" at bounding box center [1394, 198] width 26 height 26
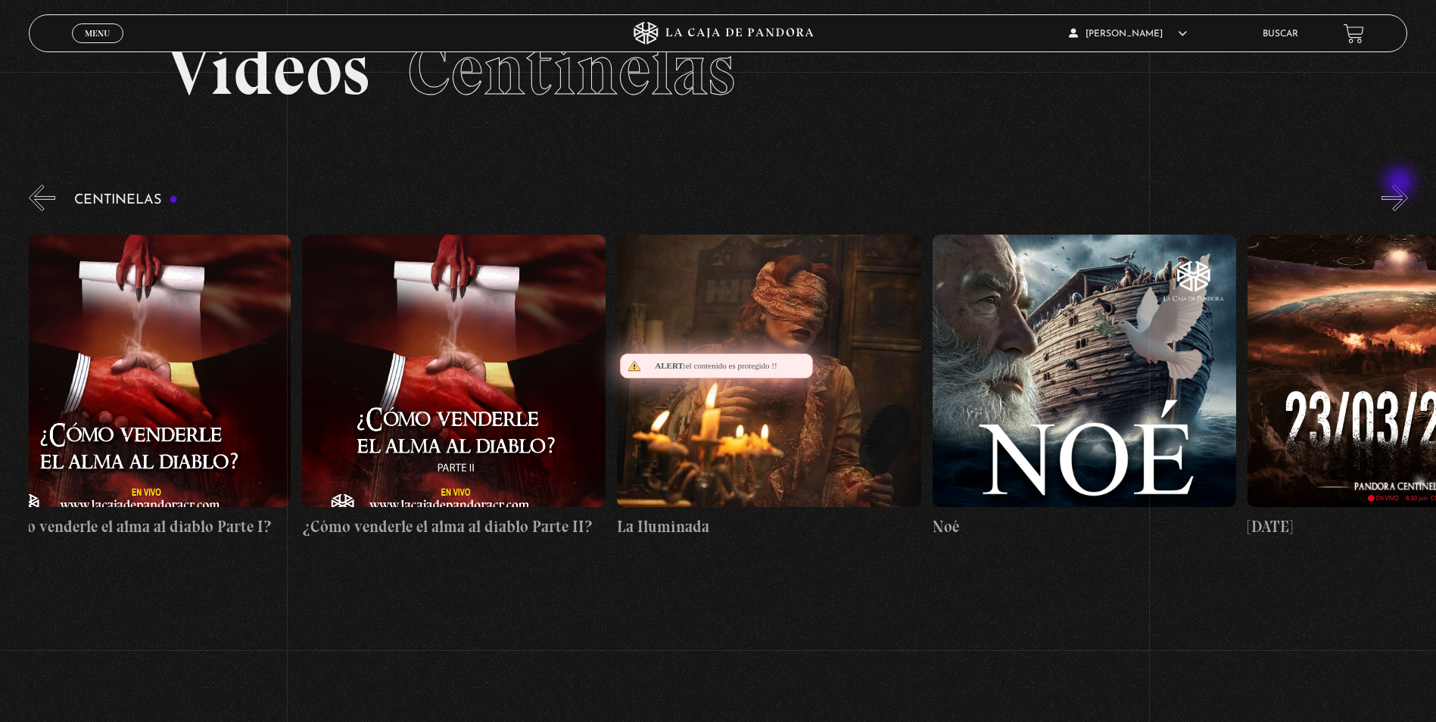
scroll to position [0, 12293]
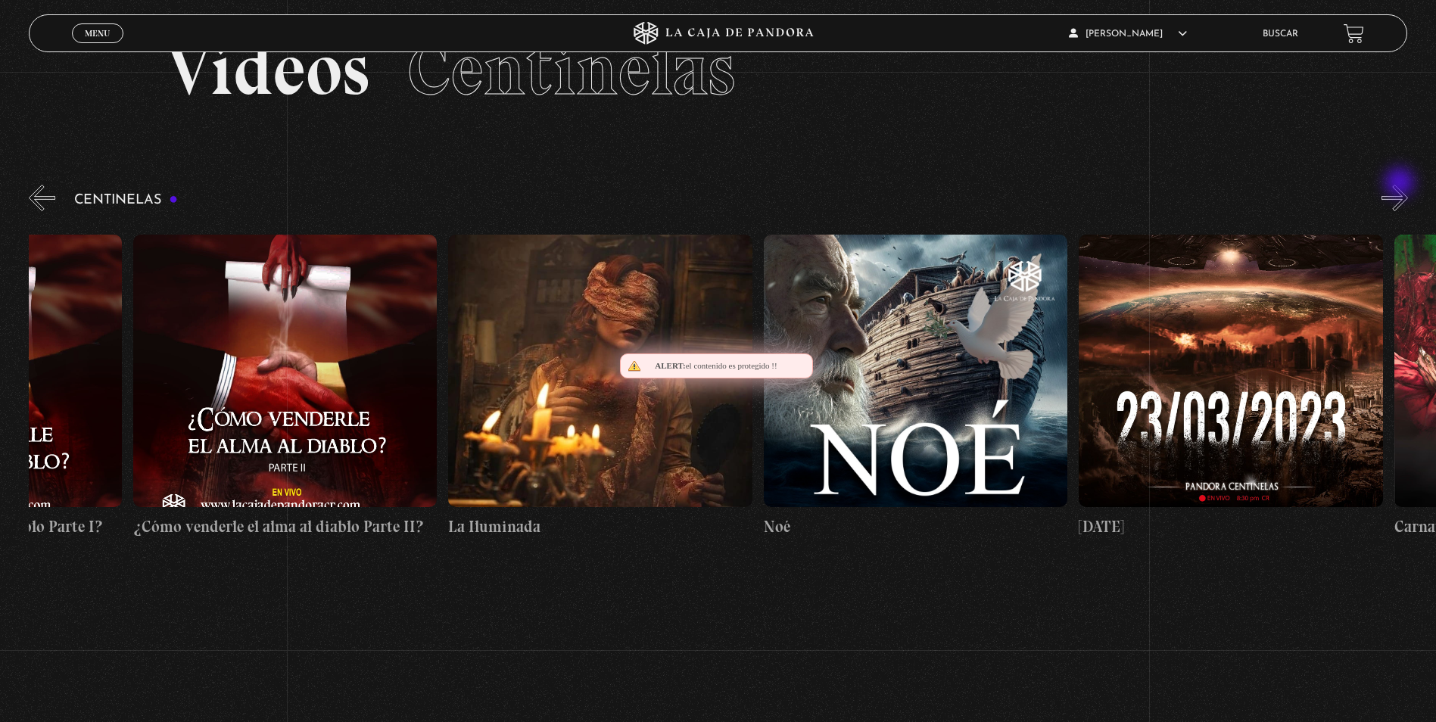
click at [1401, 185] on button "»" at bounding box center [1394, 198] width 26 height 26
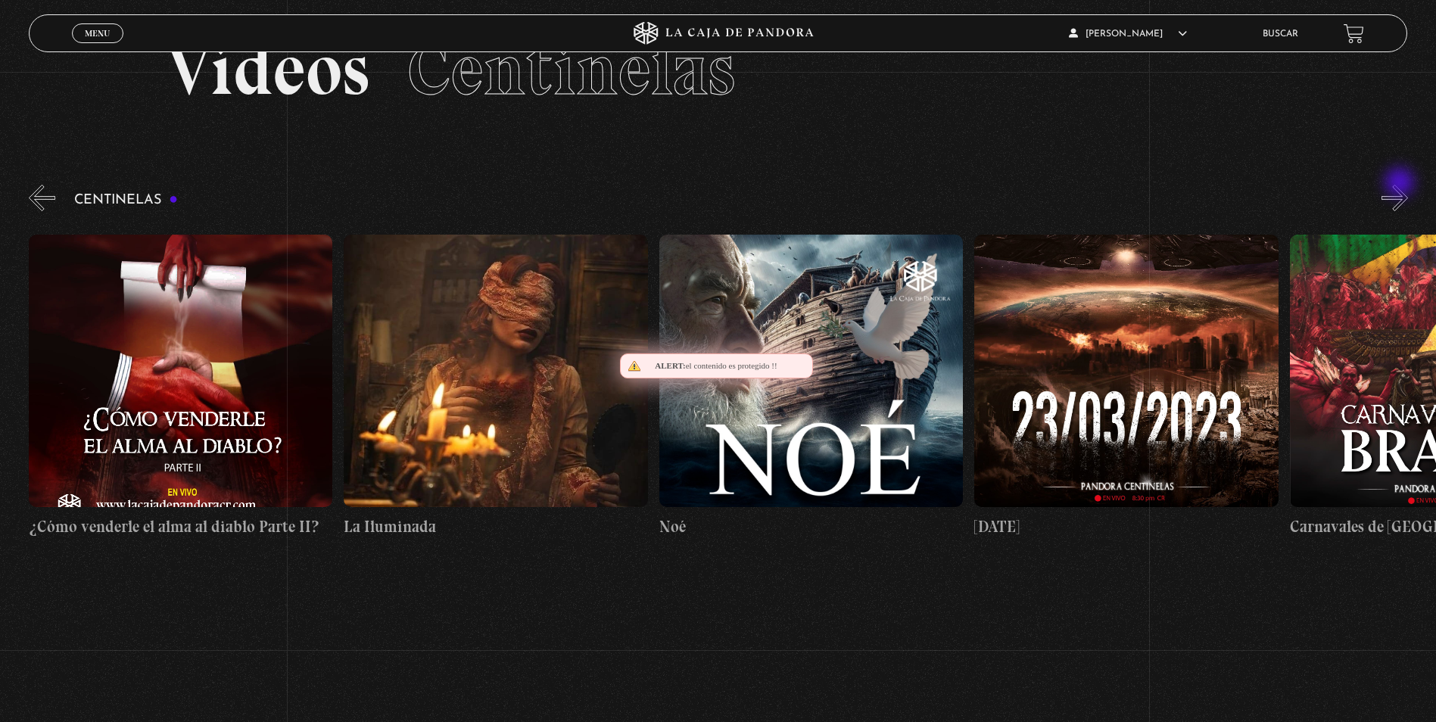
click at [1401, 185] on button "»" at bounding box center [1394, 198] width 26 height 26
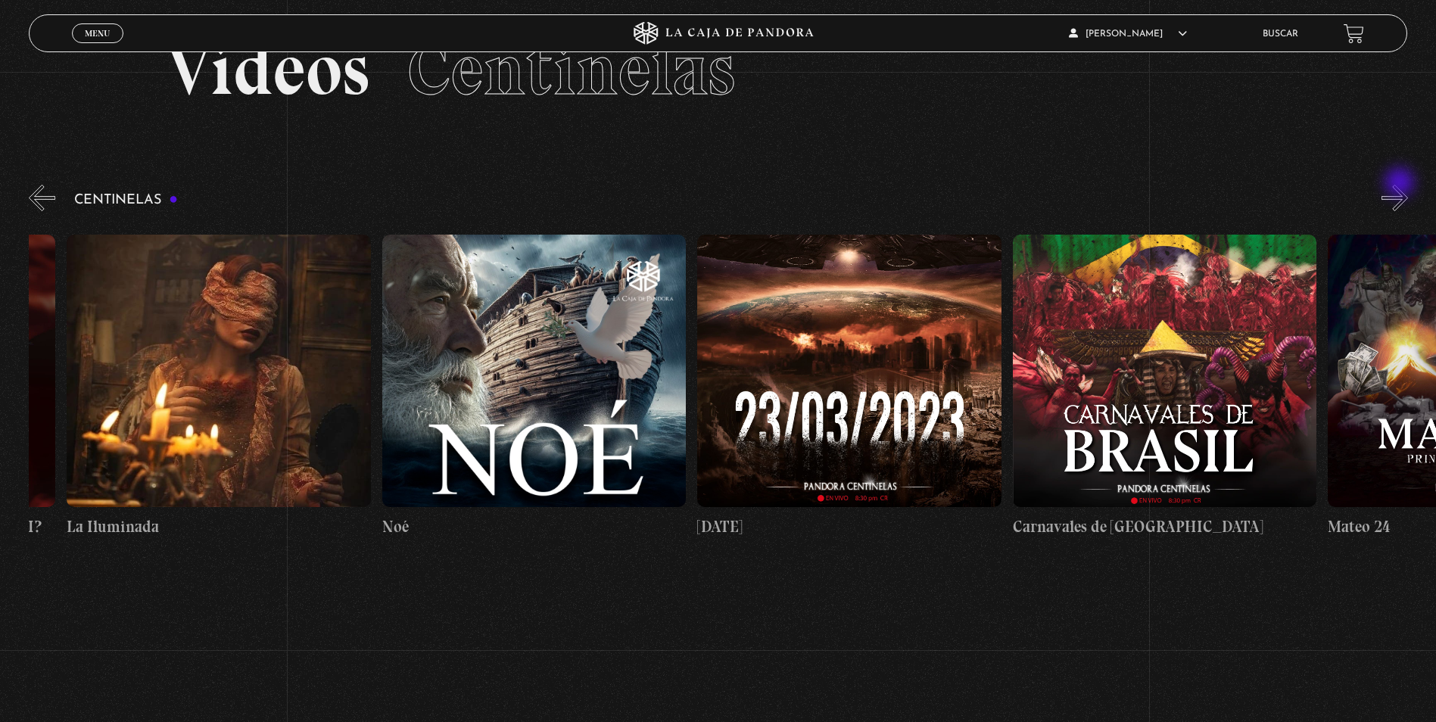
click at [1401, 185] on button "»" at bounding box center [1394, 198] width 26 height 26
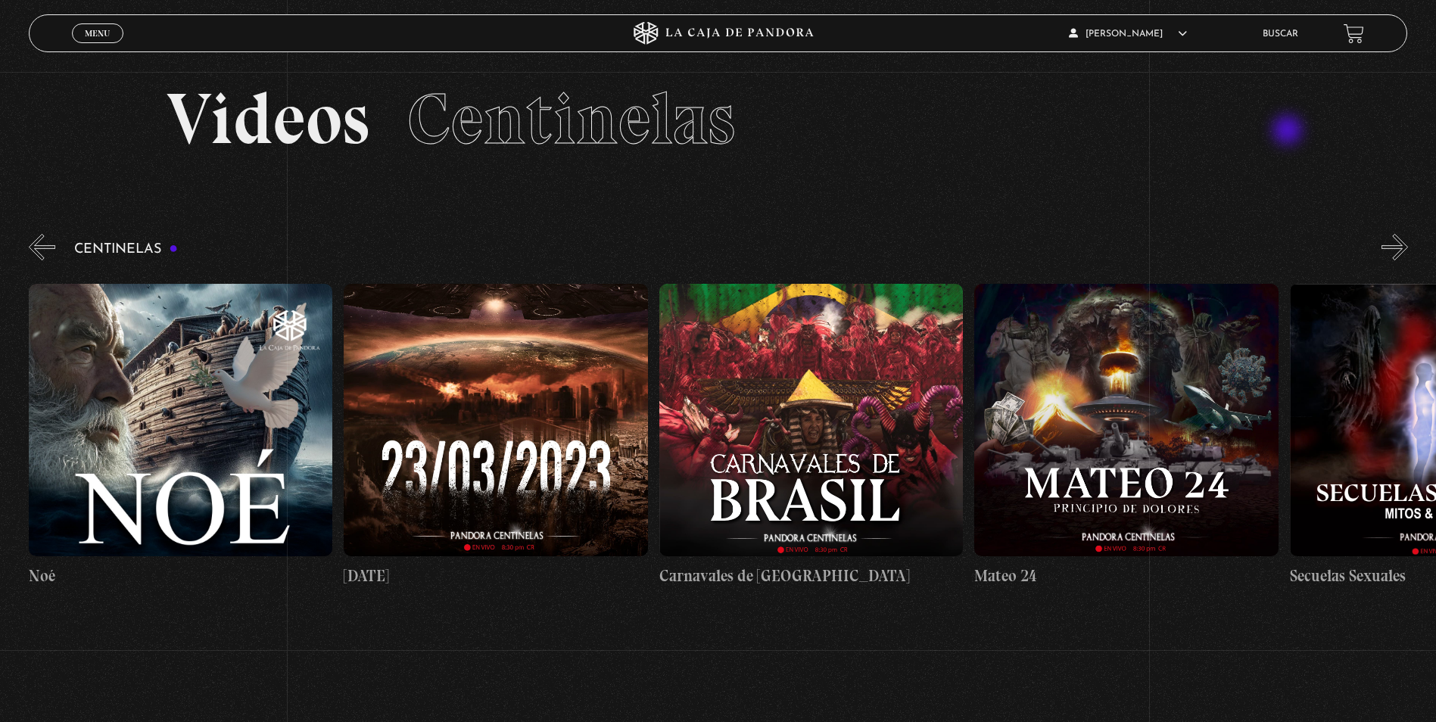
scroll to position [0, 0]
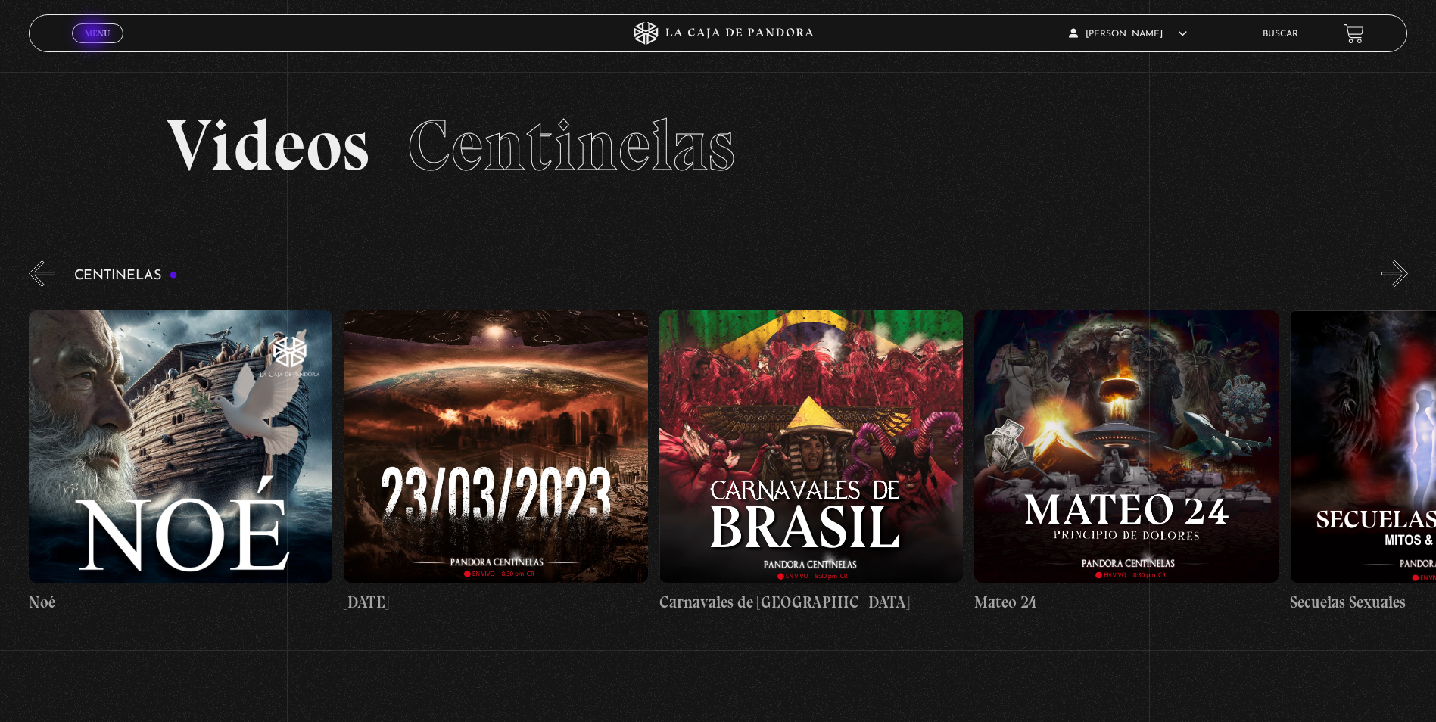
click at [94, 35] on span "Menu" at bounding box center [97, 33] width 25 height 9
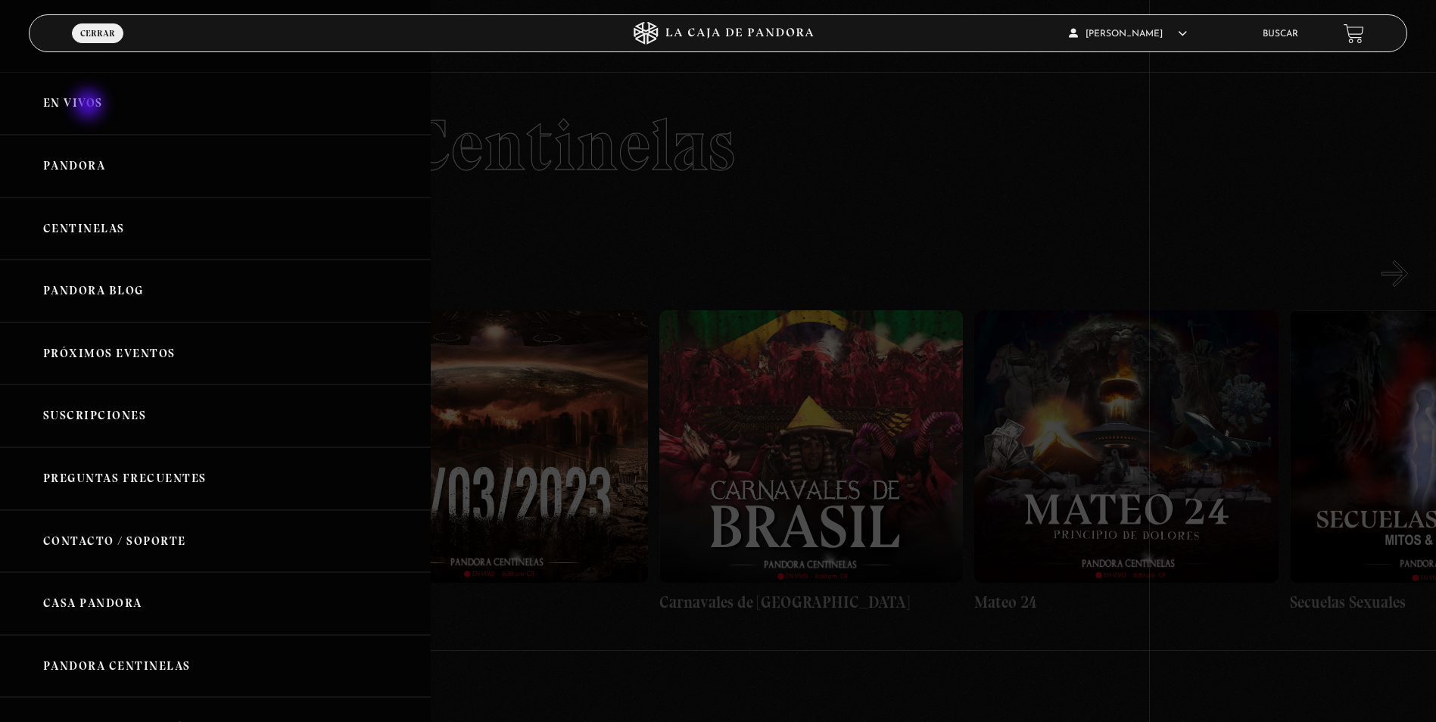
click at [90, 107] on link "En vivos" at bounding box center [215, 103] width 431 height 63
